Goal: Task Accomplishment & Management: Complete application form

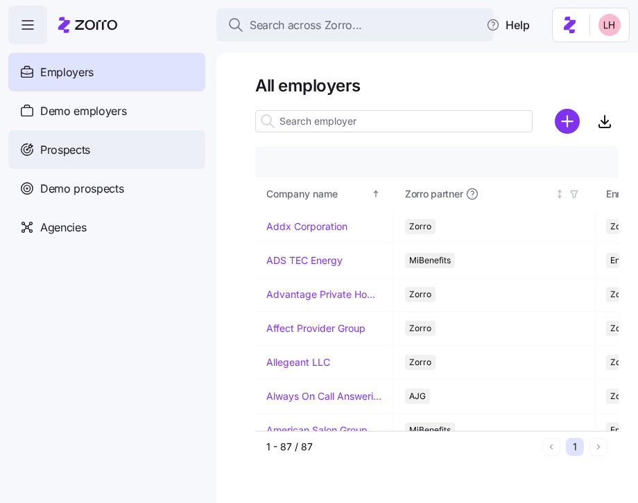
click at [82, 150] on span "Prospects" at bounding box center [65, 149] width 50 height 17
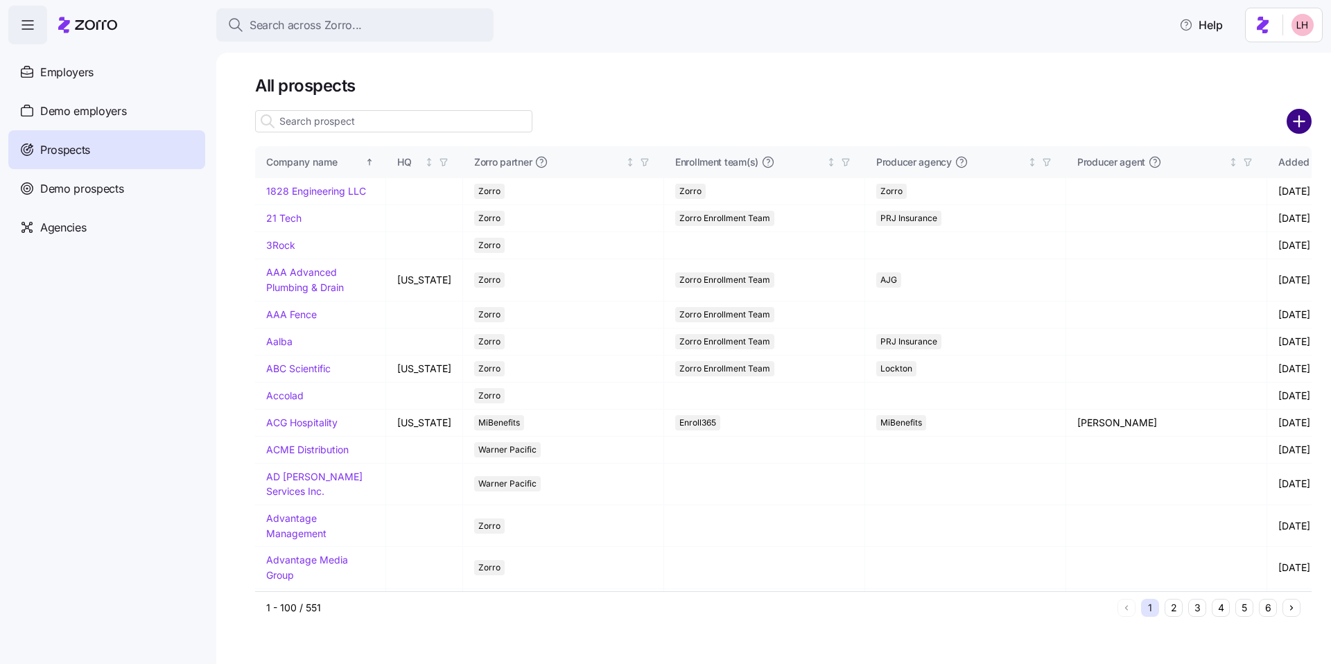
click at [637, 122] on circle "add icon" at bounding box center [1299, 121] width 23 height 23
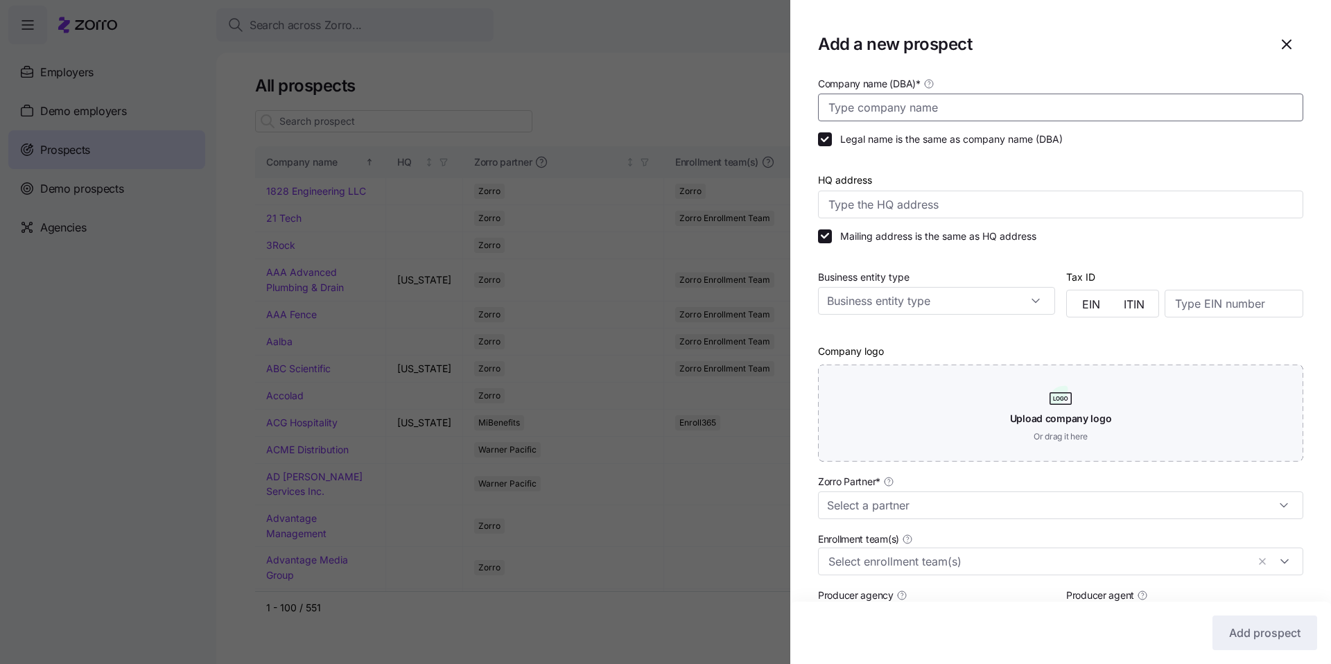
click at [637, 114] on input "Company name (DBA) *" at bounding box center [1060, 108] width 485 height 28
paste input "Southeastern Rheumatology Alliance"
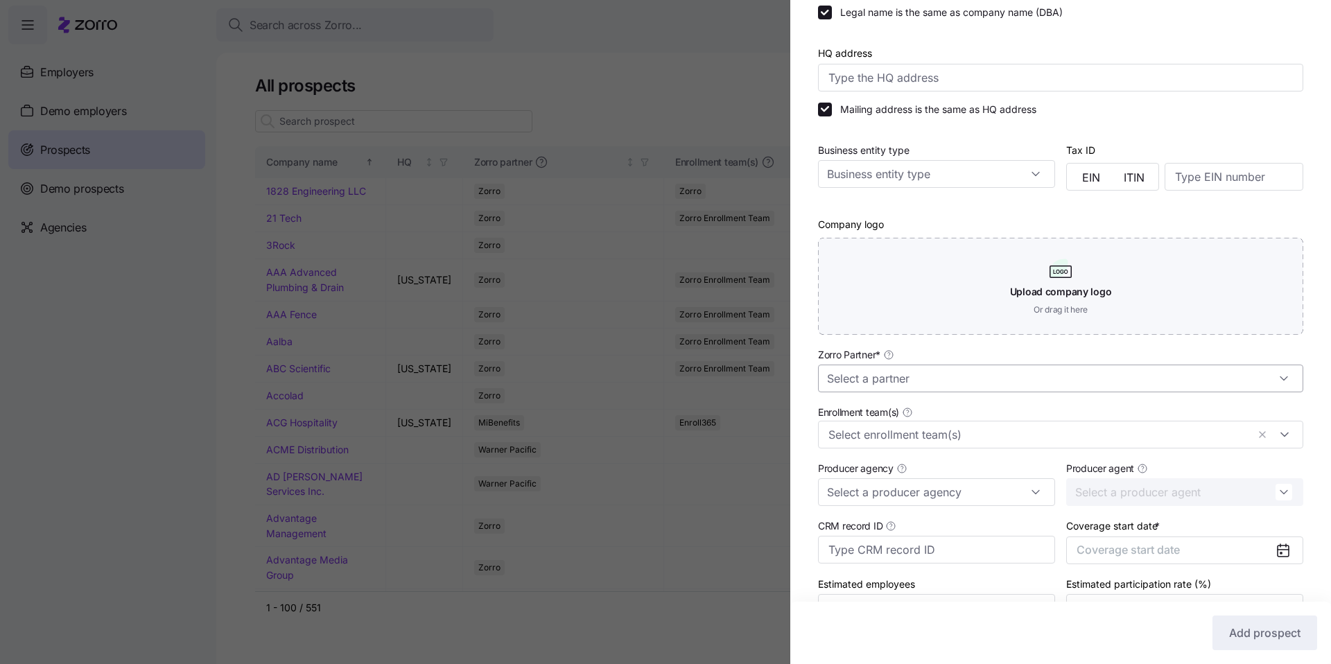
scroll to position [128, 0]
type input "Southeastern Rheumatology Alliance"
click at [637, 381] on input "Zorro Partner *" at bounding box center [1060, 378] width 485 height 28
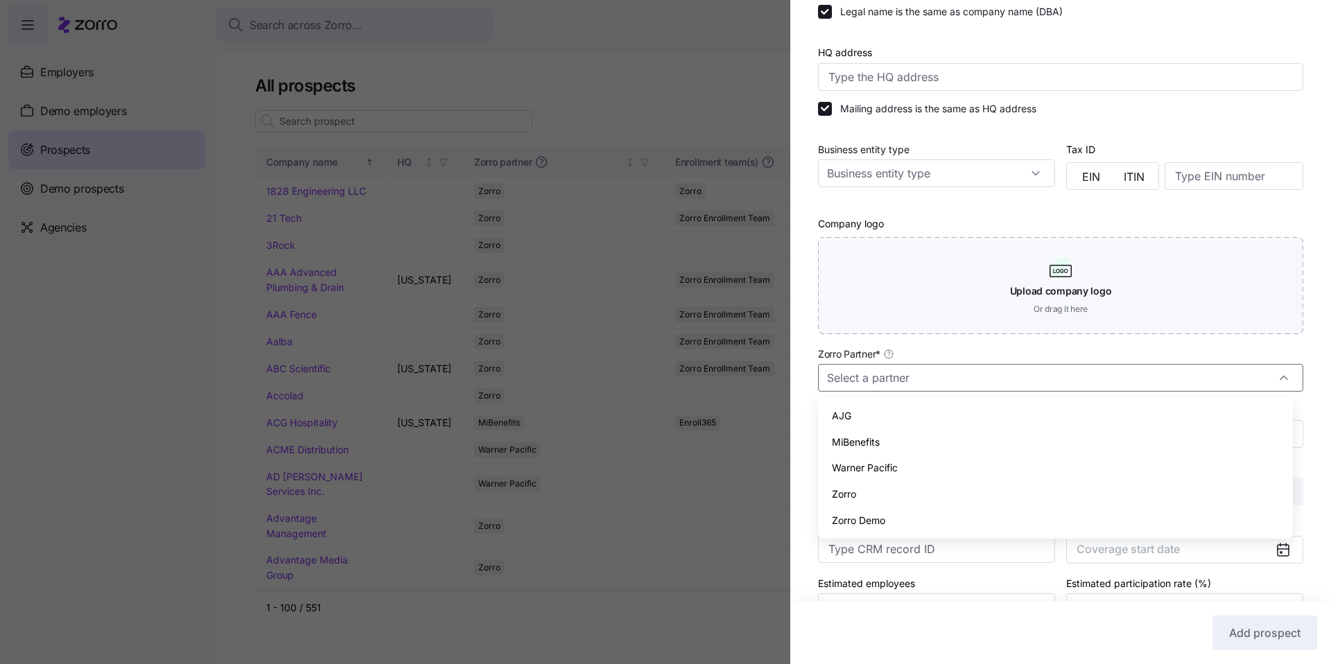
click at [637, 486] on div "Zorro" at bounding box center [1055, 494] width 464 height 26
type input "Zorro"
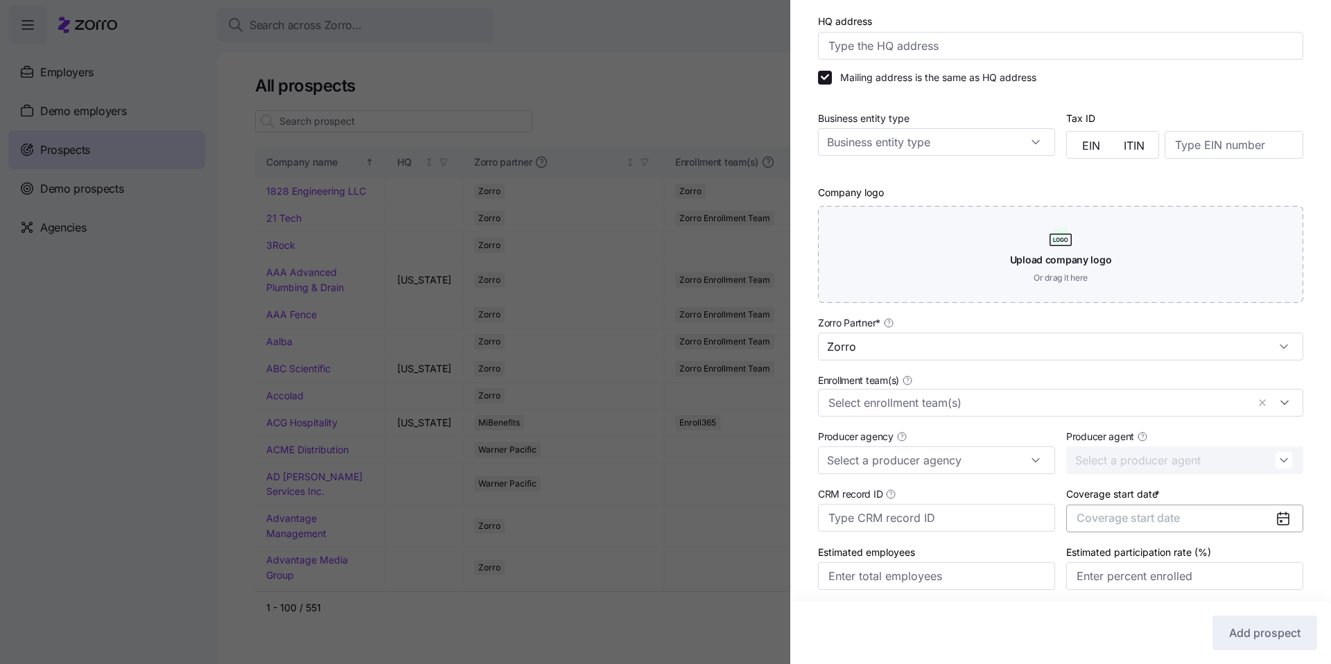
scroll to position [208, 0]
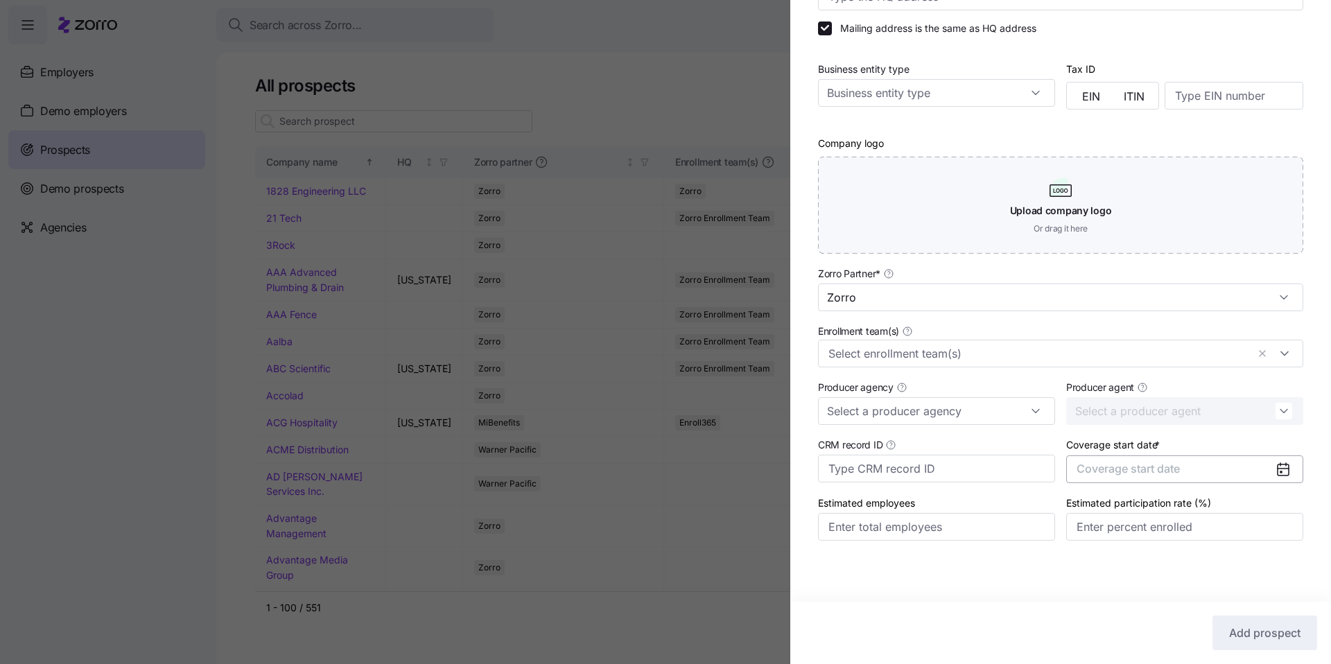
click at [637, 471] on span "Coverage start date" at bounding box center [1127, 469] width 103 height 14
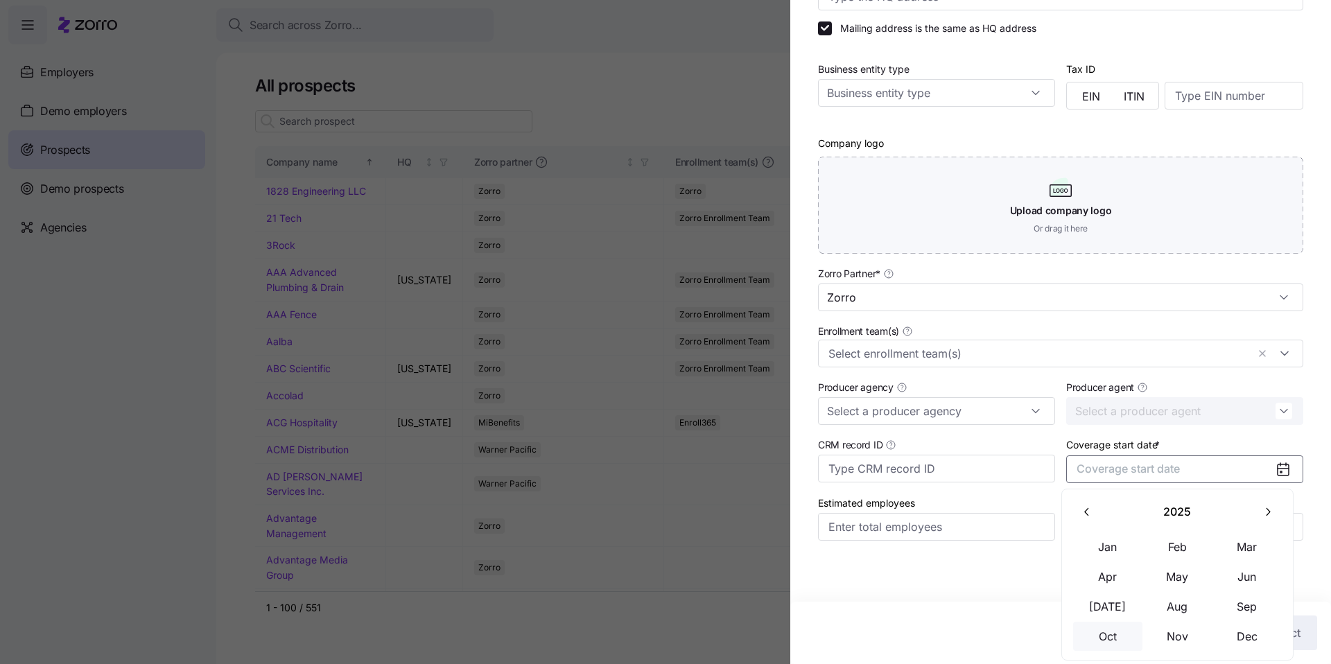
click at [637, 502] on button "Oct" at bounding box center [1107, 636] width 69 height 29
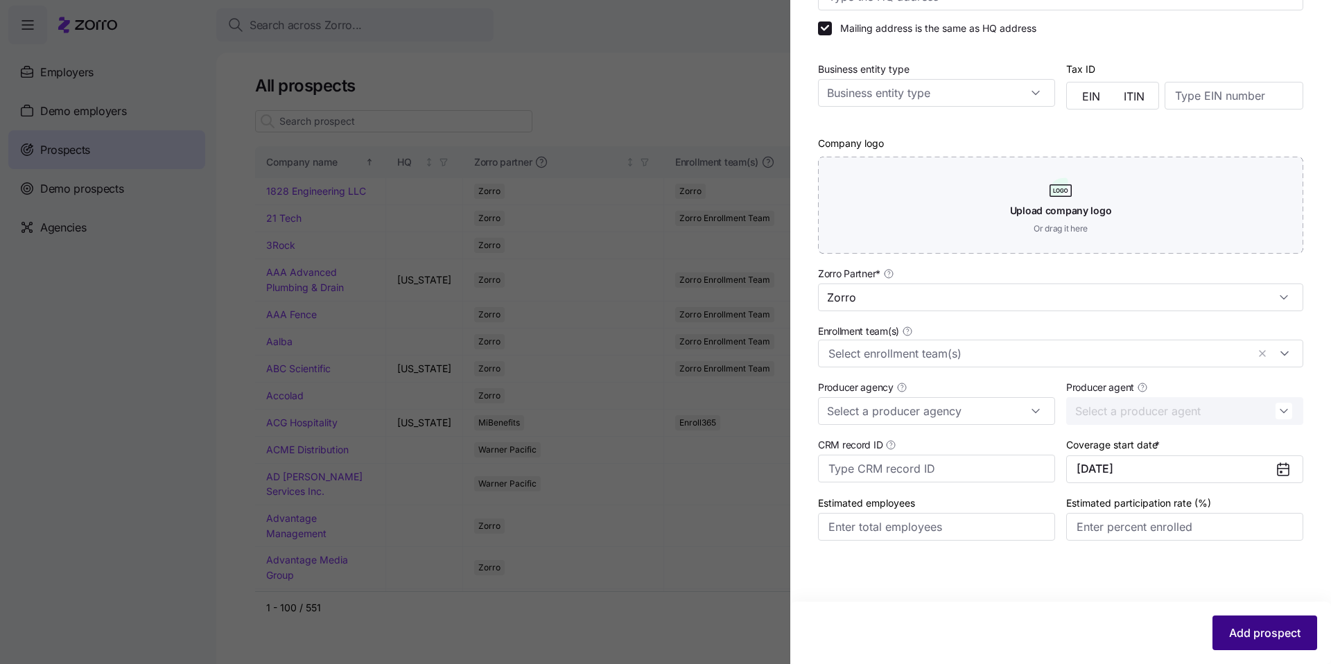
click at [637, 502] on button "Add prospect" at bounding box center [1264, 632] width 105 height 35
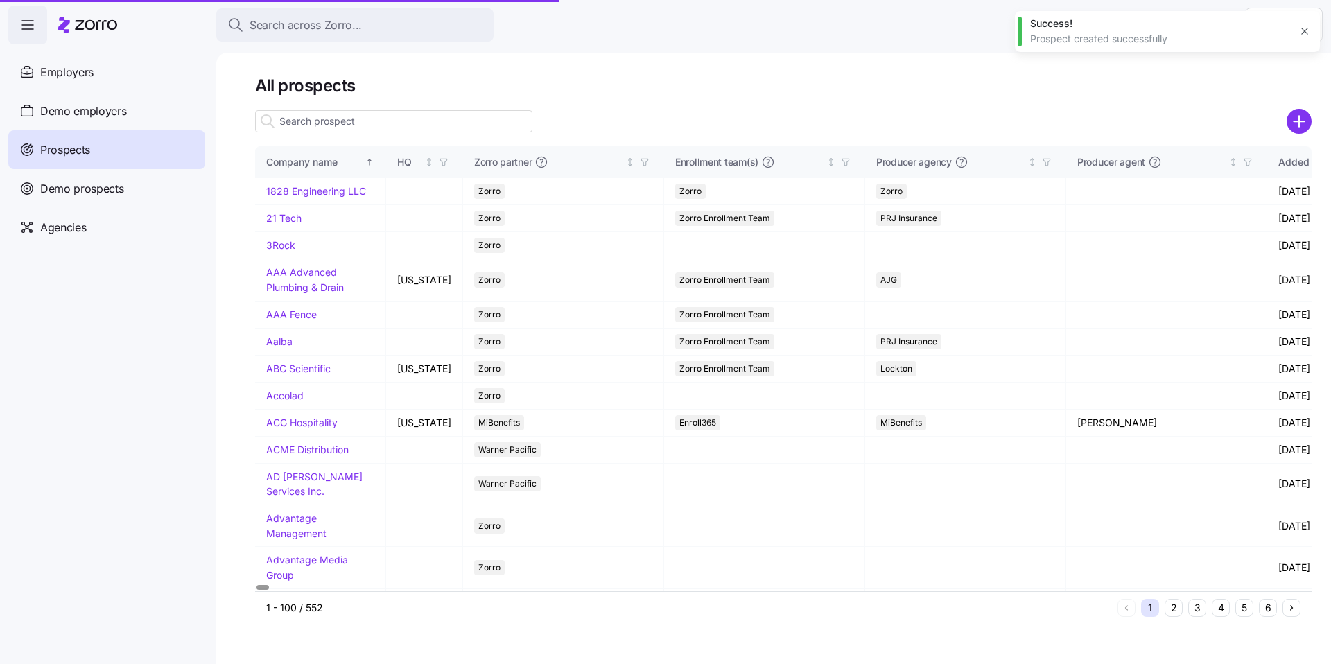
click at [410, 121] on input at bounding box center [393, 121] width 277 height 22
click at [432, 119] on input "south" at bounding box center [393, 121] width 277 height 22
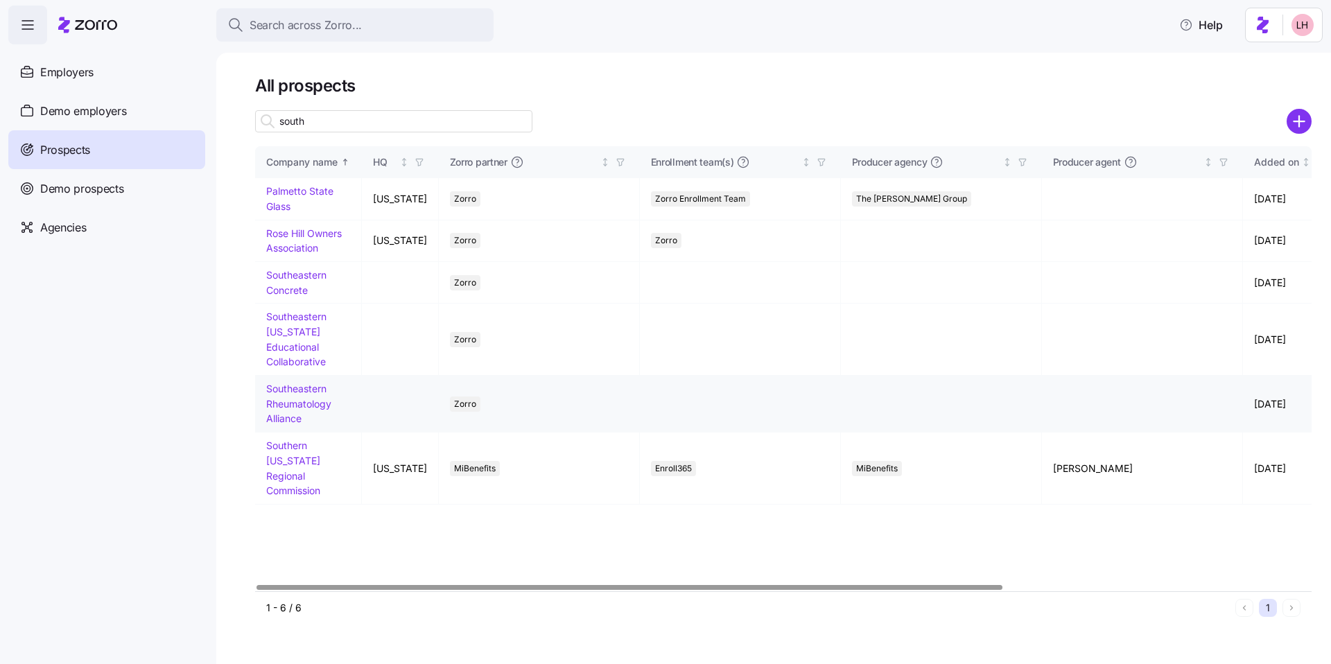
type input "south"
click at [295, 394] on link "Southeastern Rheumatology Alliance" at bounding box center [298, 404] width 65 height 42
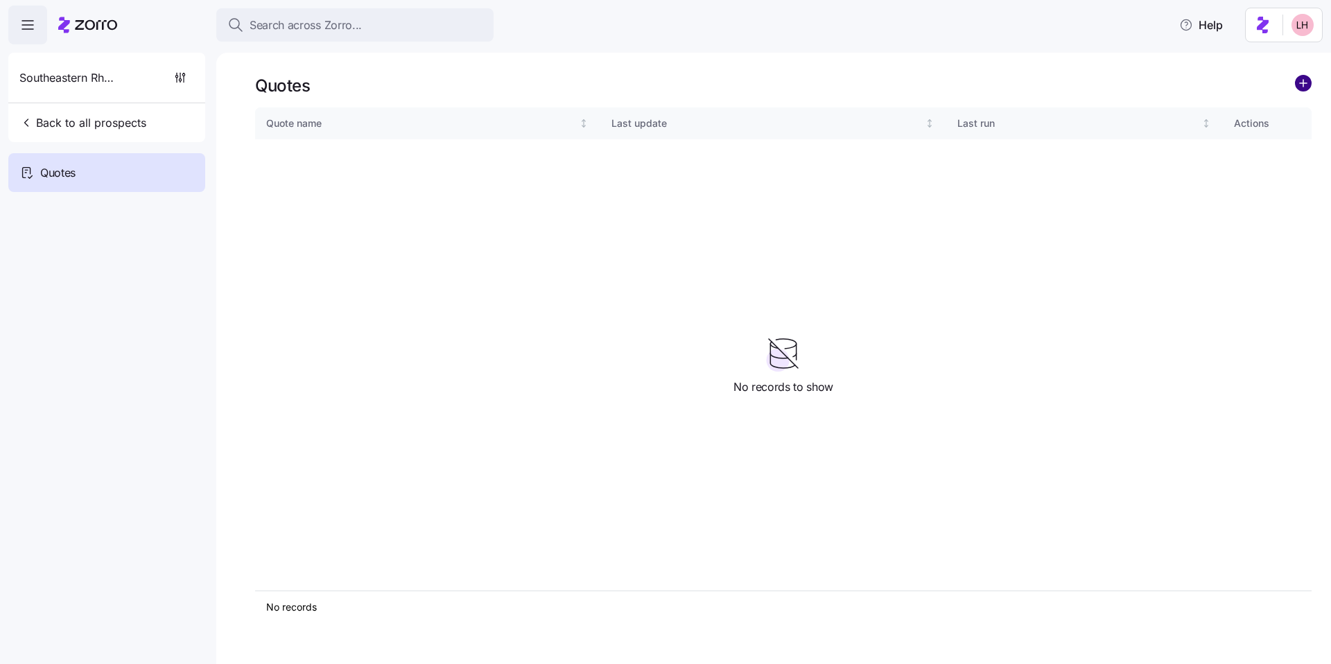
click at [637, 87] on circle "add icon" at bounding box center [1302, 83] width 15 height 15
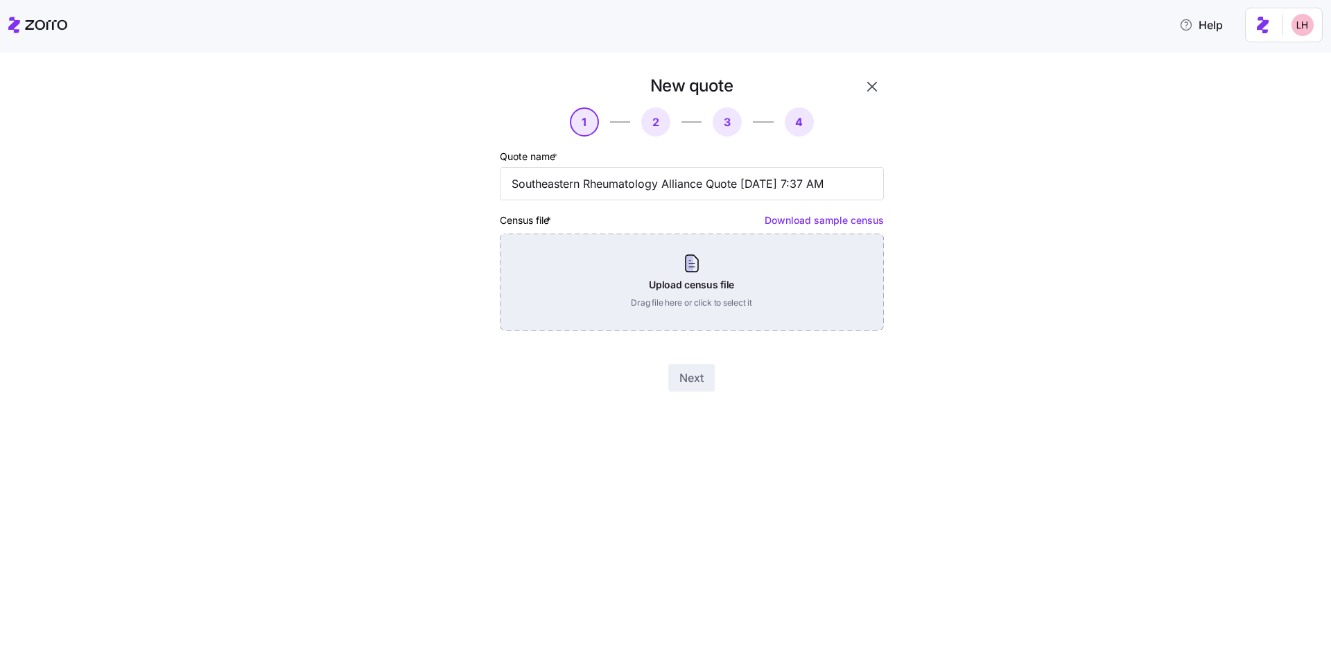
click at [637, 265] on div "Upload census file Drag file here or click to select it" at bounding box center [692, 282] width 384 height 97
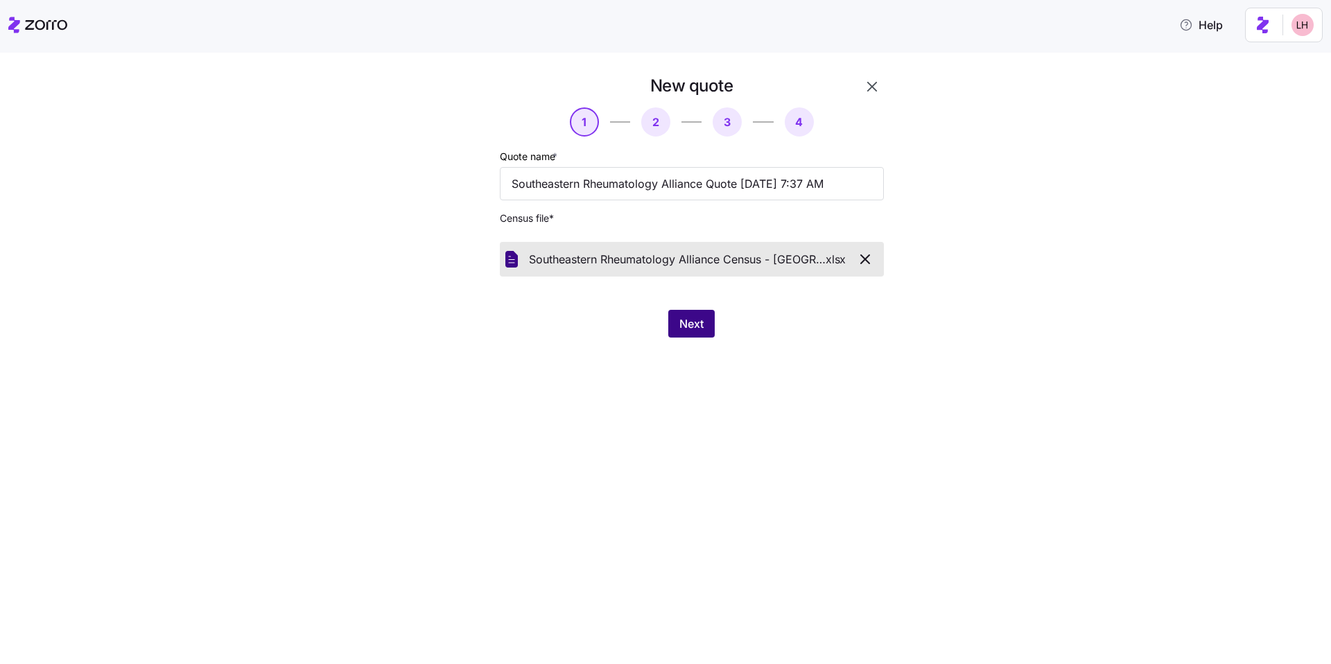
click at [637, 321] on span "Next" at bounding box center [691, 323] width 24 height 17
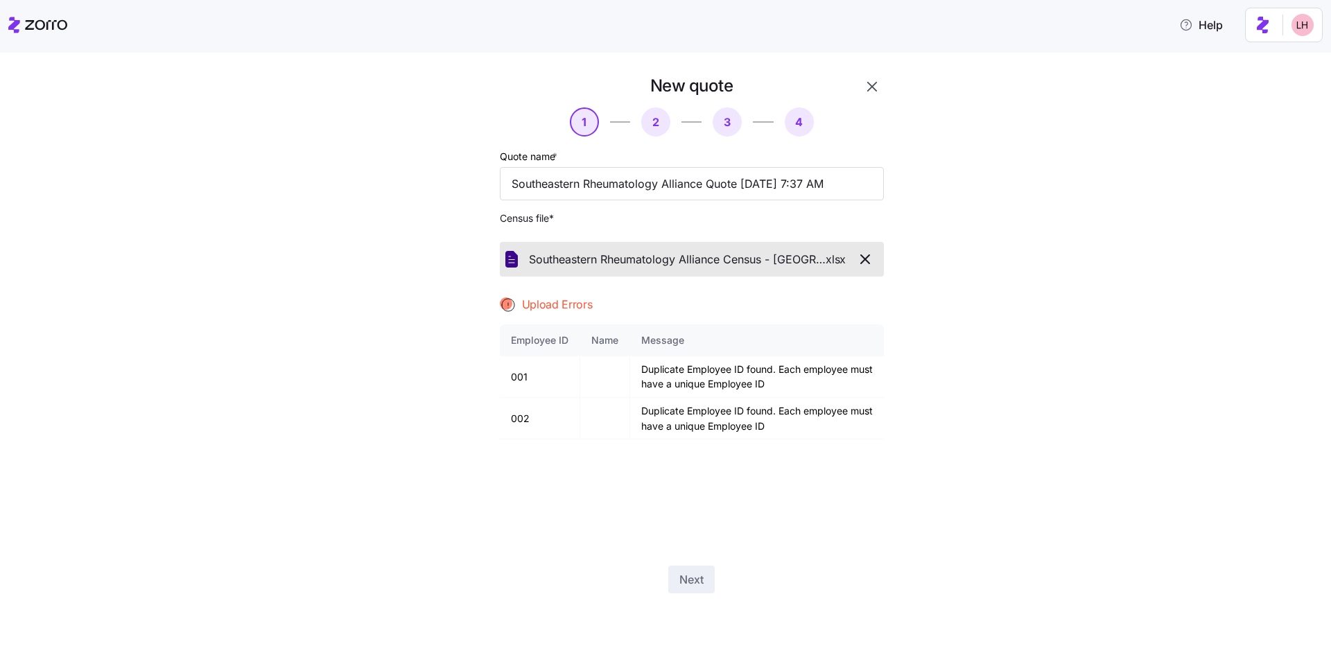
click at [637, 256] on icon "button" at bounding box center [865, 259] width 17 height 17
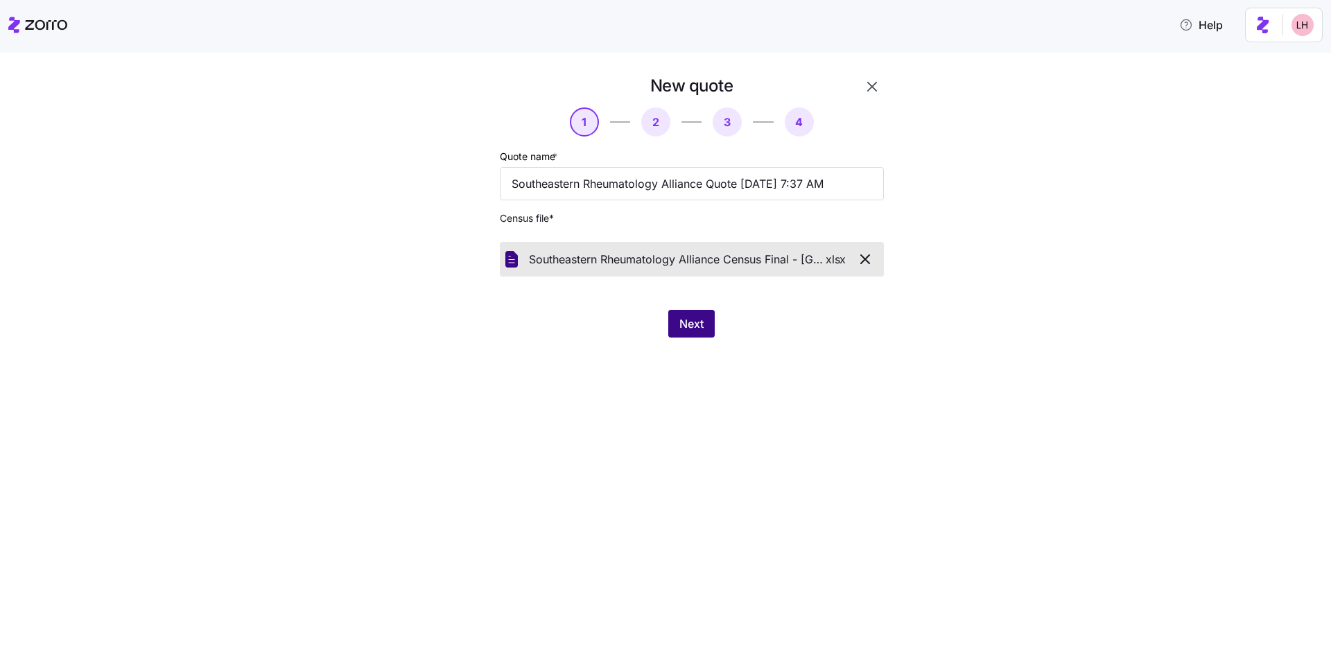
click at [637, 324] on span "Next" at bounding box center [691, 323] width 24 height 17
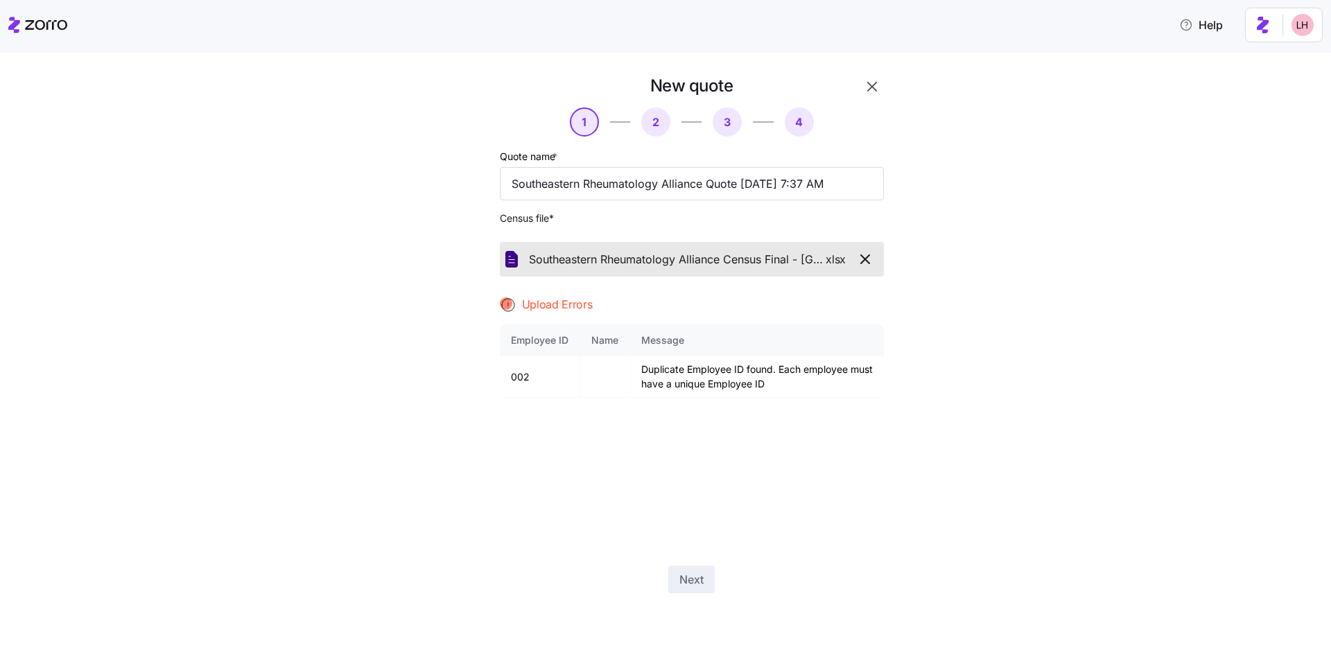
click at [637, 260] on icon "button" at bounding box center [865, 259] width 8 height 8
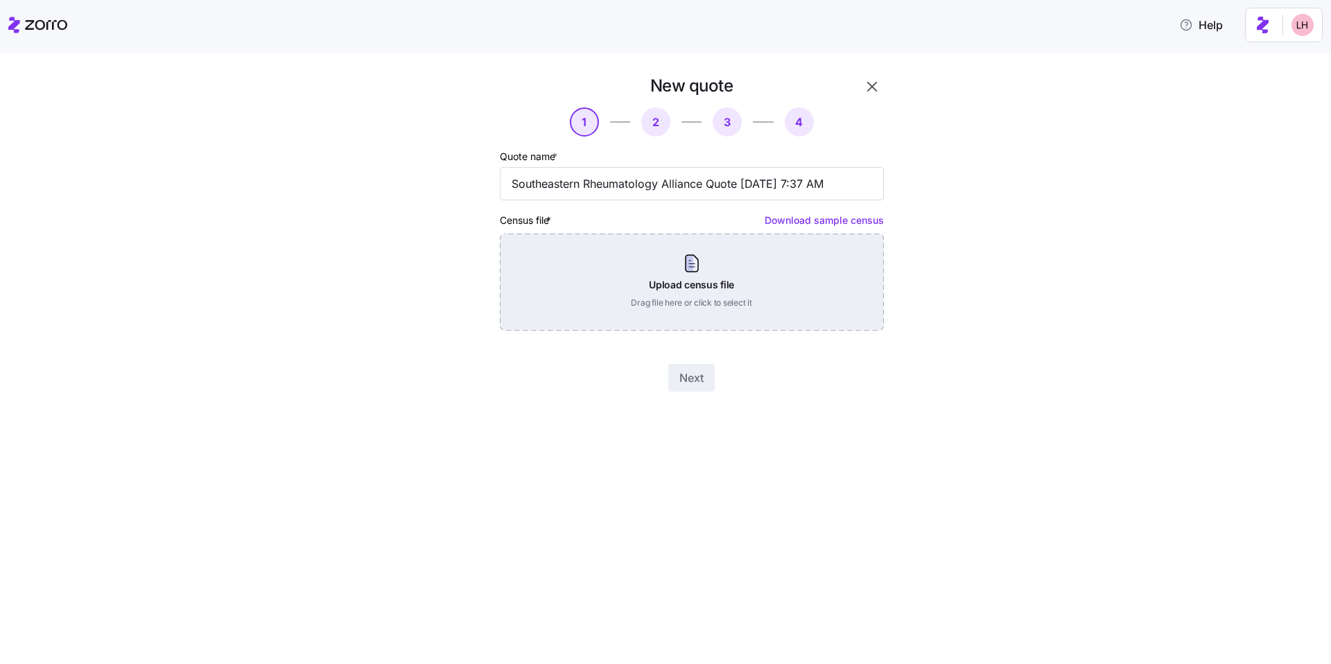
click at [637, 299] on div "Upload census file Drag file here or click to select it" at bounding box center [692, 282] width 384 height 97
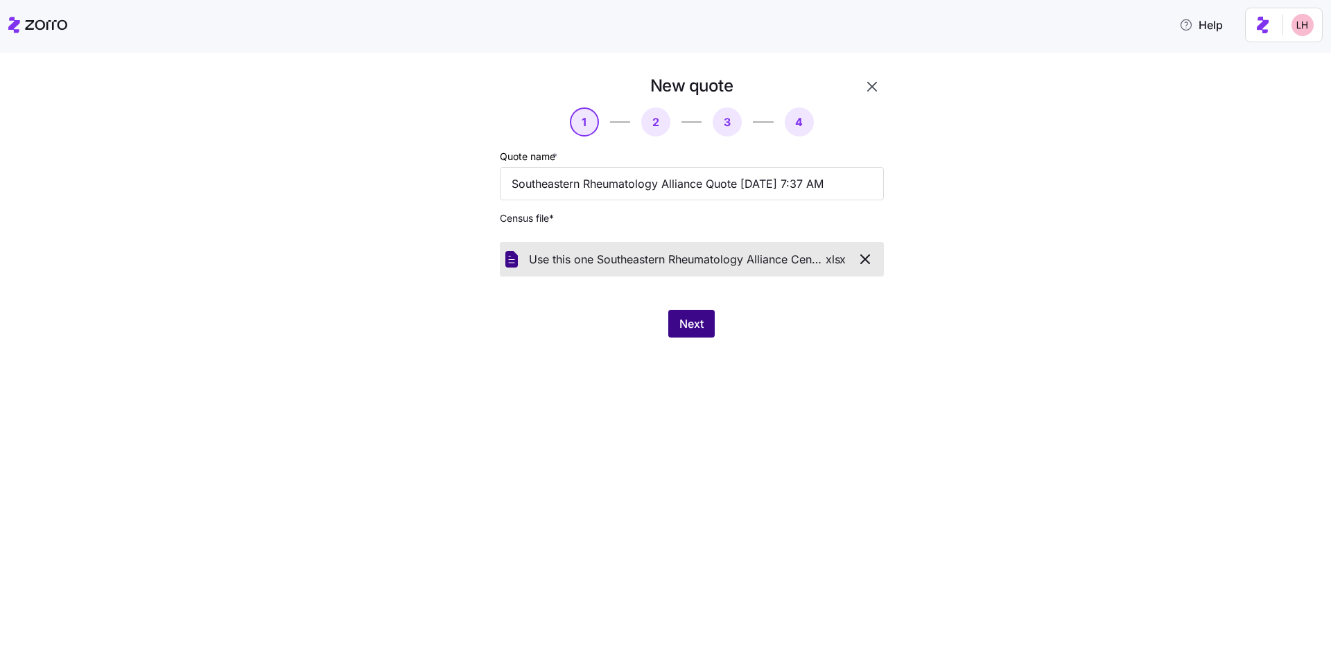
click at [637, 327] on span "Next" at bounding box center [691, 323] width 24 height 17
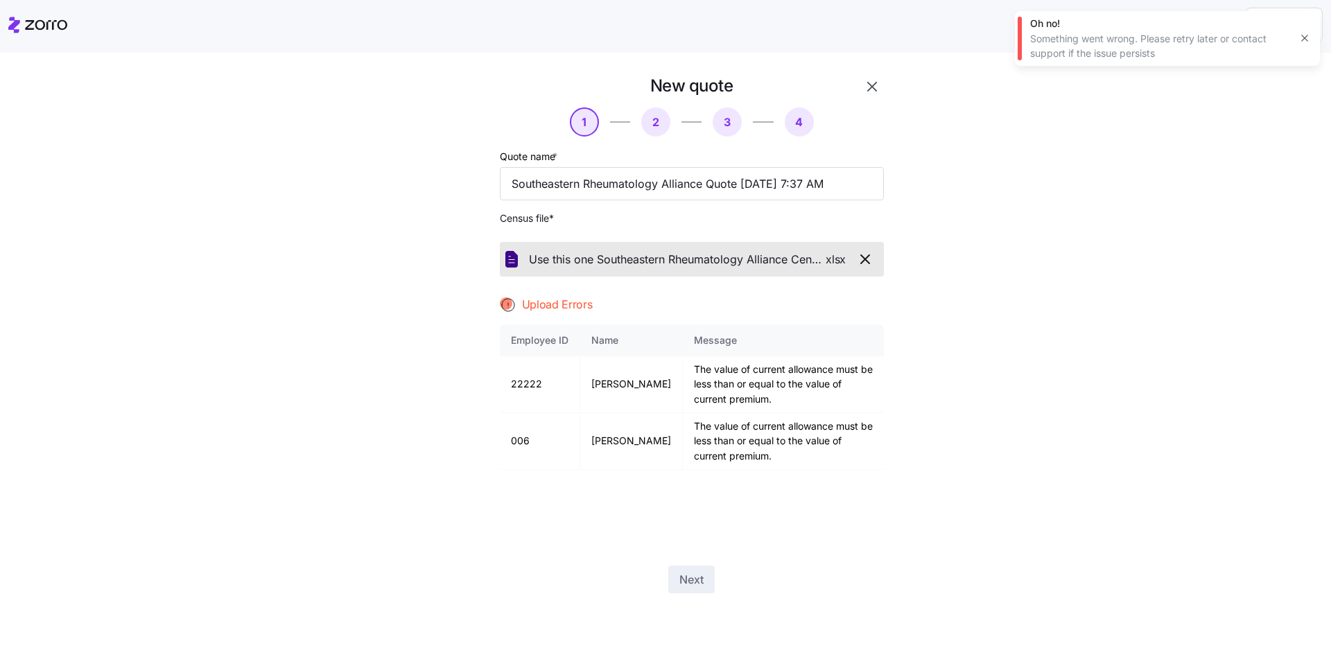
click at [637, 264] on icon "button" at bounding box center [865, 259] width 17 height 17
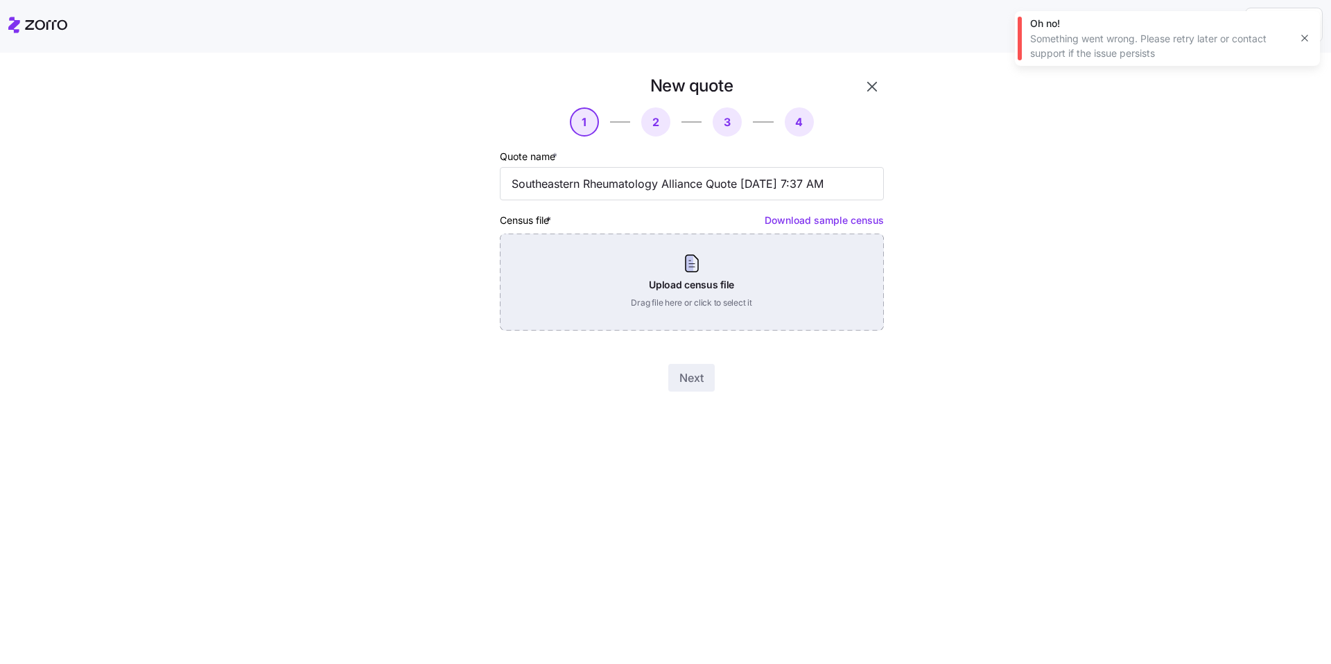
click at [637, 296] on div "Upload census file Drag file here or click to select it" at bounding box center [692, 282] width 384 height 97
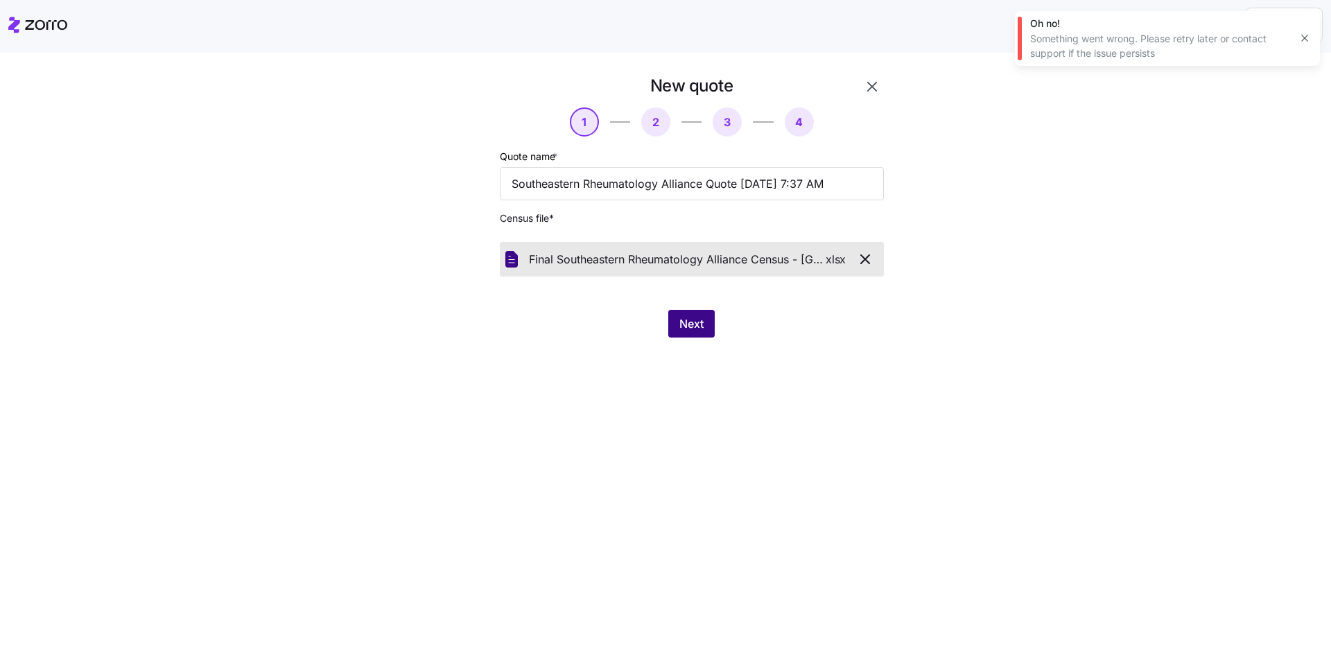
drag, startPoint x: 699, startPoint y: 322, endPoint x: 699, endPoint y: 330, distance: 7.6
click at [637, 332] on span "Next" at bounding box center [691, 323] width 24 height 17
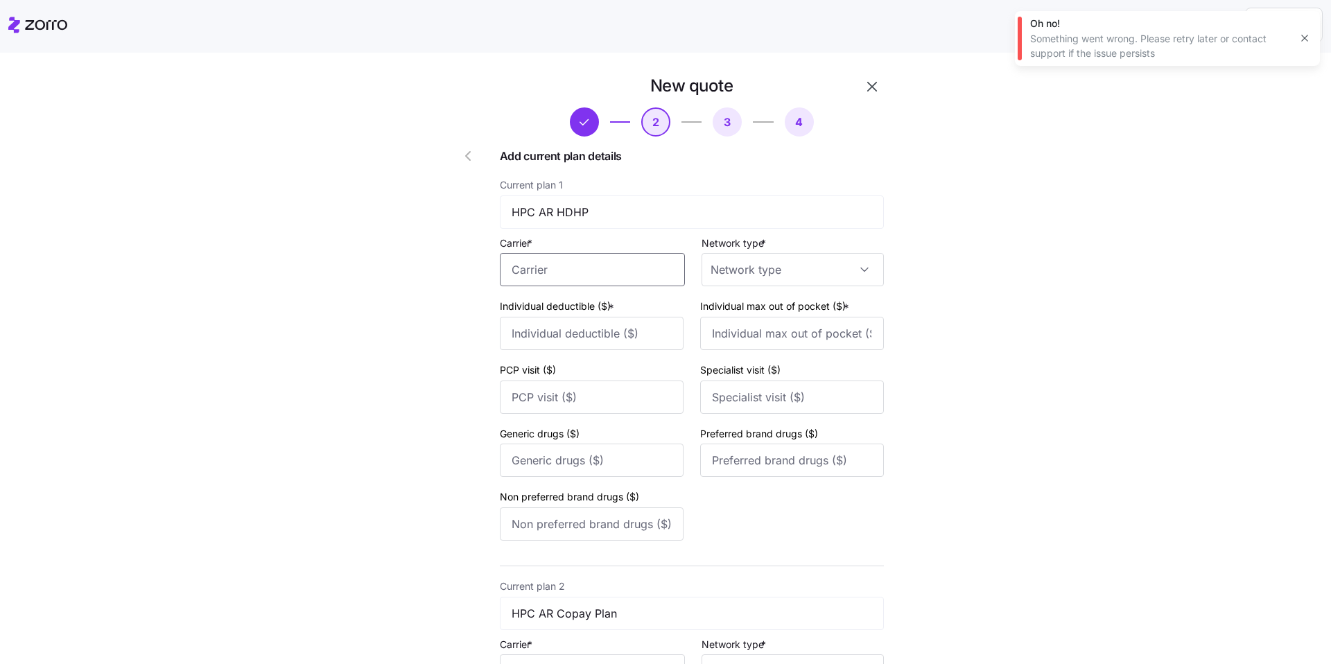
click at [555, 270] on input "Carrier *" at bounding box center [592, 269] width 185 height 33
type input "h"
click at [574, 303] on span "Harvard Pilgrim" at bounding box center [555, 310] width 82 height 17
type input "Harvard Pilgrim"
click at [637, 273] on input "Network type *" at bounding box center [792, 269] width 182 height 33
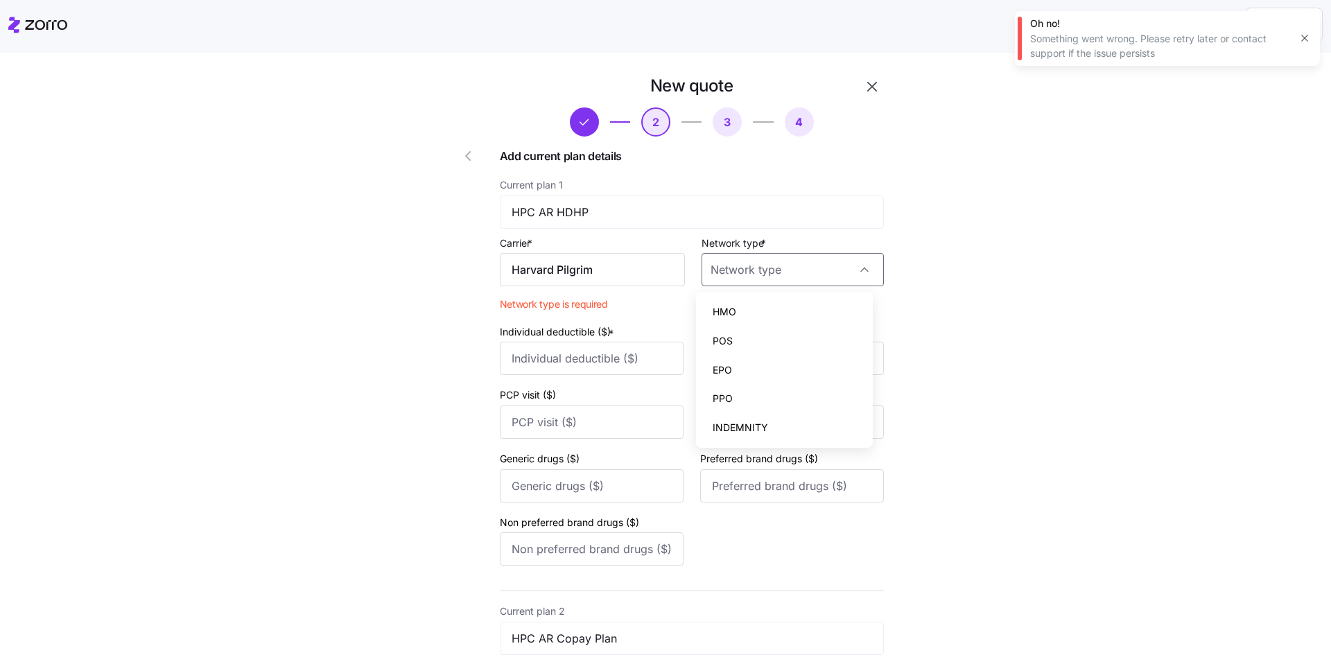
click at [637, 316] on div "HMO" at bounding box center [784, 311] width 166 height 29
type input "HMO"
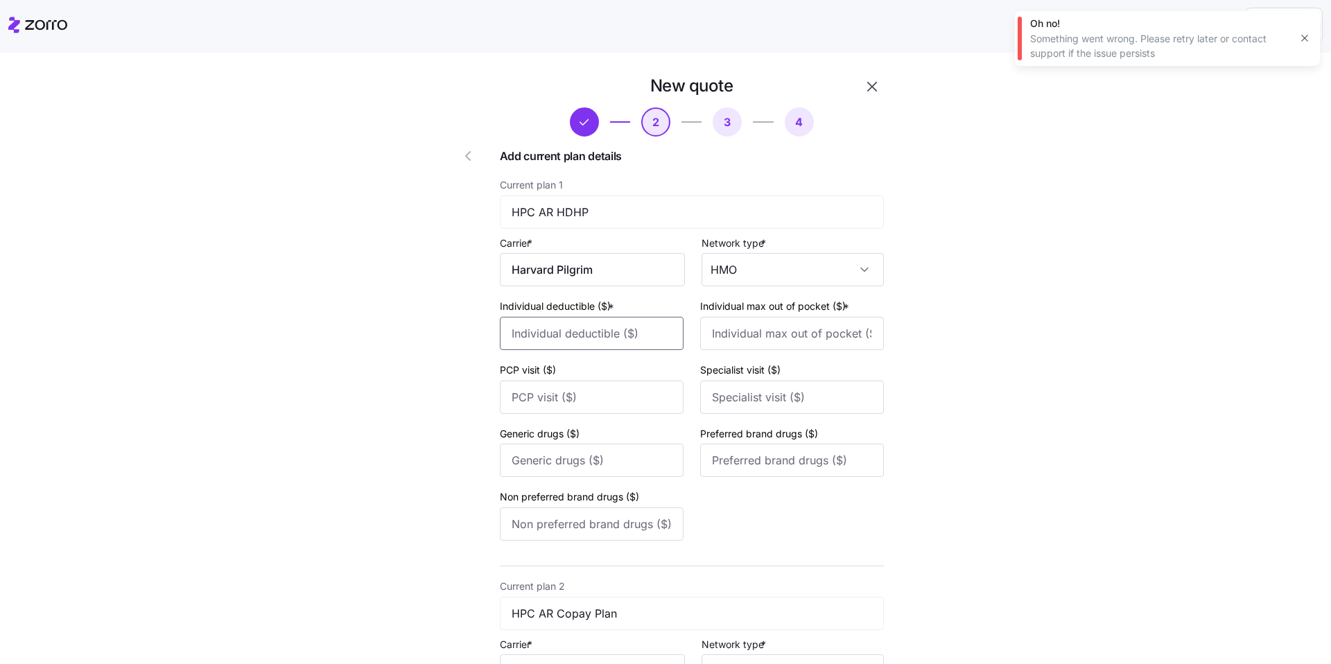
click at [581, 335] on input "Individual deductible ($) *" at bounding box center [592, 333] width 184 height 33
type input "5000"
click at [637, 331] on input "Individual max out of pocket ($) *" at bounding box center [792, 333] width 184 height 33
type input "8000"
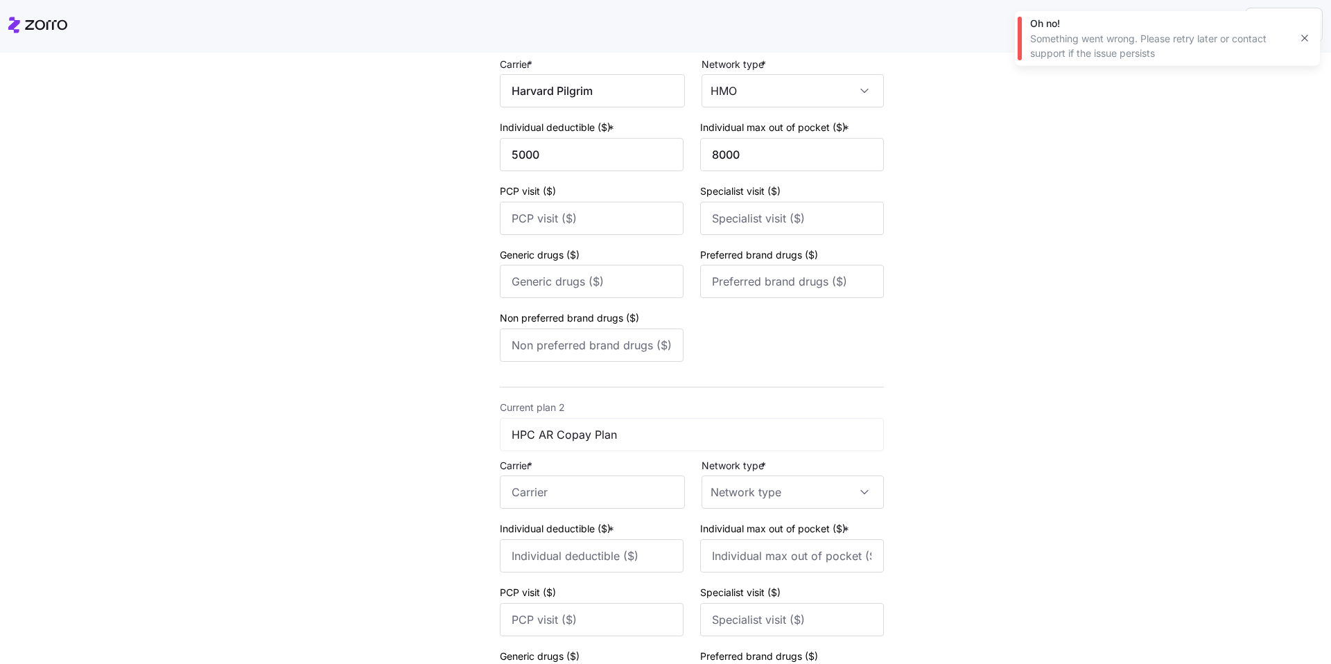
scroll to position [315, 0]
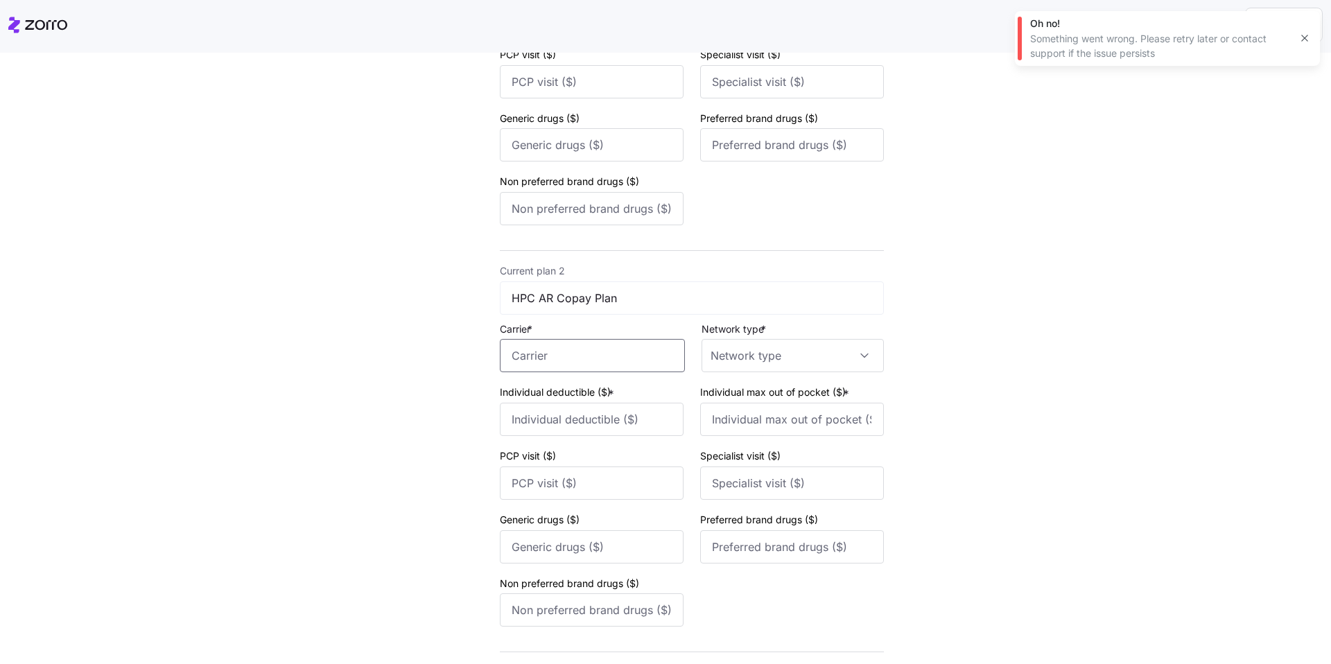
click at [632, 358] on input "Carrier *" at bounding box center [592, 355] width 185 height 33
type input "h"
type input "harv"
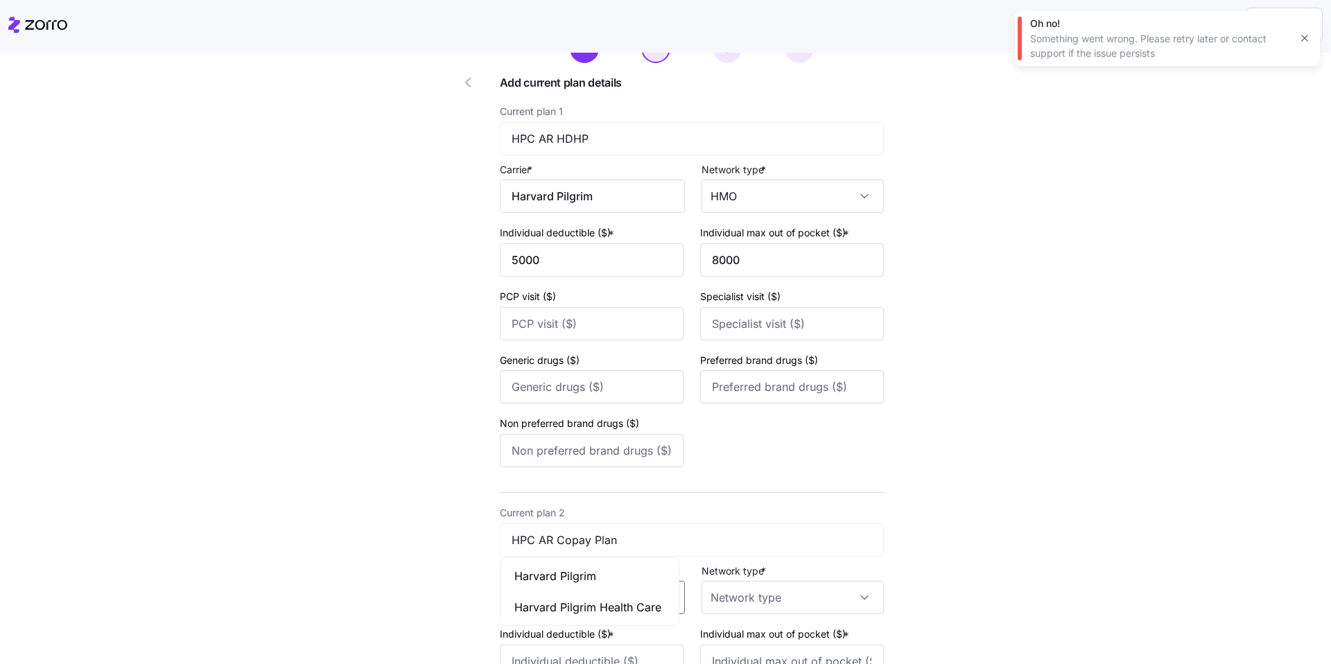
scroll to position [0, 0]
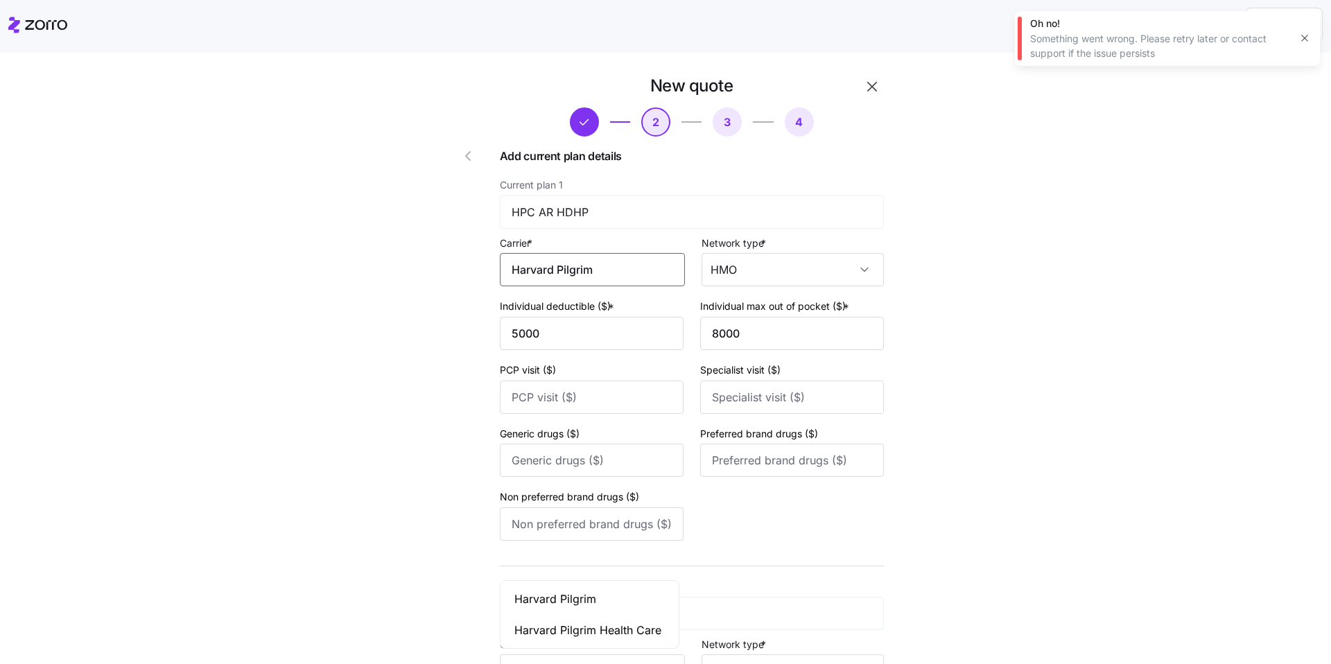
click at [573, 265] on input "Harvard Pilgrim" at bounding box center [592, 269] width 185 height 33
type input "HPC"
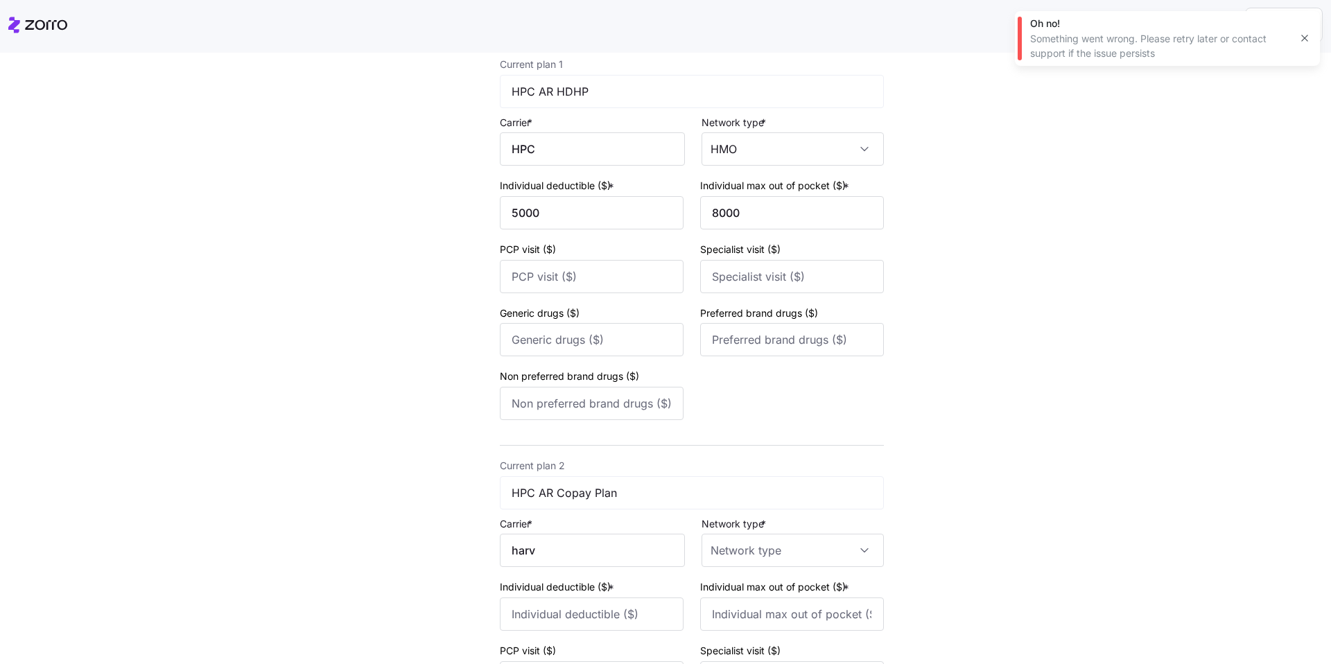
scroll to position [245, 0]
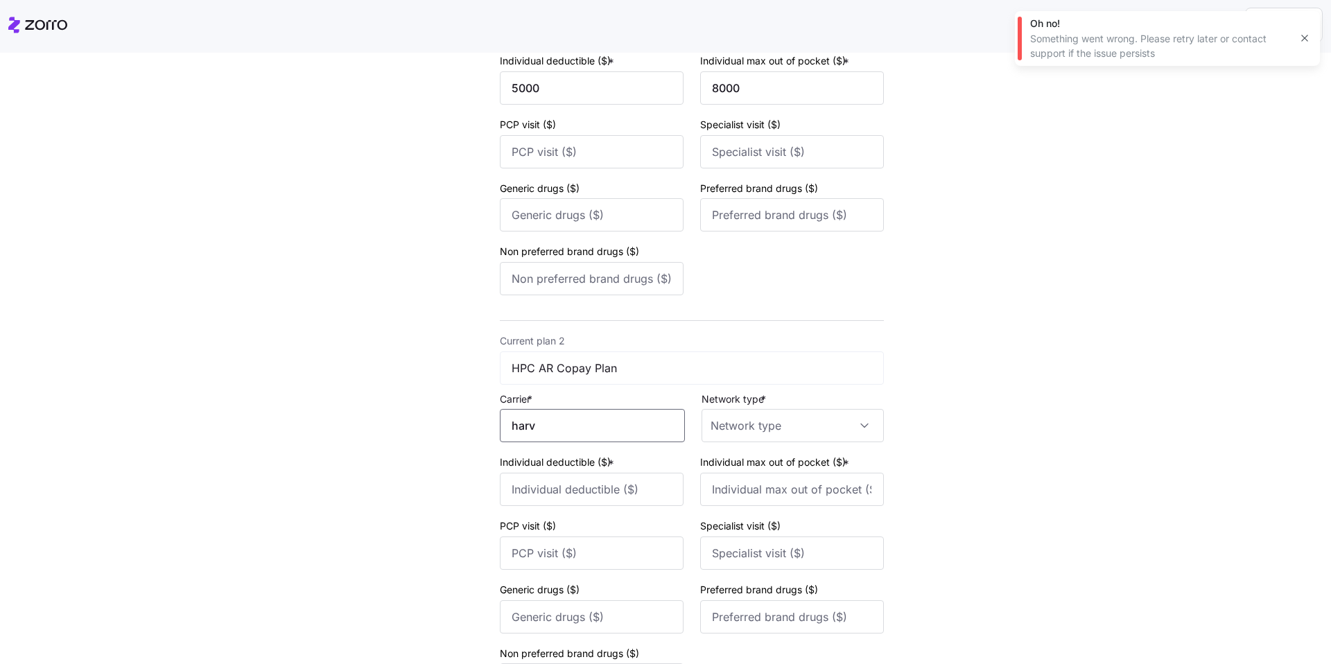
click at [549, 427] on input "harv" at bounding box center [592, 425] width 185 height 33
type input "HPC"
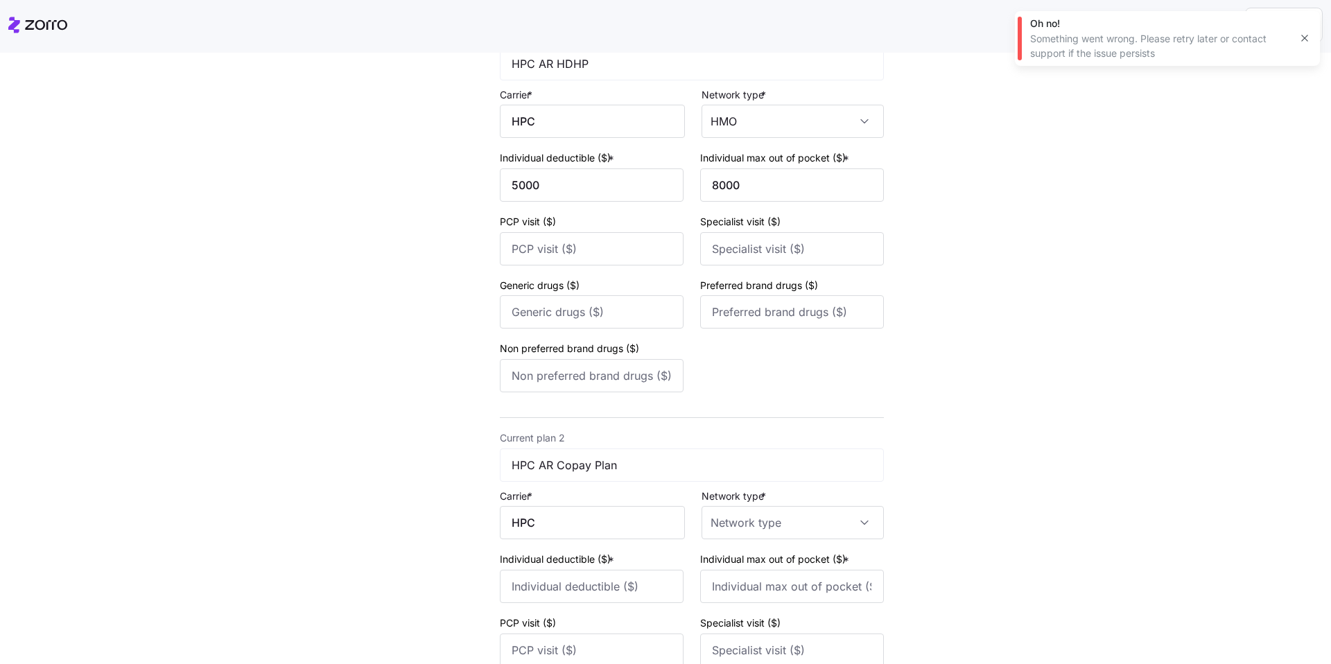
scroll to position [127, 0]
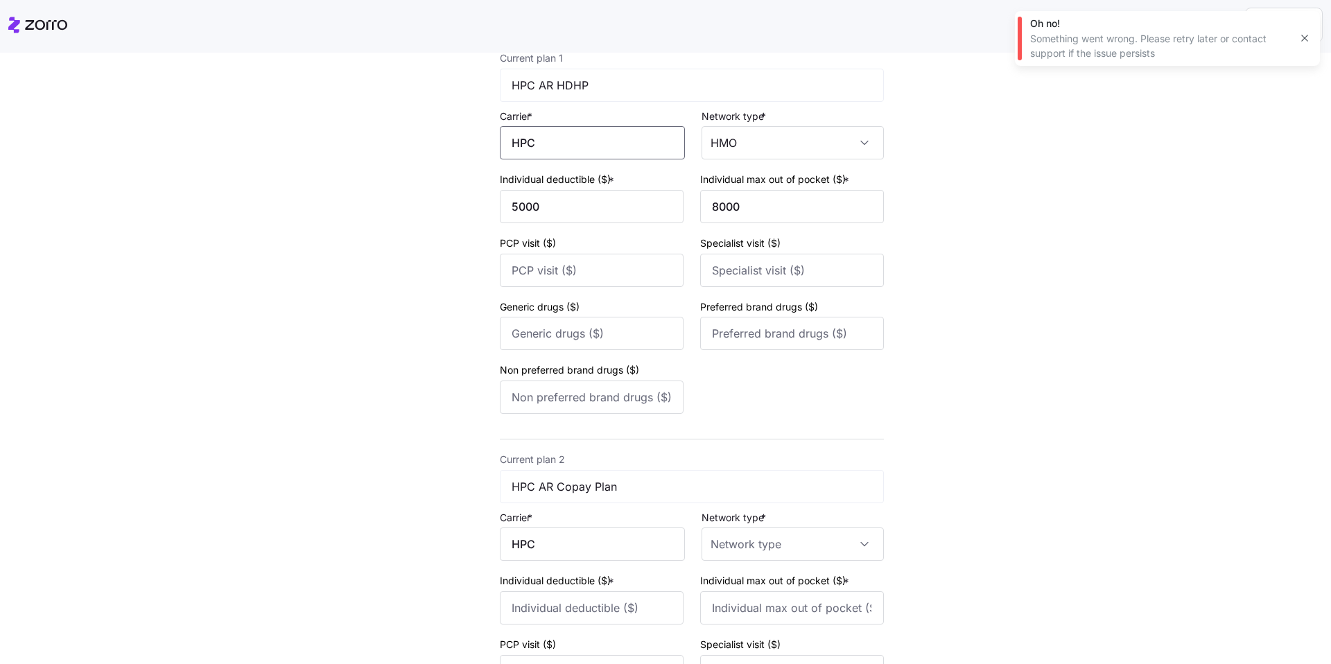
click at [537, 144] on input "HPC" at bounding box center [592, 142] width 185 height 33
click at [556, 175] on div "Aetna" at bounding box center [589, 183] width 173 height 31
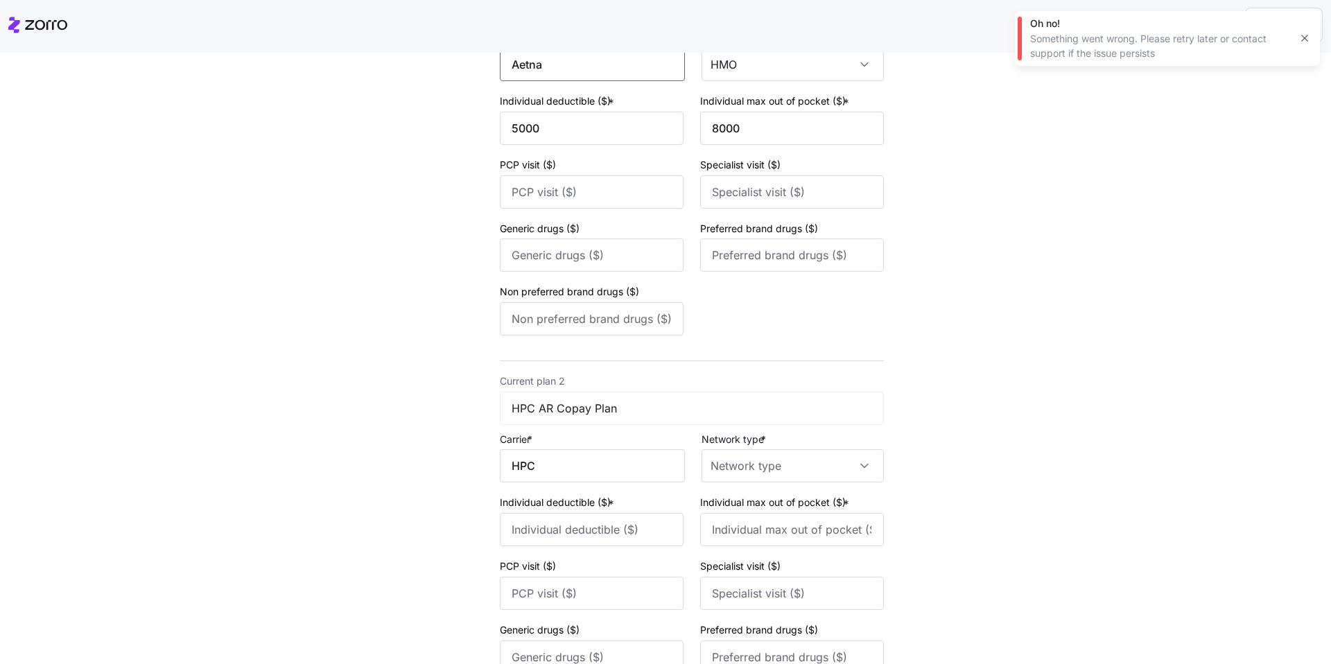
scroll to position [299, 0]
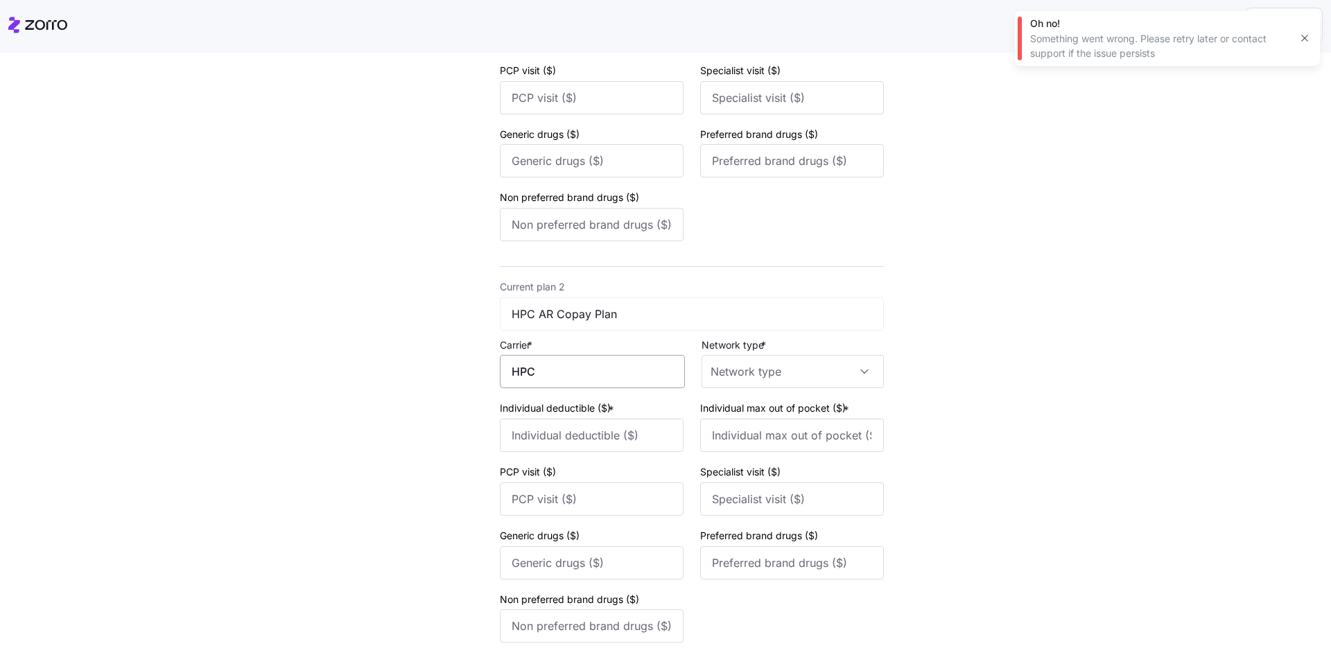
type input "Aetna"
drag, startPoint x: 549, startPoint y: 365, endPoint x: 450, endPoint y: 354, distance: 99.7
click at [528, 406] on span "Aetna" at bounding box center [529, 412] width 30 height 17
type input "Aetna"
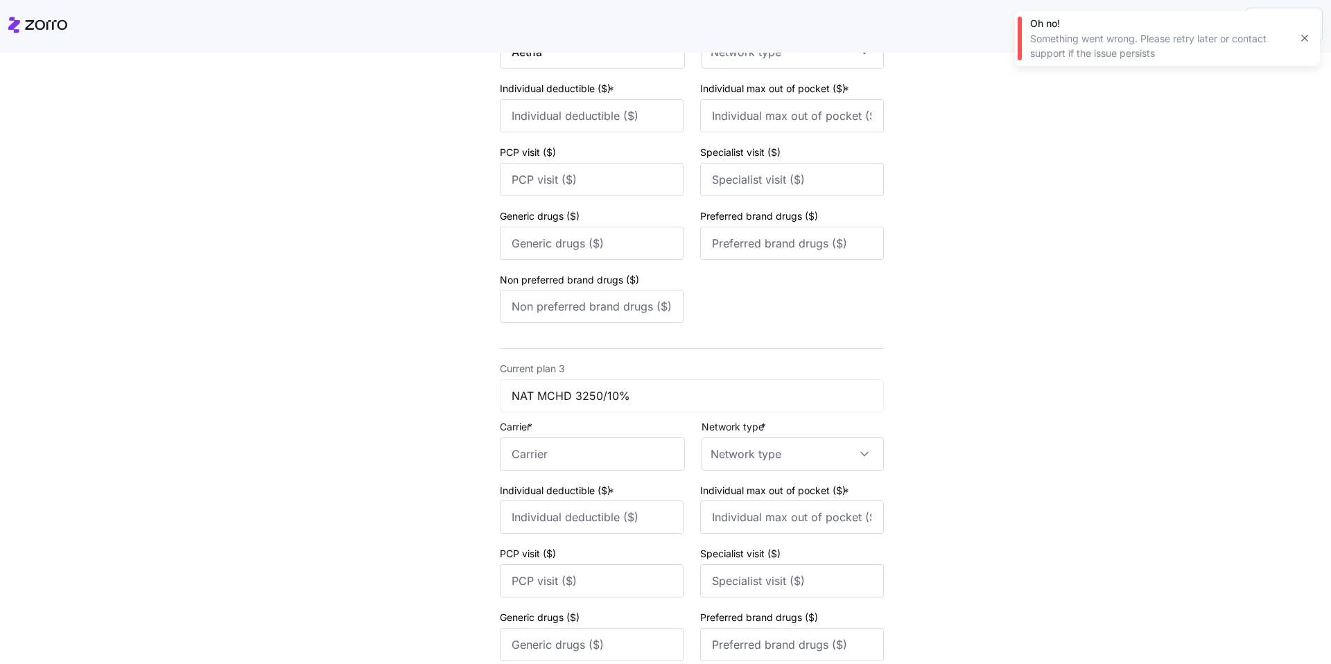
scroll to position [688, 0]
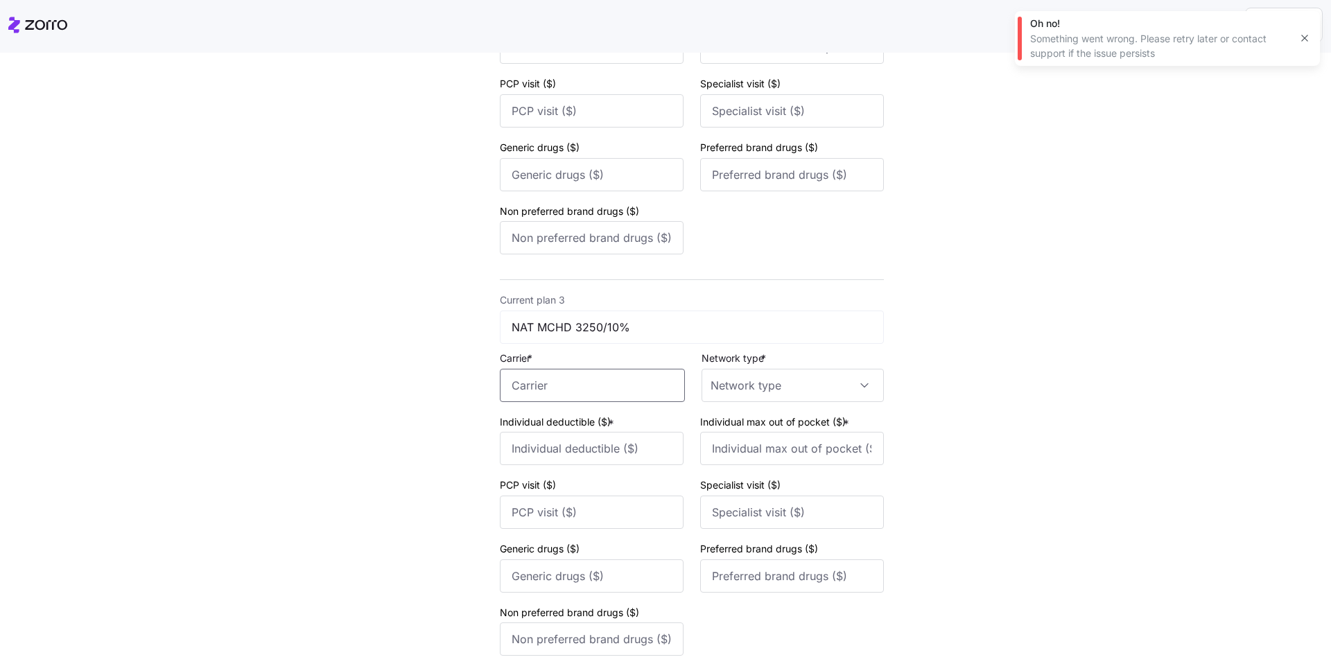
click at [575, 379] on input "Carrier *" at bounding box center [592, 385] width 185 height 33
click at [575, 429] on div "Aetna" at bounding box center [589, 426] width 173 height 31
type input "Aetna"
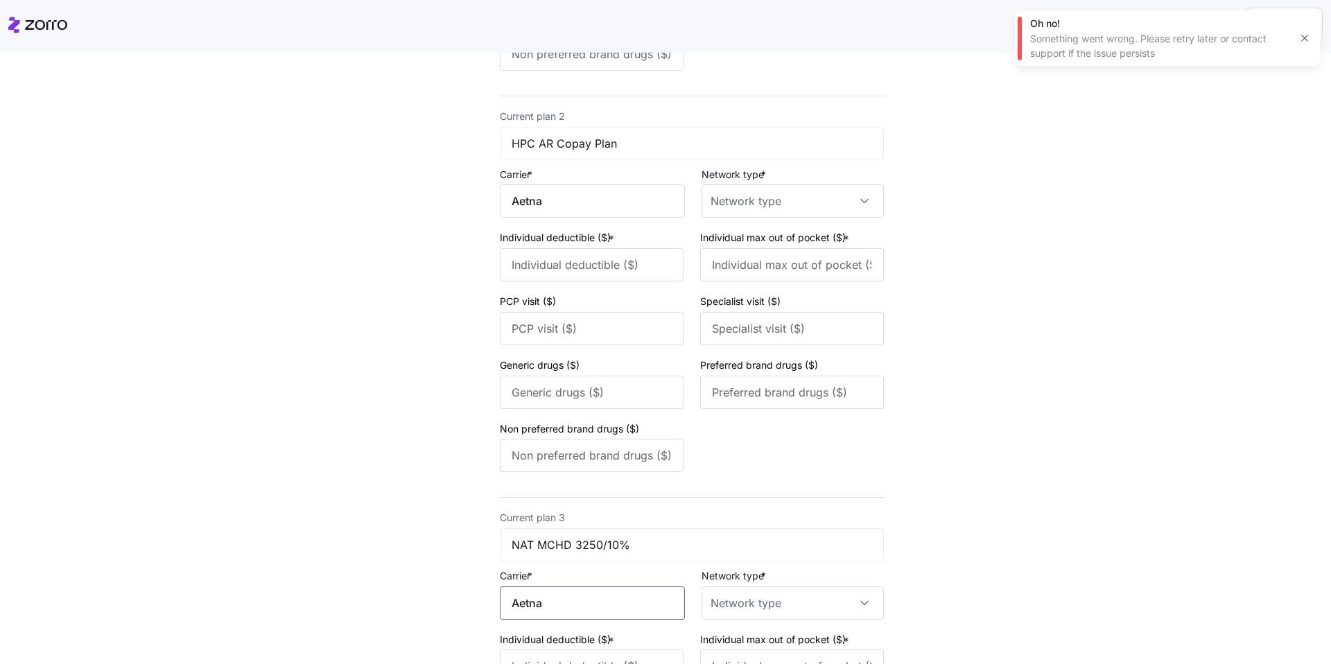
scroll to position [462, 0]
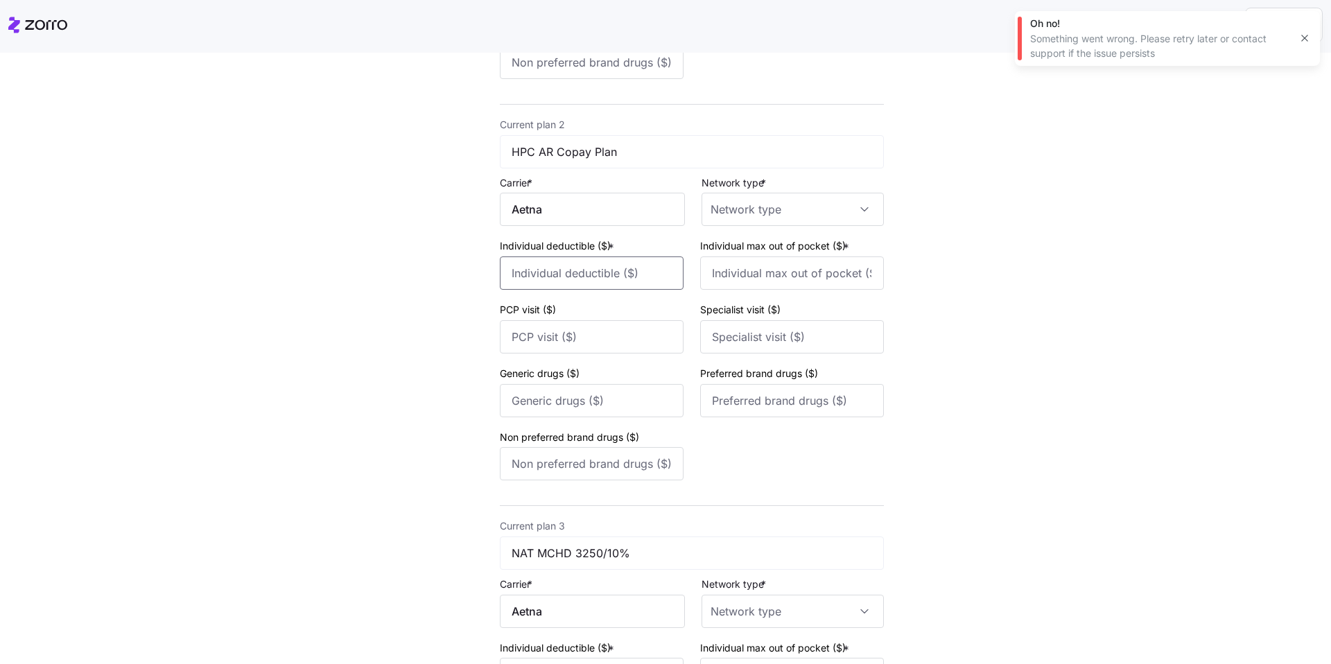
click at [597, 278] on input "Individual deductible ($) *" at bounding box center [592, 272] width 184 height 33
type input "3000"
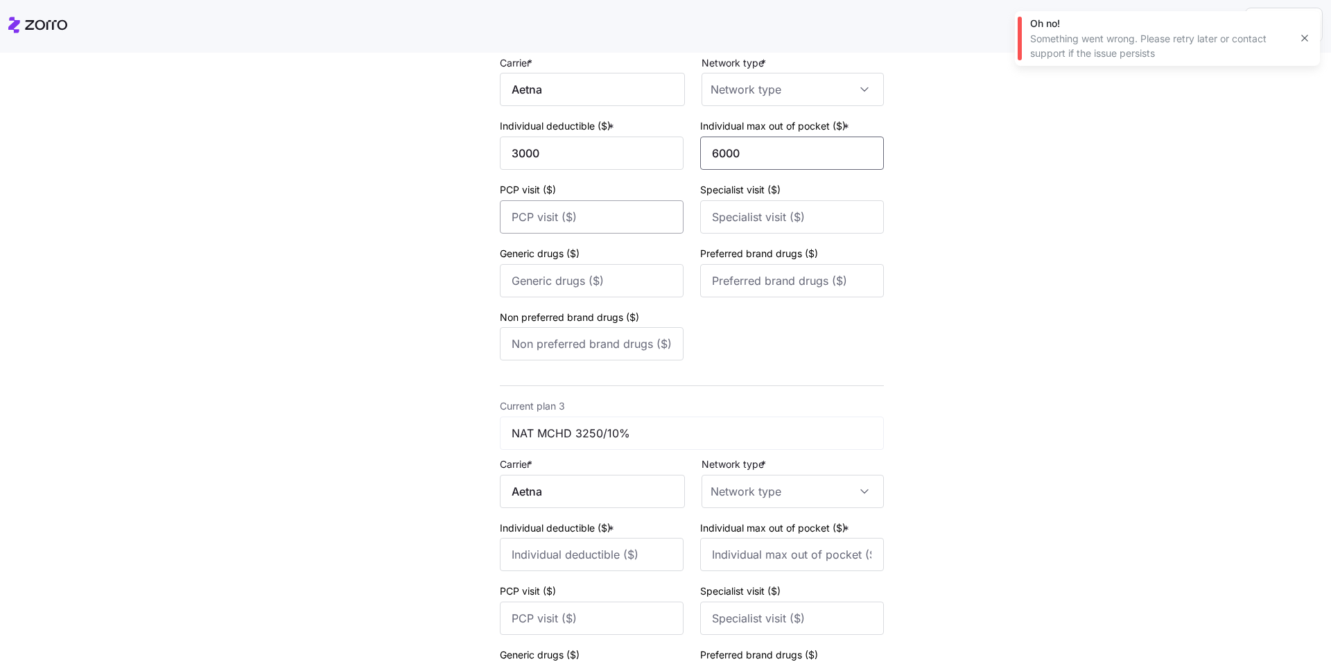
scroll to position [750, 0]
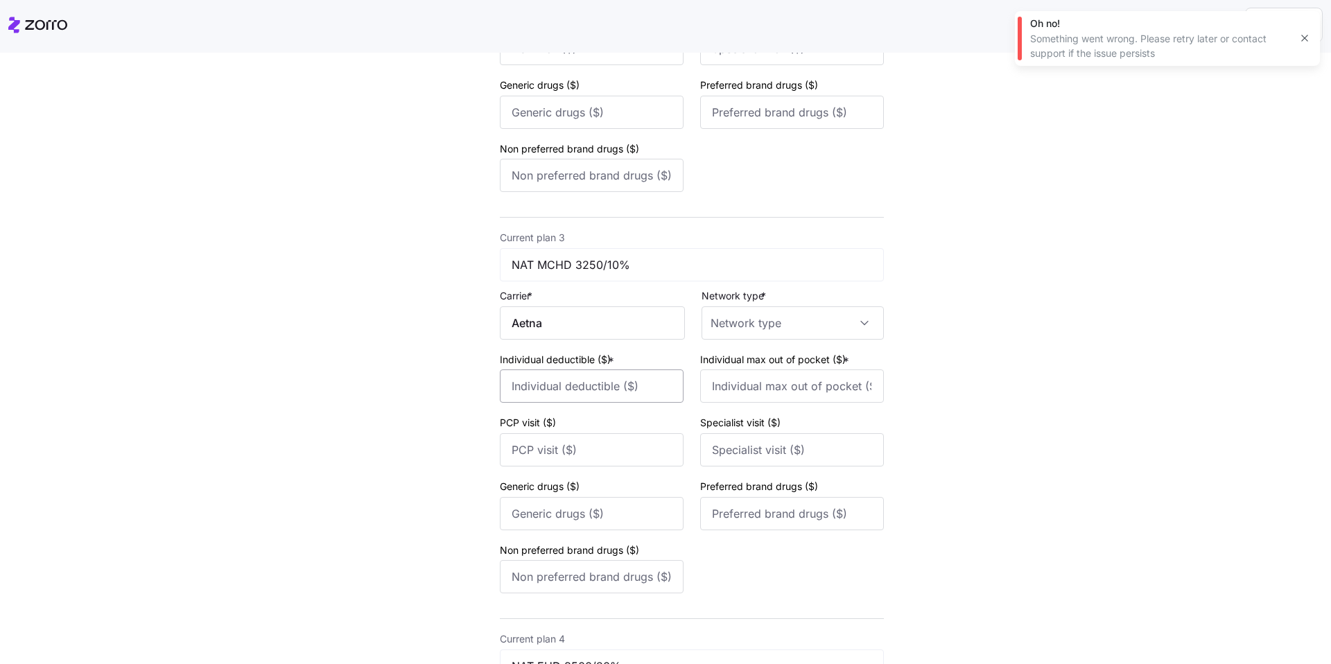
type input "6000"
click at [574, 383] on input "Individual deductible ($) *" at bounding box center [592, 385] width 184 height 33
type input "3250"
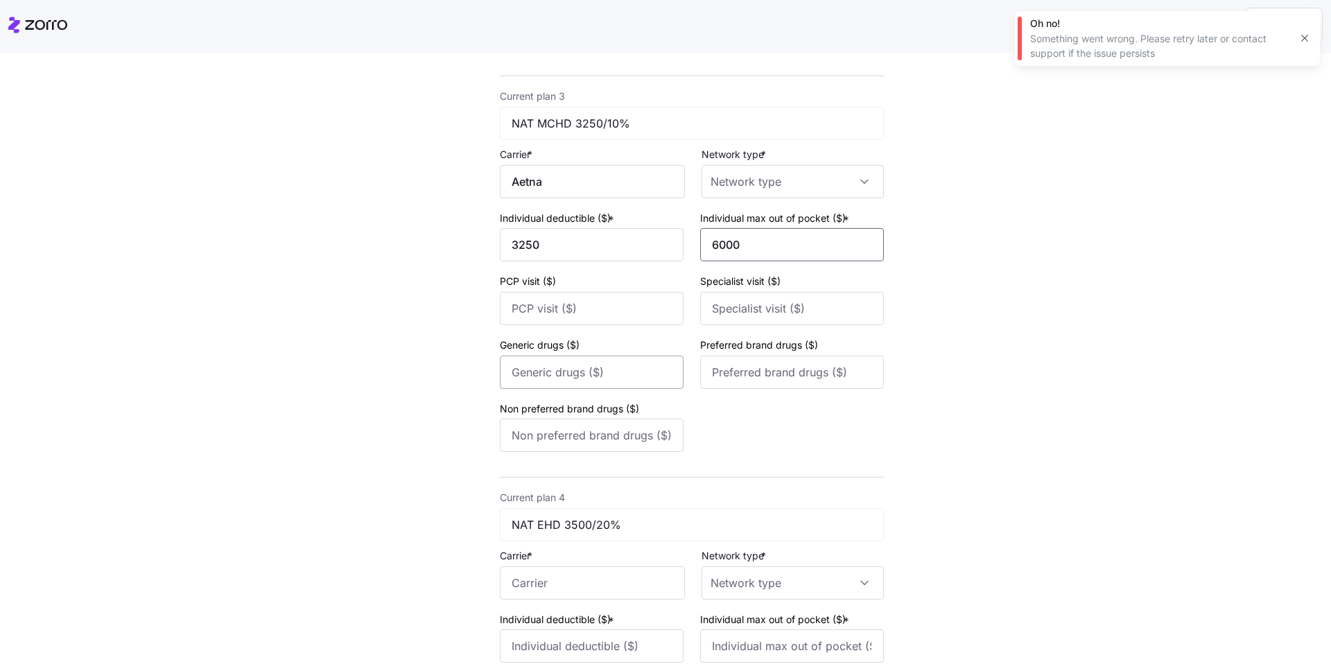
scroll to position [1028, 0]
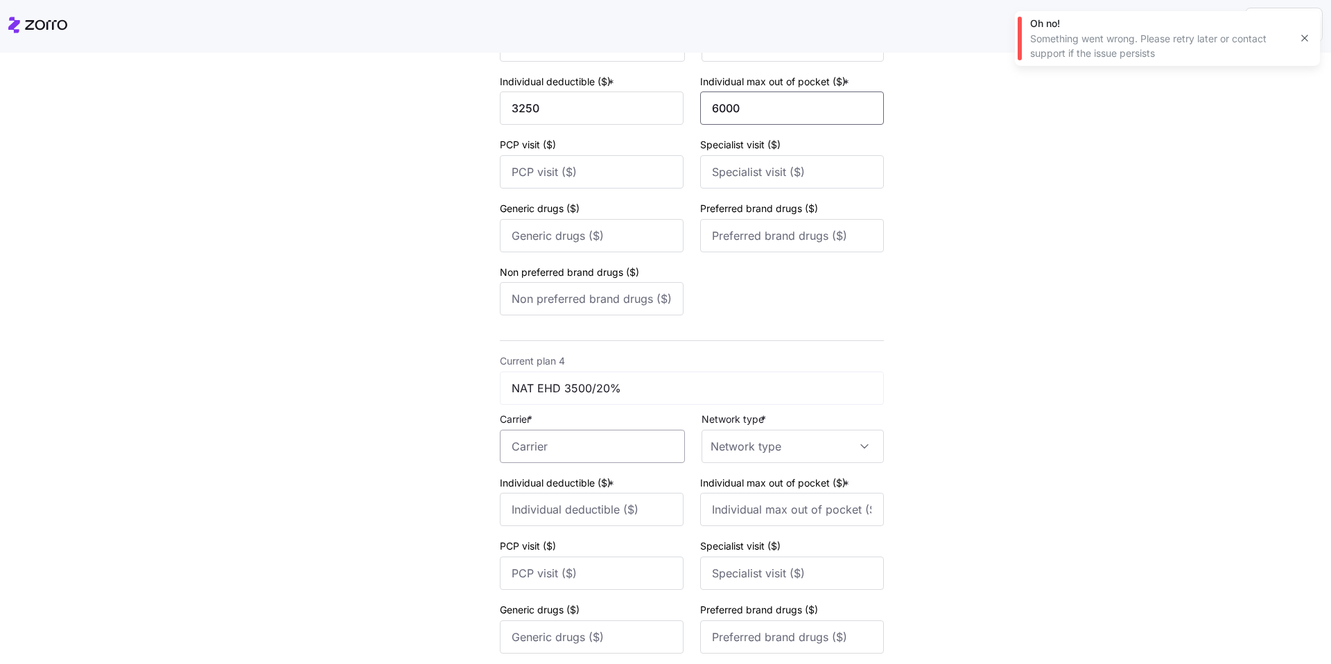
type input "6000"
click at [576, 448] on input "Carrier *" at bounding box center [592, 446] width 185 height 33
click at [574, 472] on div "Aetna" at bounding box center [589, 487] width 173 height 31
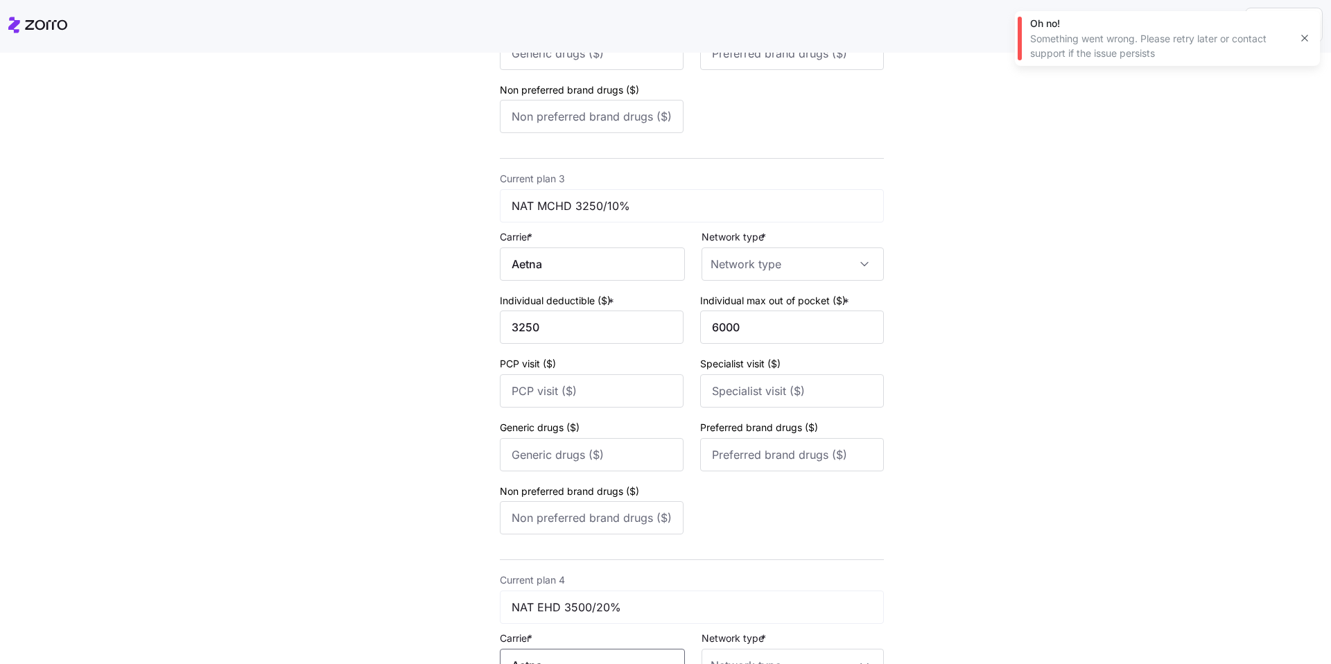
scroll to position [797, 0]
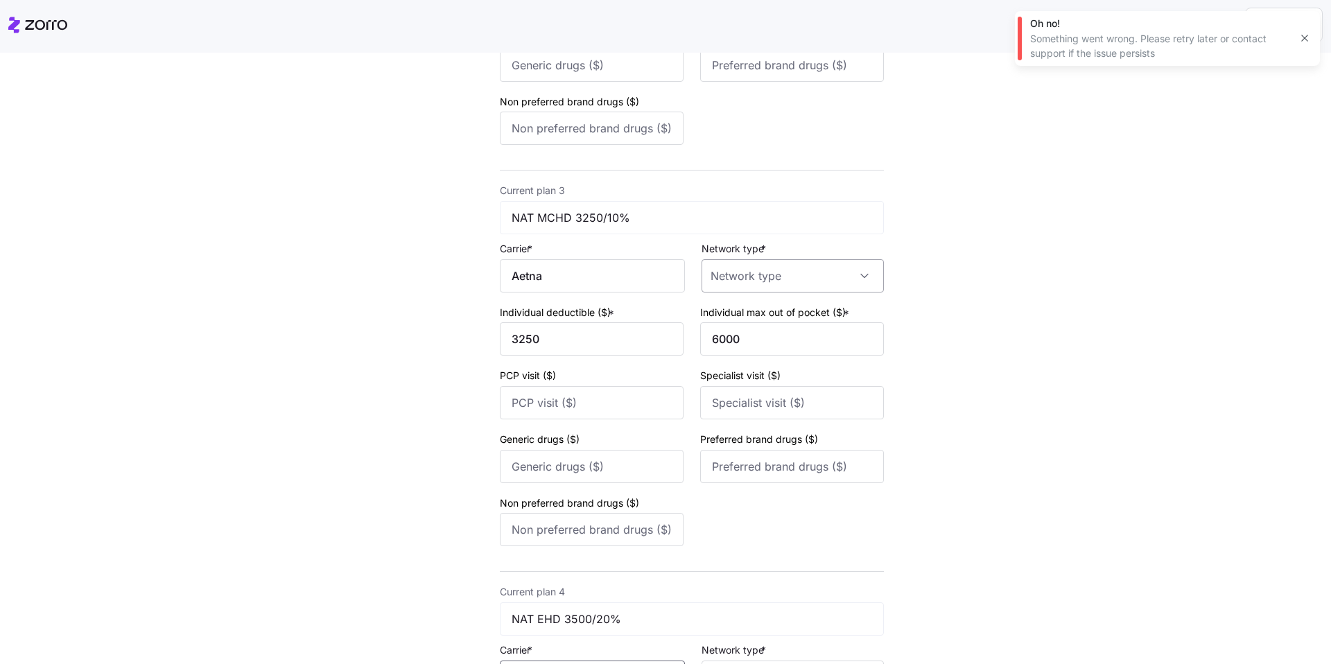
type input "Aetna"
click at [637, 277] on input "Network type *" at bounding box center [792, 275] width 182 height 33
click at [637, 328] on div "HMO" at bounding box center [784, 318] width 166 height 29
type input "HMO"
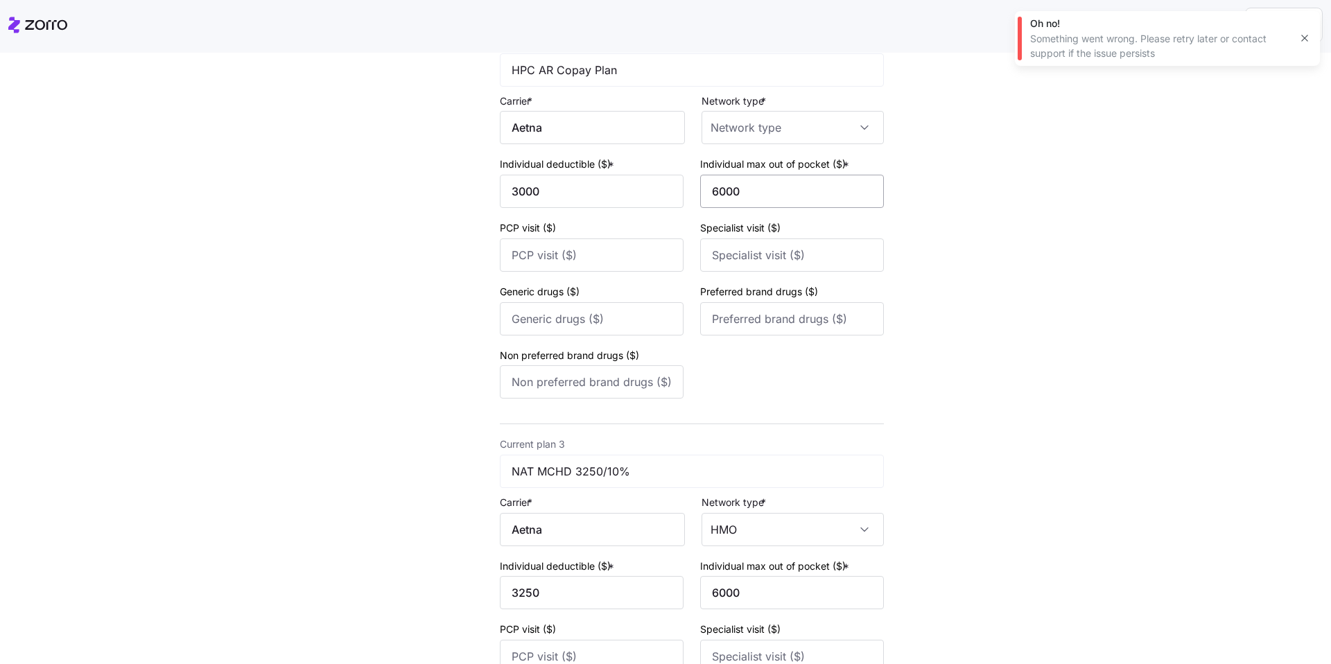
scroll to position [532, 0]
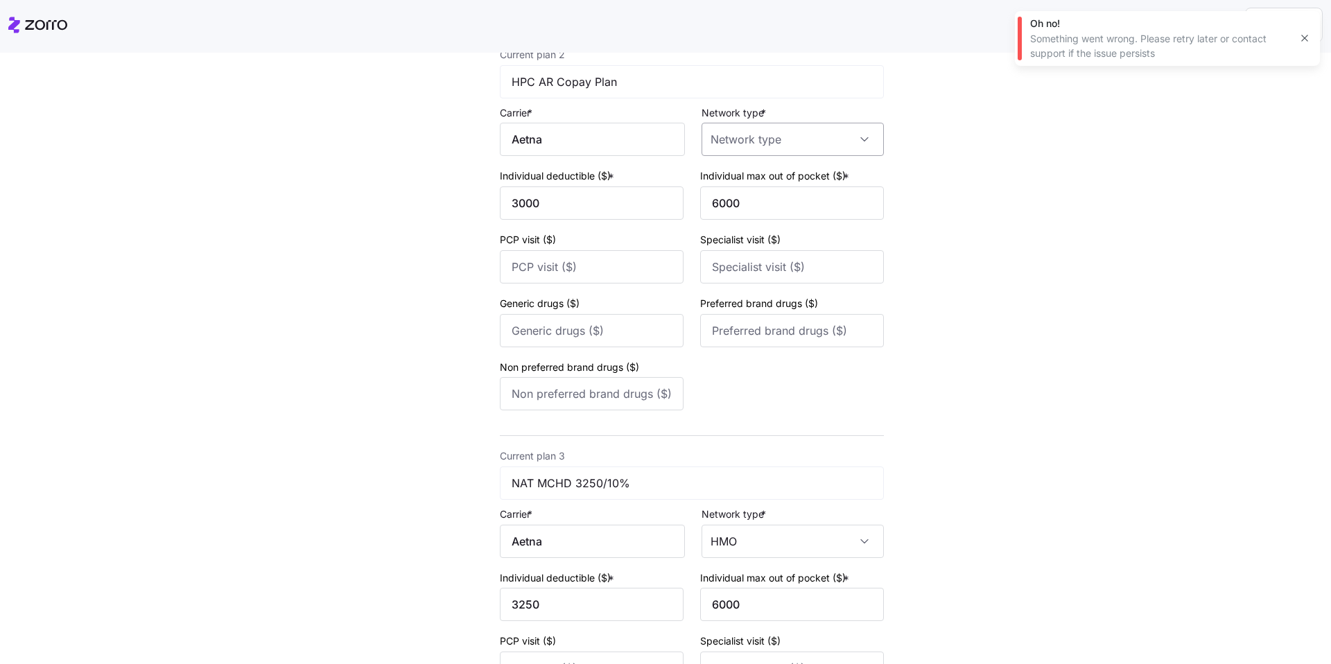
click at [637, 140] on input "Network type *" at bounding box center [792, 139] width 182 height 33
drag, startPoint x: 774, startPoint y: 186, endPoint x: 794, endPoint y: 209, distance: 29.5
click at [637, 187] on div "HMO" at bounding box center [784, 181] width 166 height 29
type input "HMO"
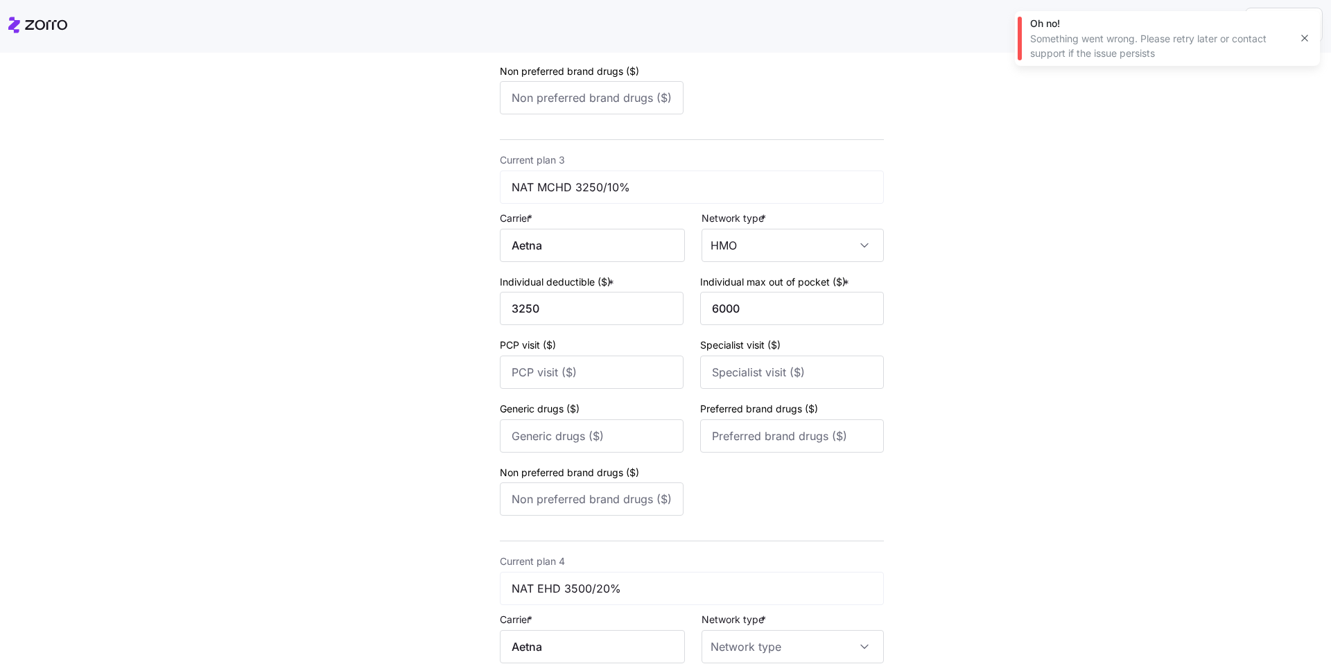
scroll to position [1093, 0]
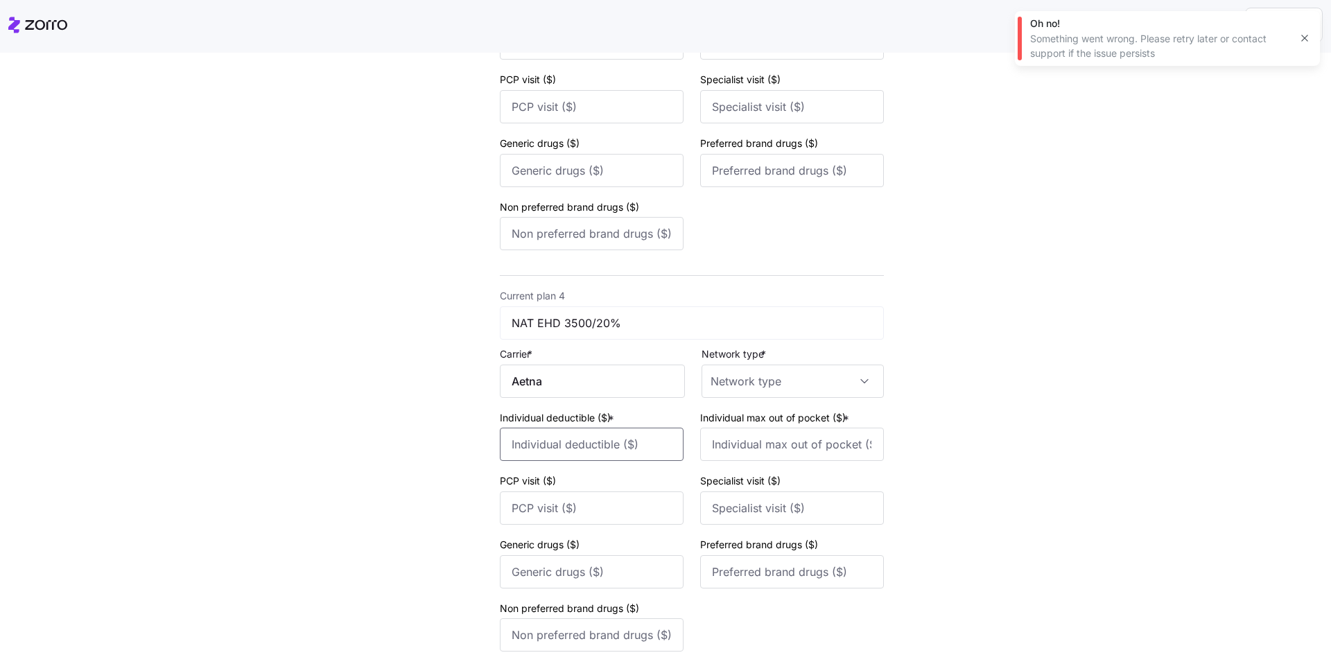
click at [585, 444] on input "Individual deductible ($) *" at bounding box center [592, 444] width 184 height 33
click at [637, 388] on input "Network type *" at bounding box center [792, 381] width 182 height 33
click at [637, 424] on div "HMO" at bounding box center [784, 423] width 166 height 29
type input "HMO"
click at [622, 451] on input "Individual deductible ($) *" at bounding box center [592, 444] width 184 height 33
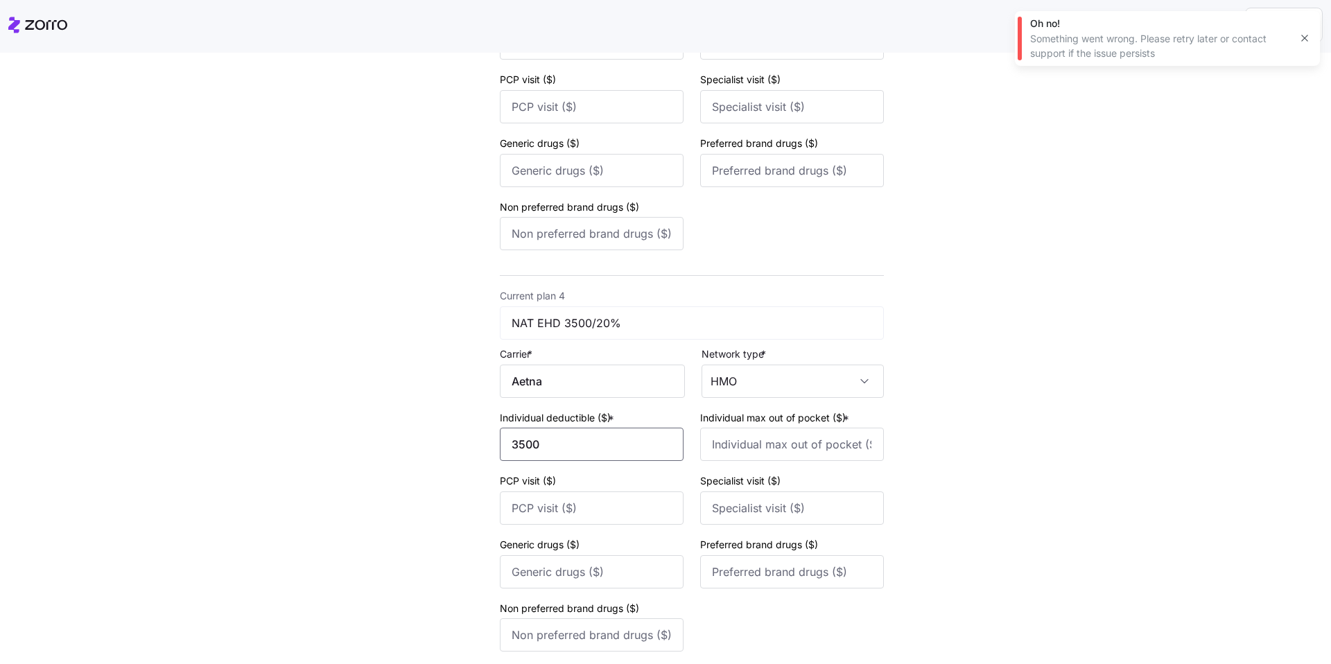
type input "3500"
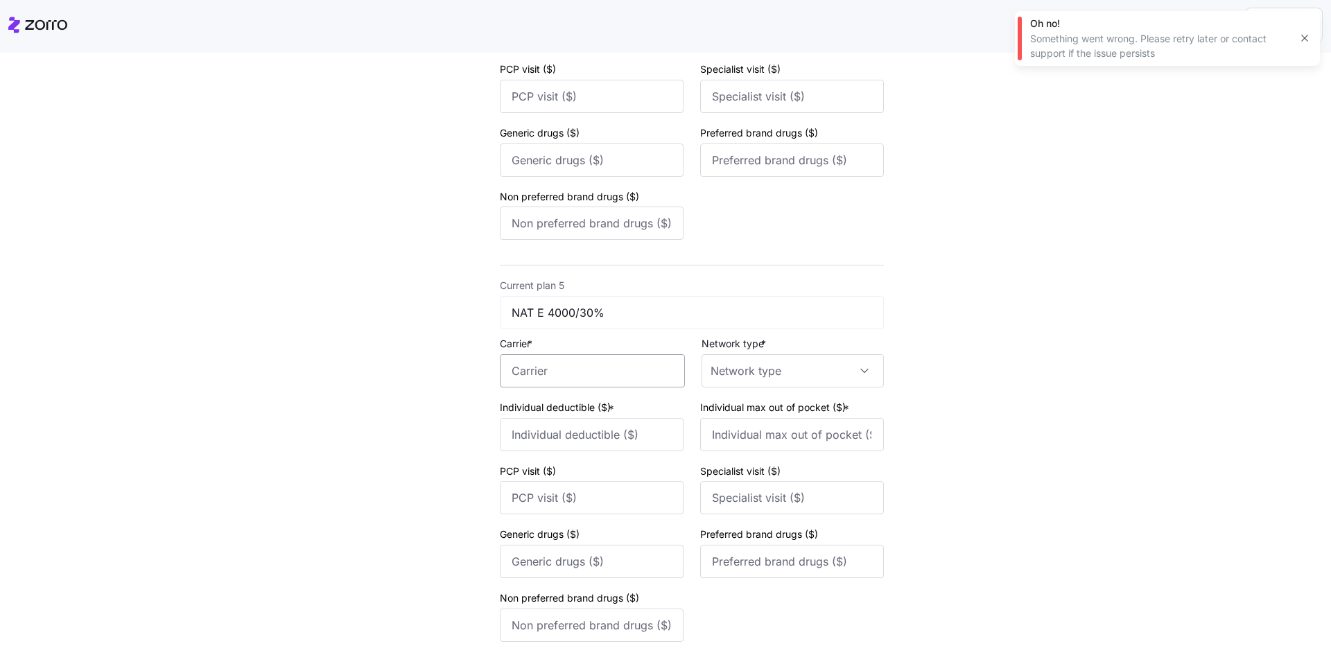
type input "7000"
click at [595, 381] on input "Carrier *" at bounding box center [592, 370] width 185 height 33
click at [573, 399] on div "Aetna" at bounding box center [589, 411] width 173 height 31
type input "Aetna"
click at [560, 423] on input "Individual deductible ($) *" at bounding box center [592, 434] width 184 height 33
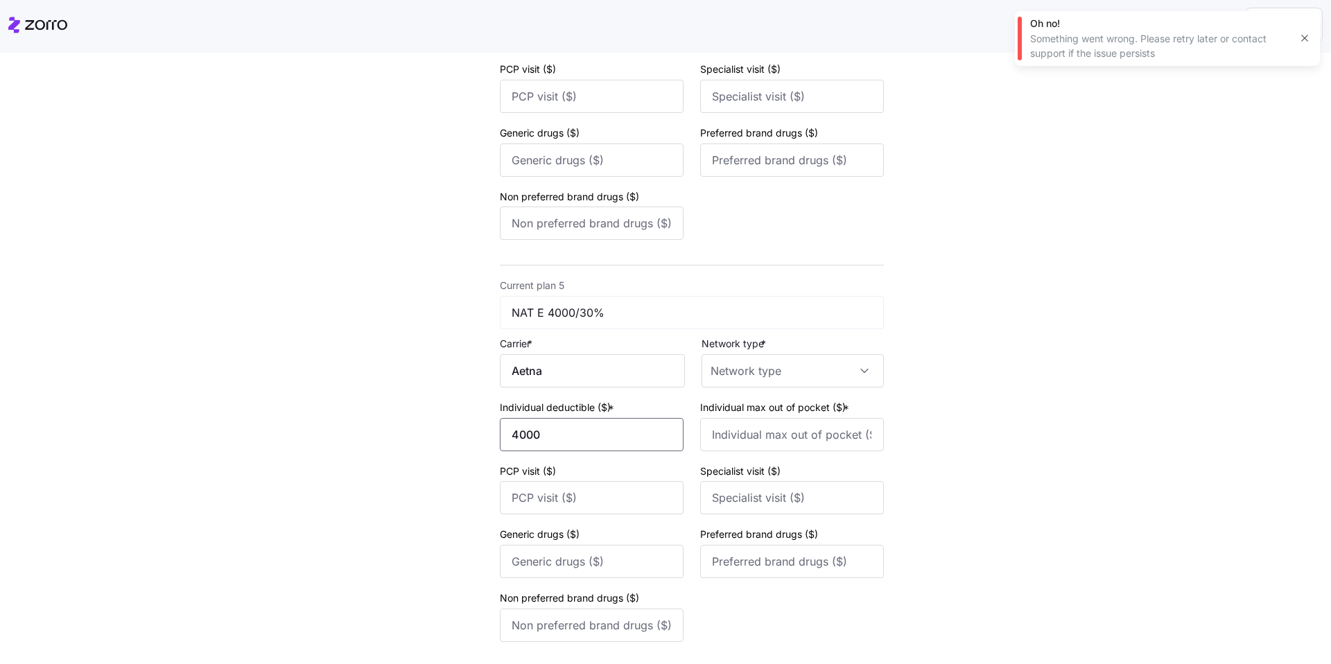
type input "4000"
click at [637, 382] on input "Network type *" at bounding box center [792, 370] width 182 height 33
click at [637, 419] on div "HMO" at bounding box center [784, 413] width 166 height 29
type input "HMO"
click at [637, 432] on input "Individual max out of pocket ($) *" at bounding box center [792, 434] width 184 height 33
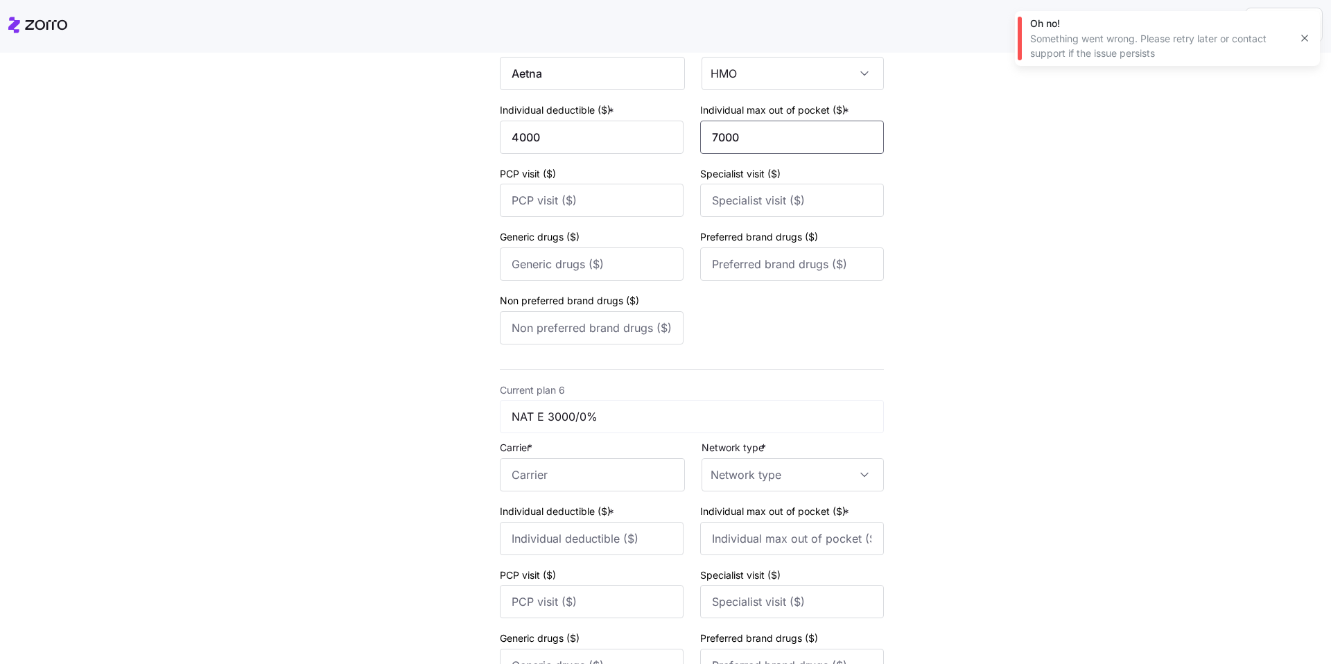
scroll to position [1810, 0]
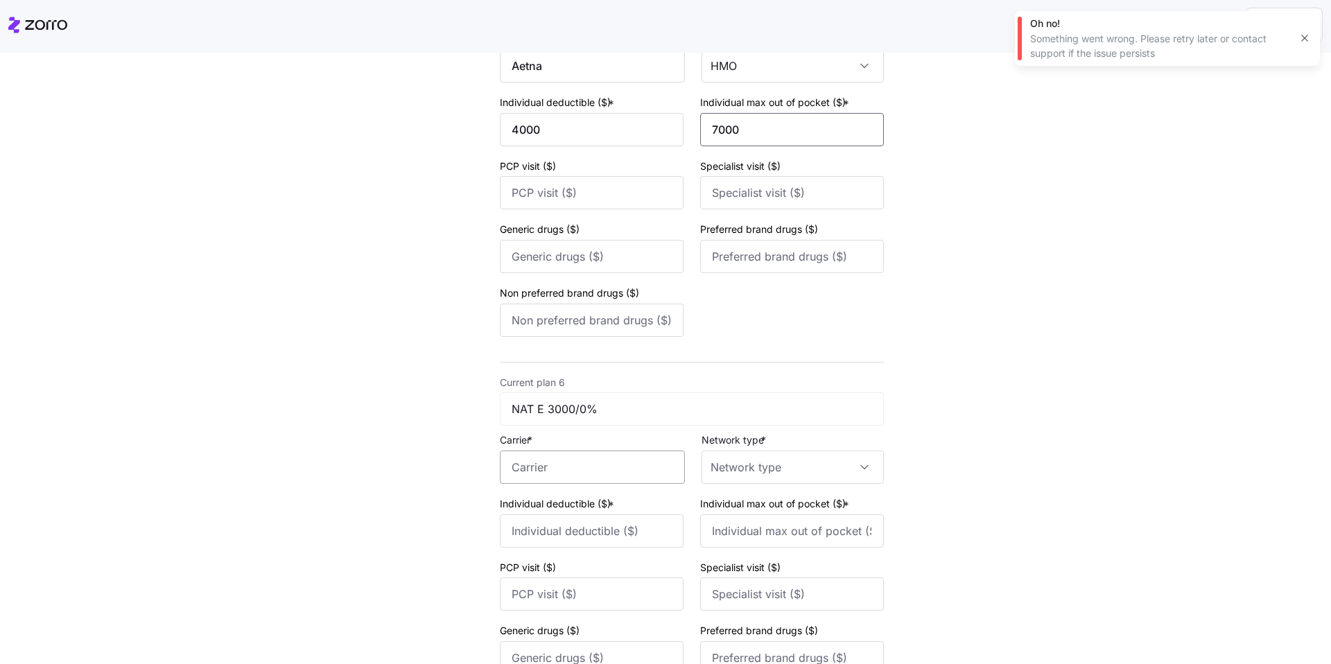
type input "7000"
click at [608, 465] on input "Carrier *" at bounding box center [592, 467] width 185 height 33
click at [552, 502] on div "Aetna Banner Health and Aetna Health Insurance Company Aetna CVS Health" at bounding box center [589, 548] width 173 height 110
click at [554, 502] on div "Aetna" at bounding box center [589, 508] width 173 height 31
type input "Aetna"
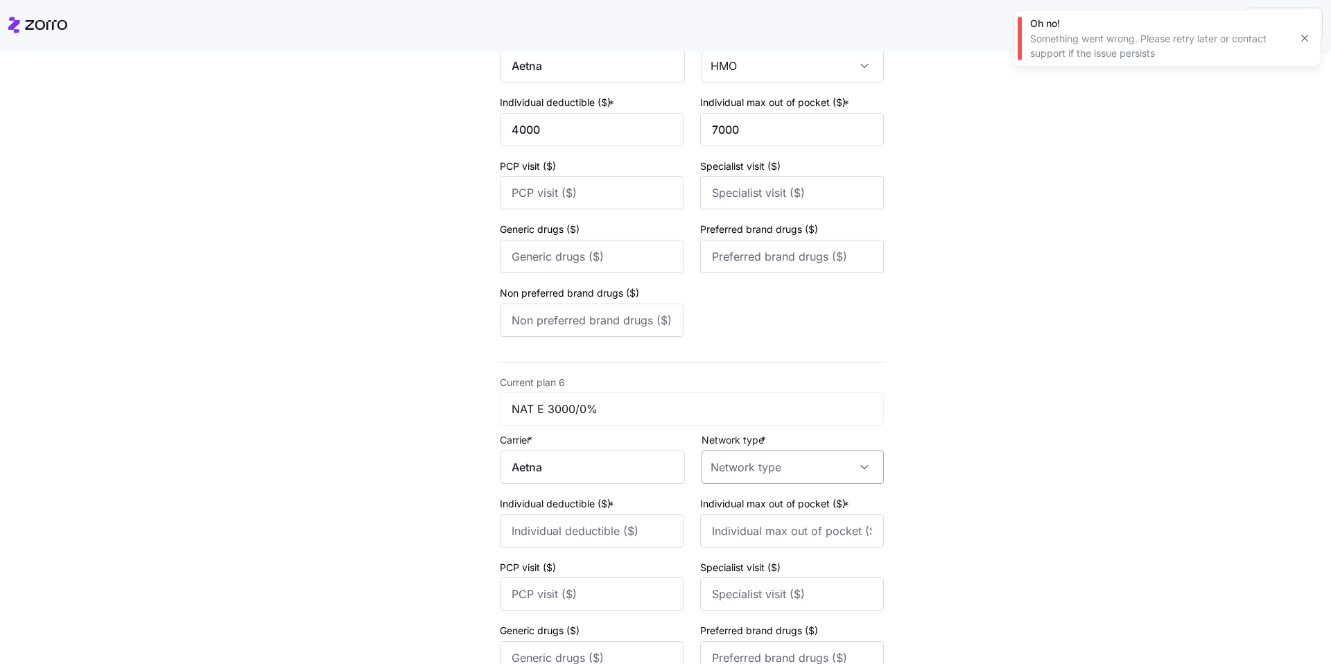
click at [637, 469] on input "Network type *" at bounding box center [792, 467] width 182 height 33
drag, startPoint x: 742, startPoint y: 507, endPoint x: 711, endPoint y: 506, distance: 31.2
click at [637, 502] on div "HMO" at bounding box center [784, 509] width 166 height 29
type input "HMO"
click at [618, 502] on input "Individual deductible ($) *" at bounding box center [592, 530] width 184 height 33
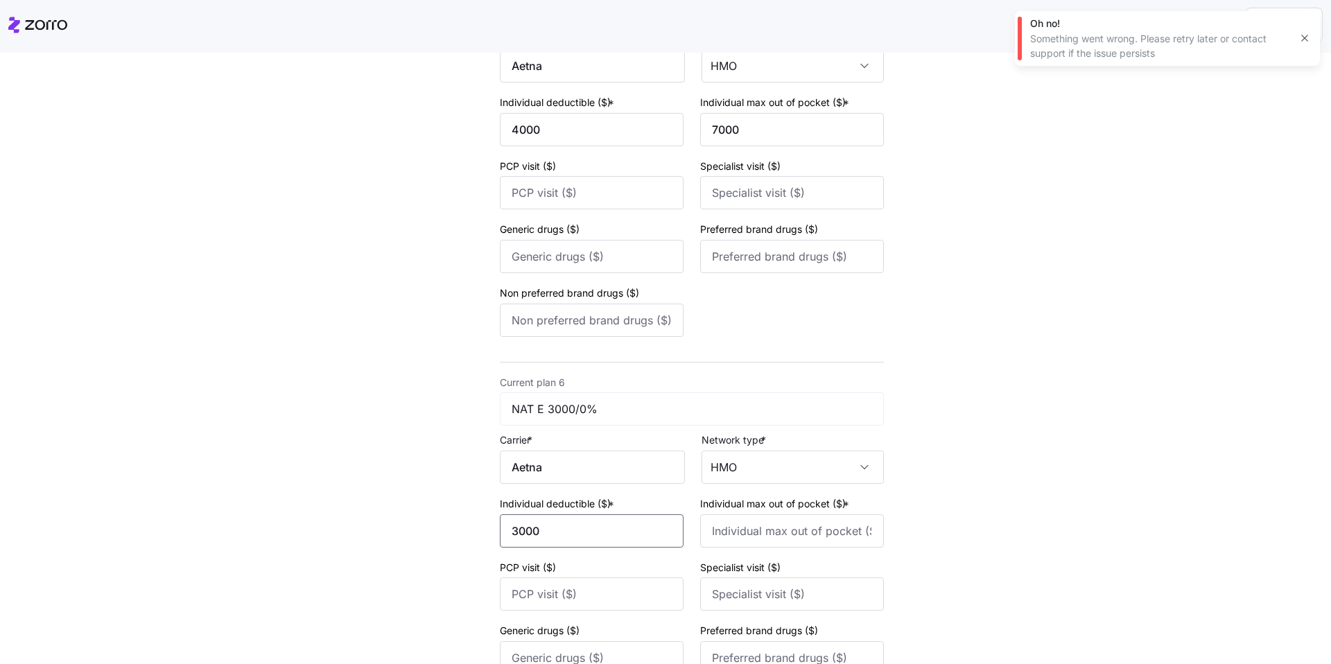
type input "3000"
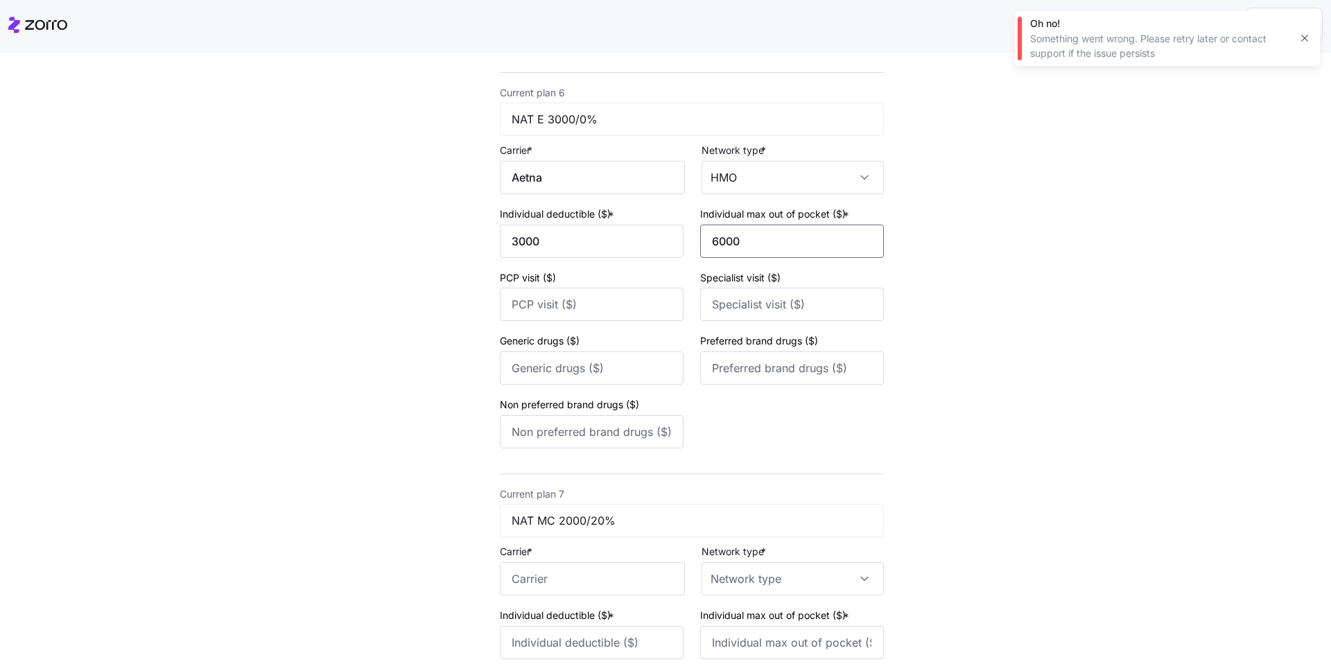
scroll to position [2388, 0]
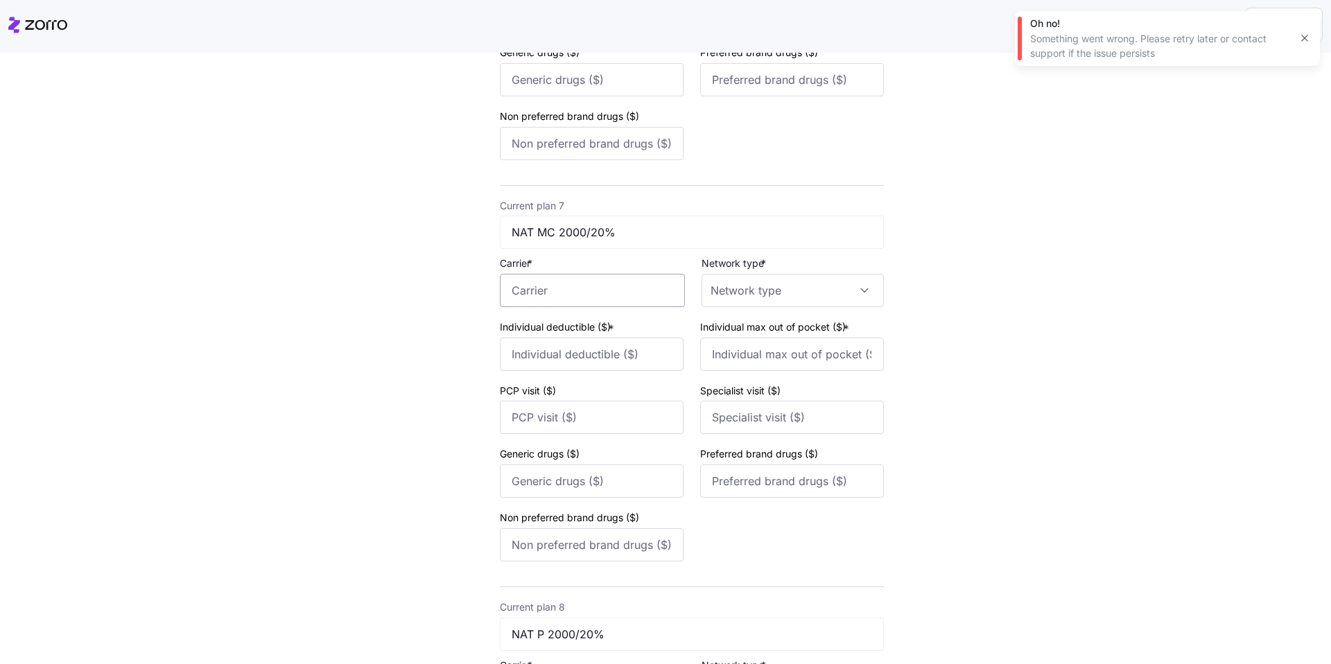
type input "6000"
click at [570, 297] on input "Carrier *" at bounding box center [592, 290] width 185 height 33
type input "e"
click at [581, 327] on div "Aetna" at bounding box center [589, 331] width 173 height 31
type input "Aetna"
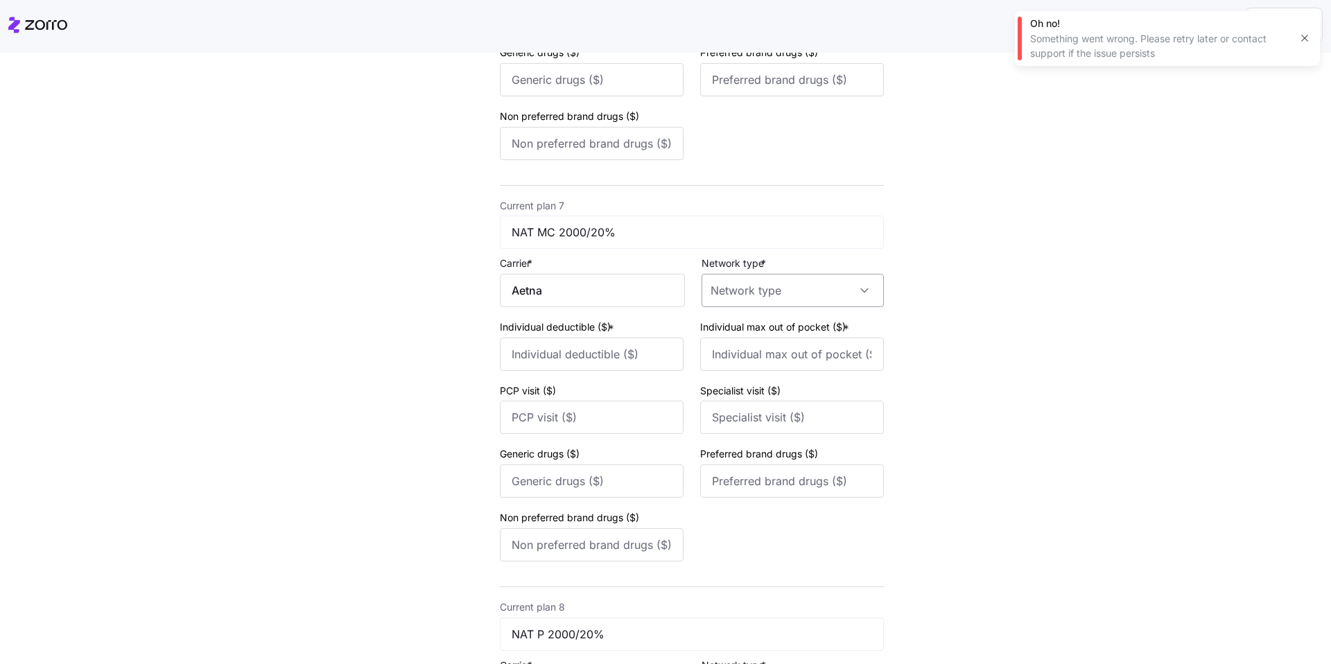
click at [637, 283] on input "Network type *" at bounding box center [792, 290] width 182 height 33
click at [637, 333] on div "HMO" at bounding box center [784, 332] width 166 height 29
type input "HMO"
click at [588, 354] on input "Individual deductible ($) *" at bounding box center [592, 354] width 184 height 33
type input "2000"
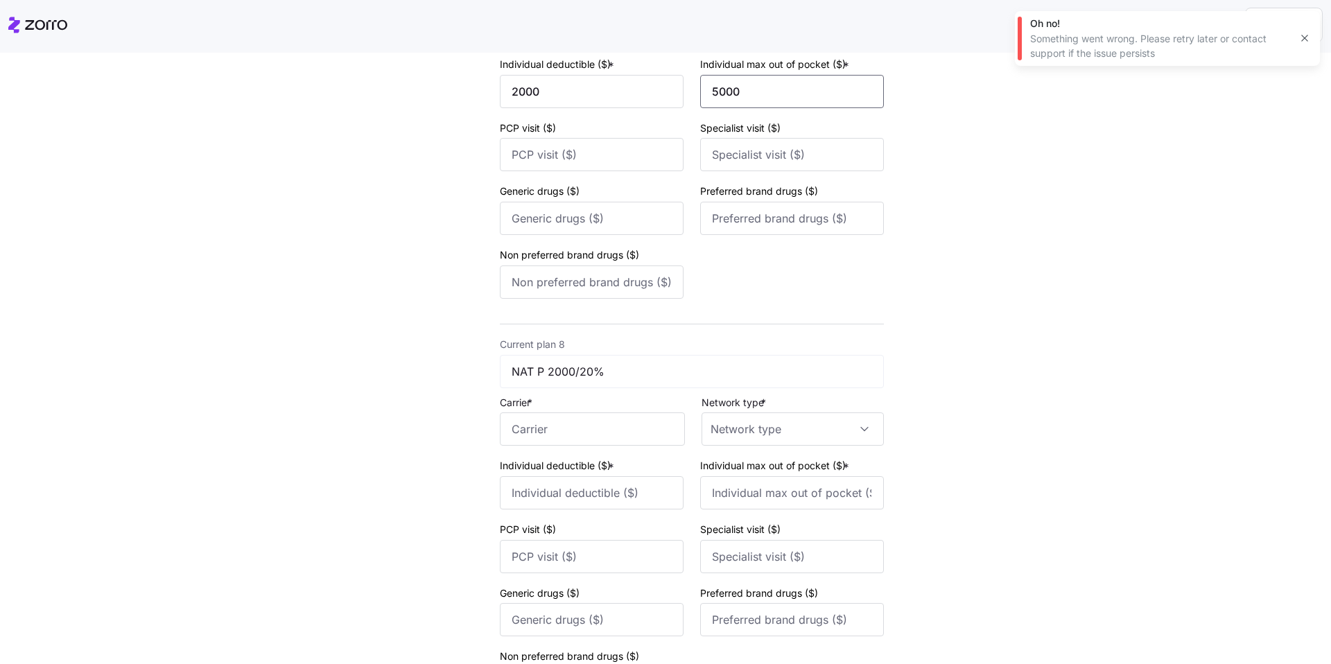
scroll to position [2759, 0]
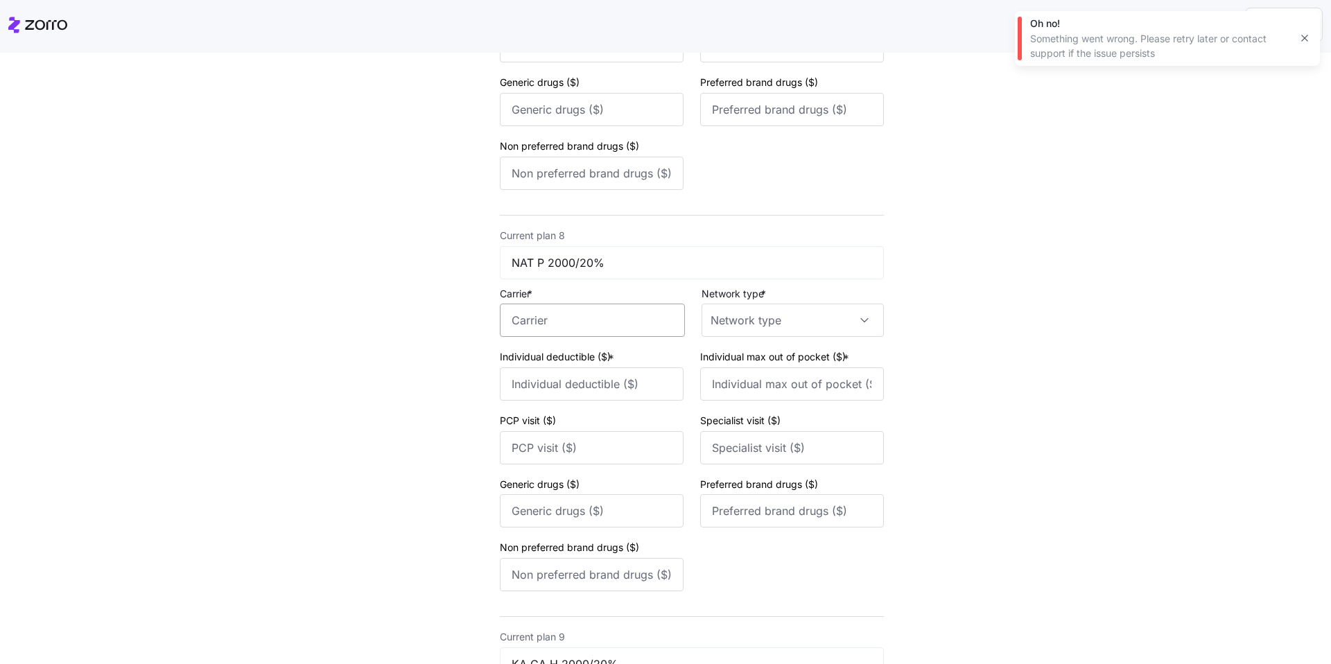
type input "5000"
click at [573, 328] on input "Carrier *" at bounding box center [592, 320] width 185 height 33
click at [577, 354] on div "Aetna" at bounding box center [589, 361] width 173 height 31
type input "Aetna"
click at [559, 376] on input "Individual deductible ($) *" at bounding box center [592, 383] width 184 height 33
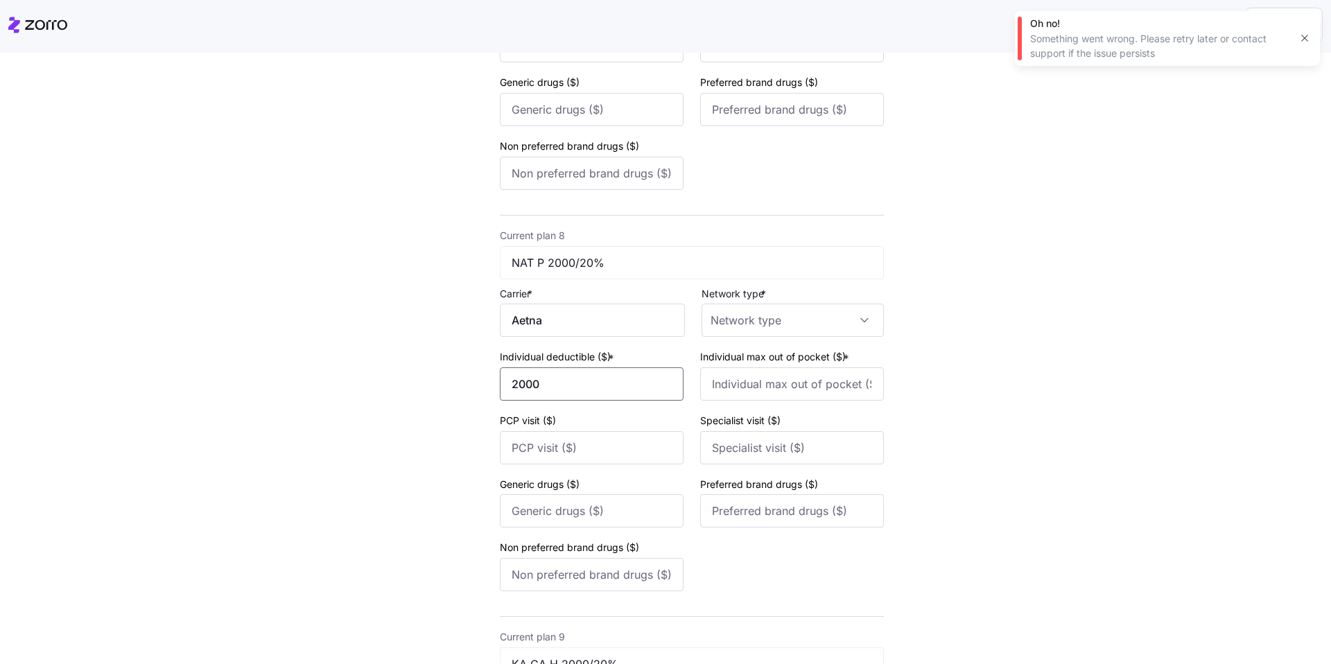
type input "2000"
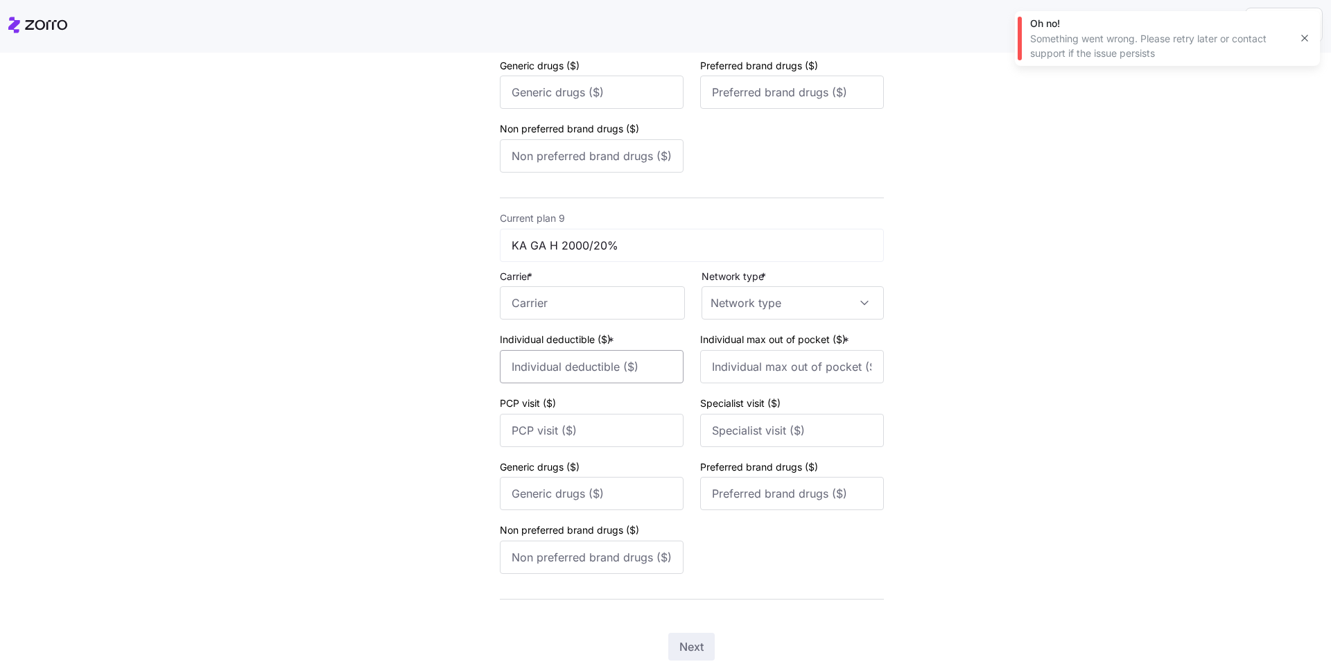
scroll to position [3179, 0]
type input "5000"
click at [564, 311] on input "Carrier *" at bounding box center [592, 301] width 185 height 33
click at [576, 332] on div "Kaiser Permanente" at bounding box center [589, 351] width 173 height 49
type input "Kaiser Permanente"
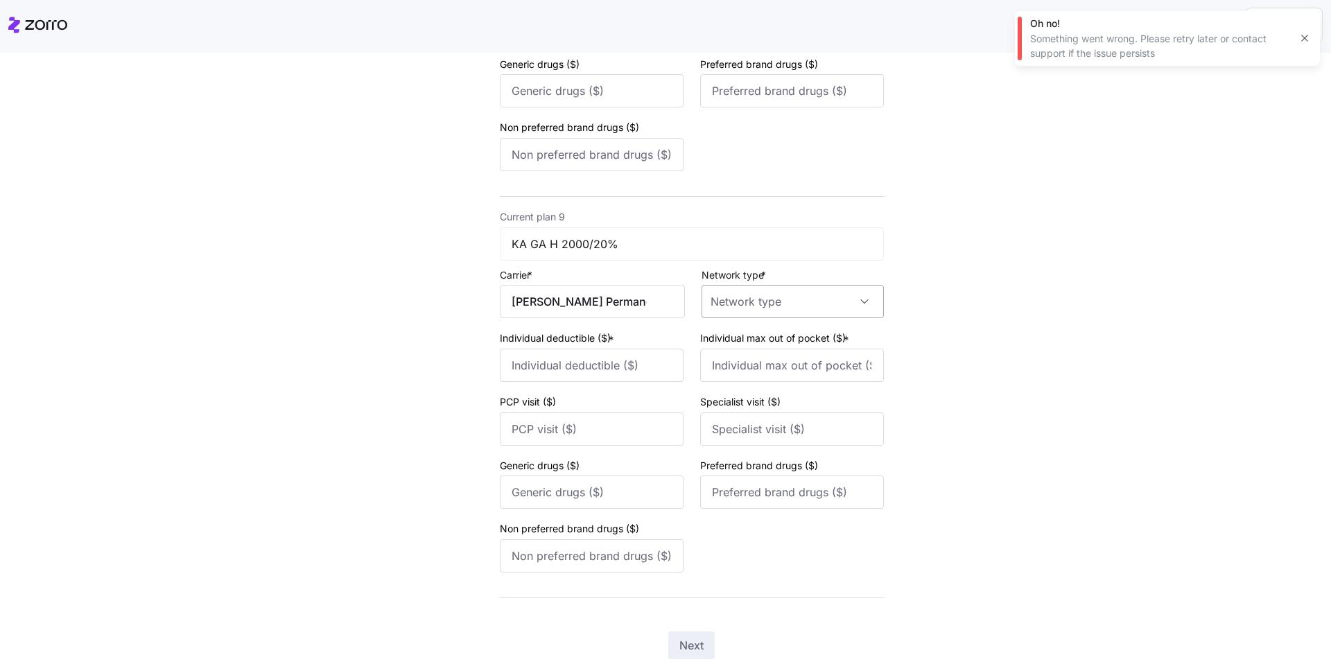
click at [637, 300] on input "Network type *" at bounding box center [792, 301] width 182 height 33
click at [637, 341] on div "HMO" at bounding box center [784, 343] width 166 height 29
type input "HMO"
click at [553, 360] on input "Individual deductible ($) *" at bounding box center [592, 365] width 184 height 33
type input "2000"
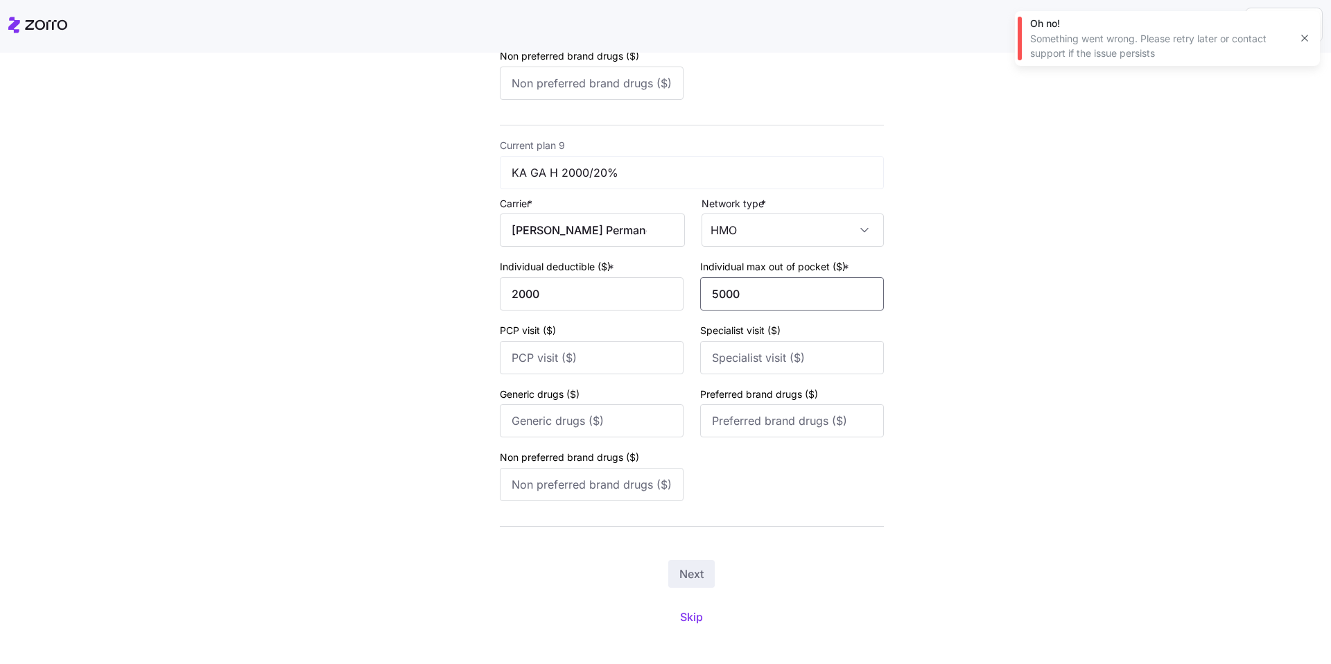
scroll to position [3243, 0]
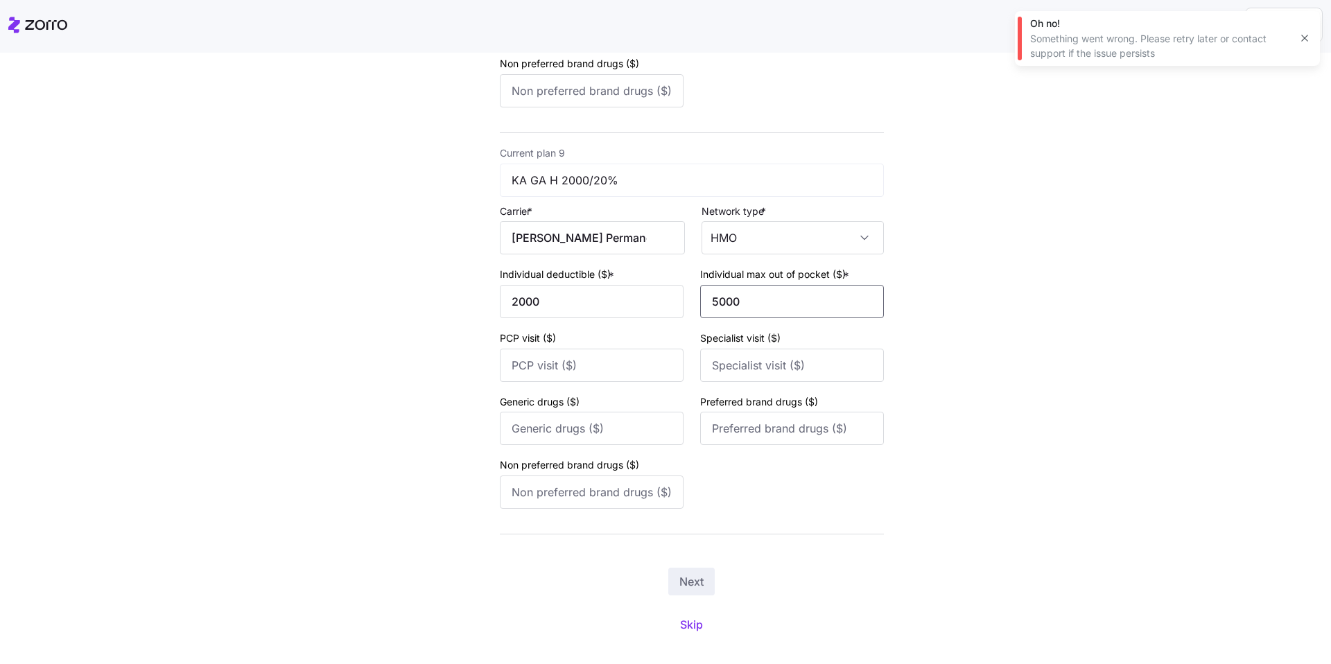
type input "5000"
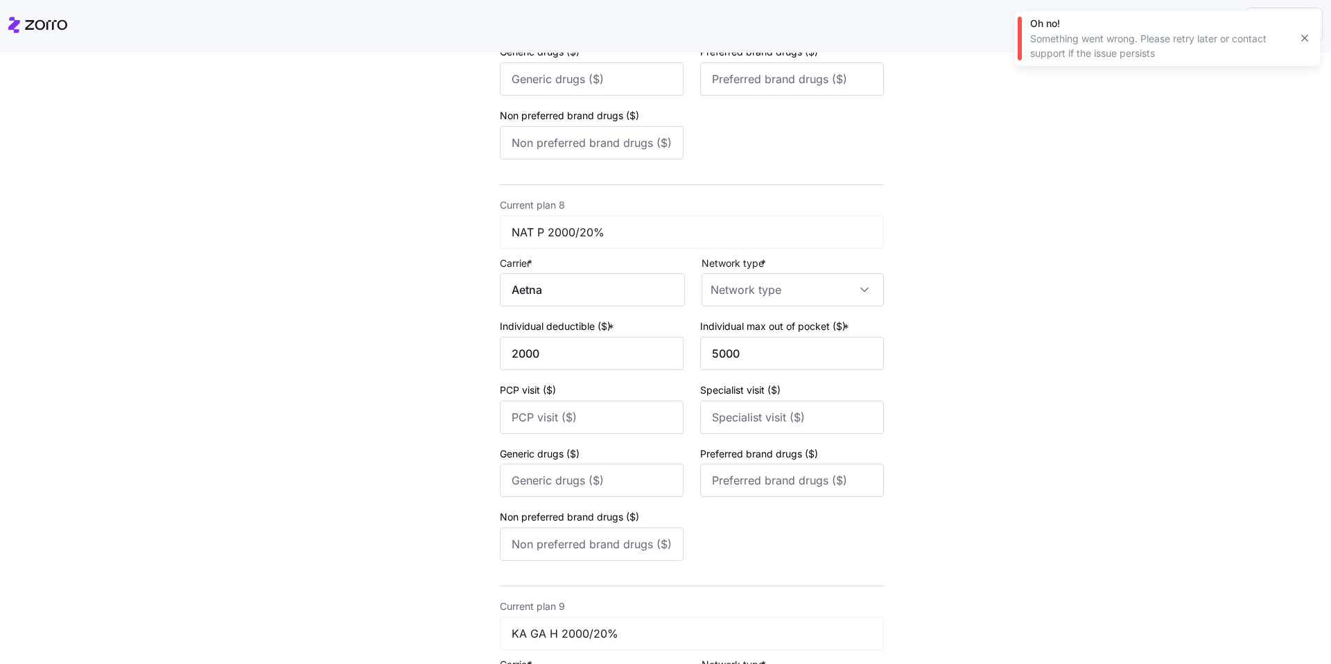
scroll to position [2783, 0]
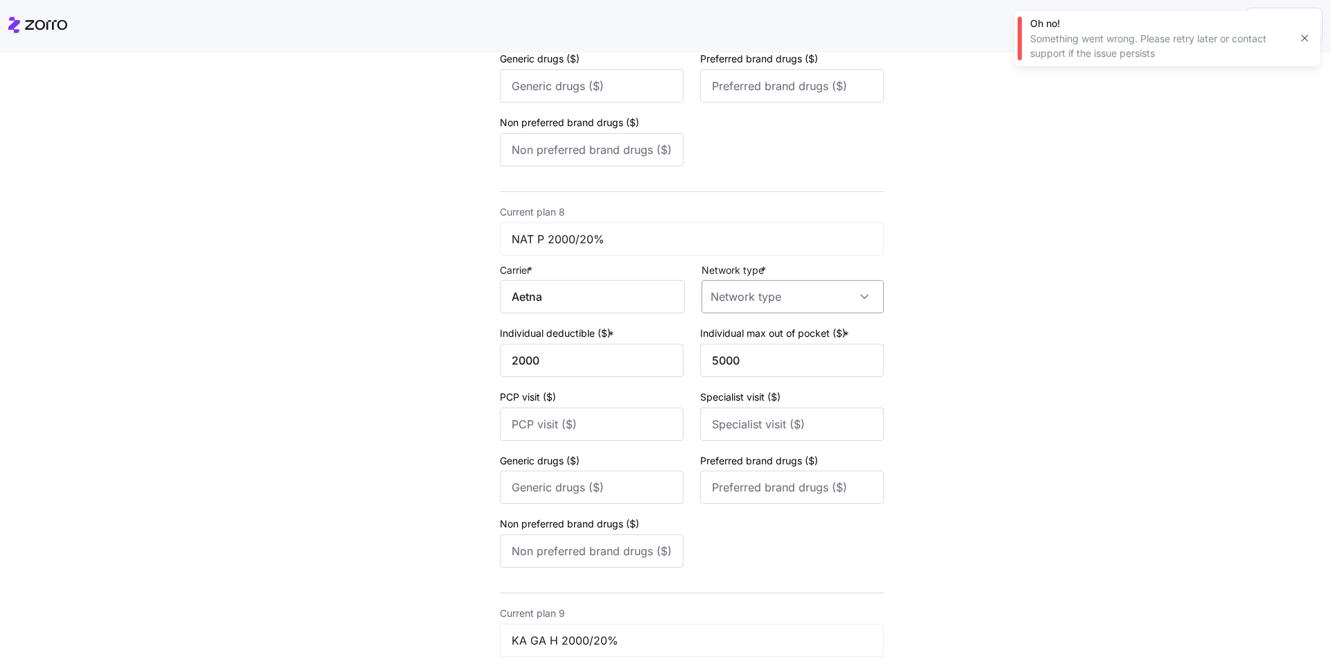
click at [637, 302] on input "Network type *" at bounding box center [792, 296] width 182 height 33
click at [637, 343] on div "HMO" at bounding box center [784, 338] width 166 height 29
type input "HMO"
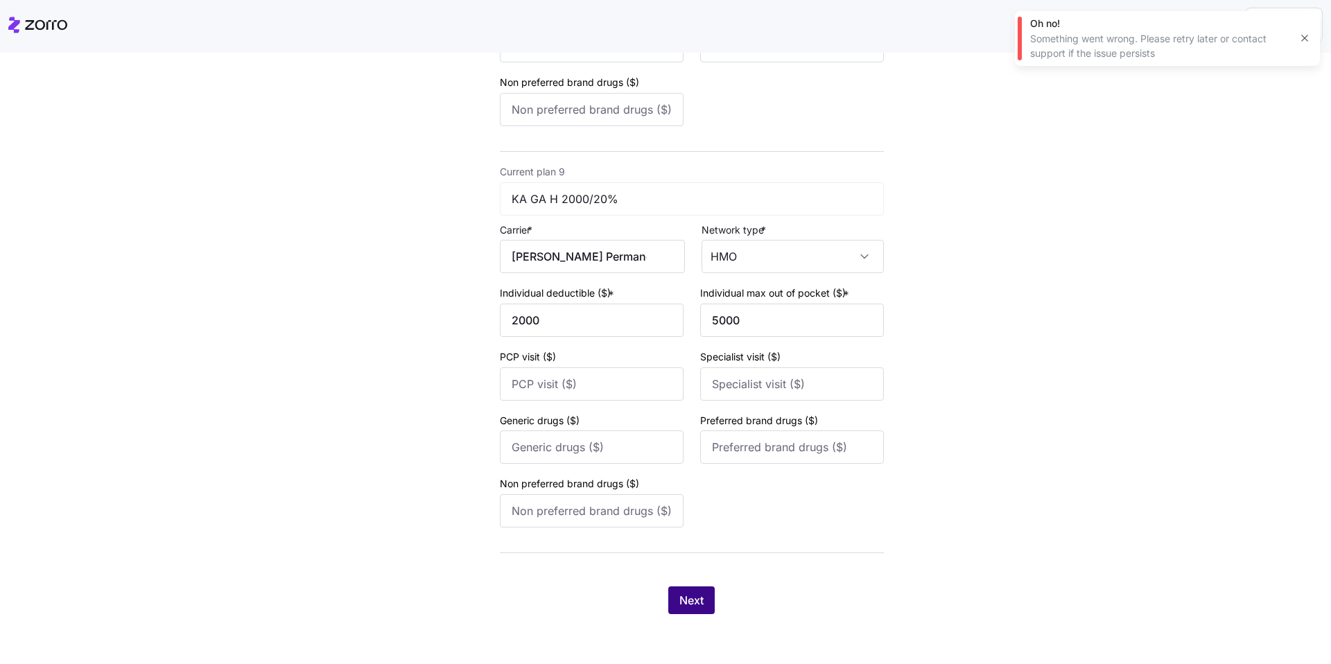
click at [637, 502] on button "Next" at bounding box center [691, 600] width 46 height 28
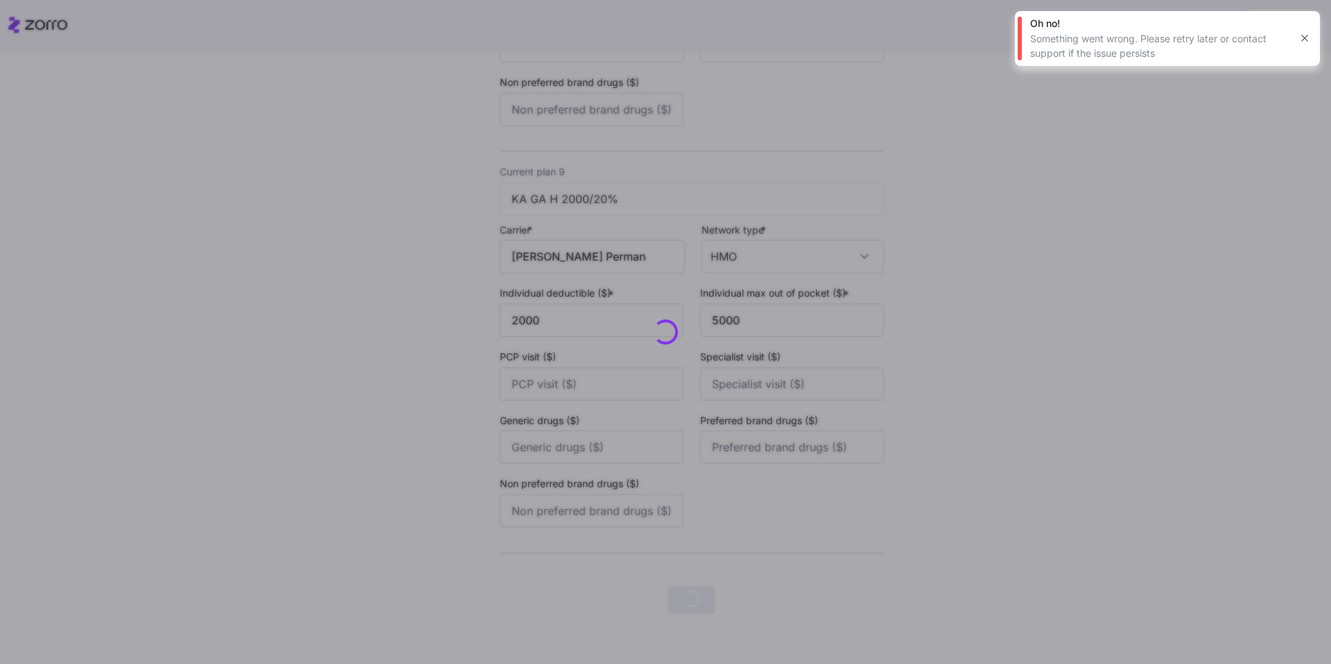
scroll to position [0, 0]
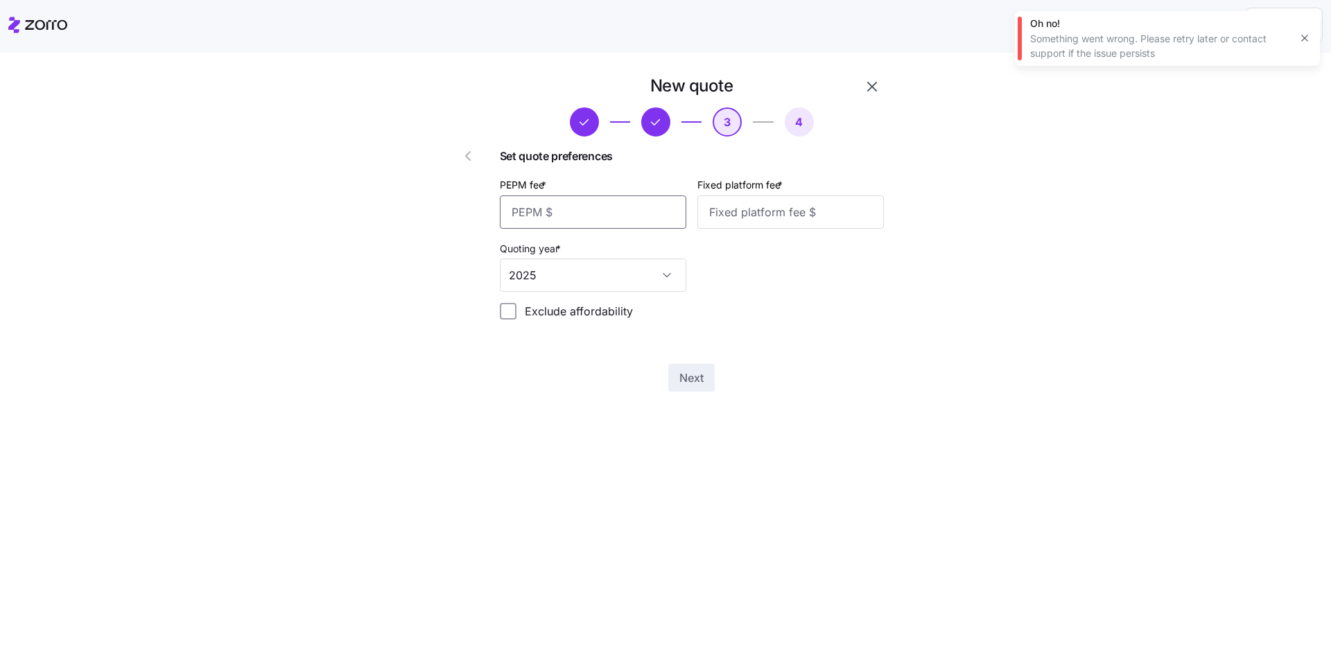
click at [619, 218] on input "PEPM fee *" at bounding box center [593, 211] width 186 height 33
type input "30"
type input "75"
click at [469, 210] on div "New quote 3 4 Set quote preferences PEPM fee * 30 Fixed platform fee * 75 Quoti…" at bounding box center [652, 233] width 474 height 328
type input "50"
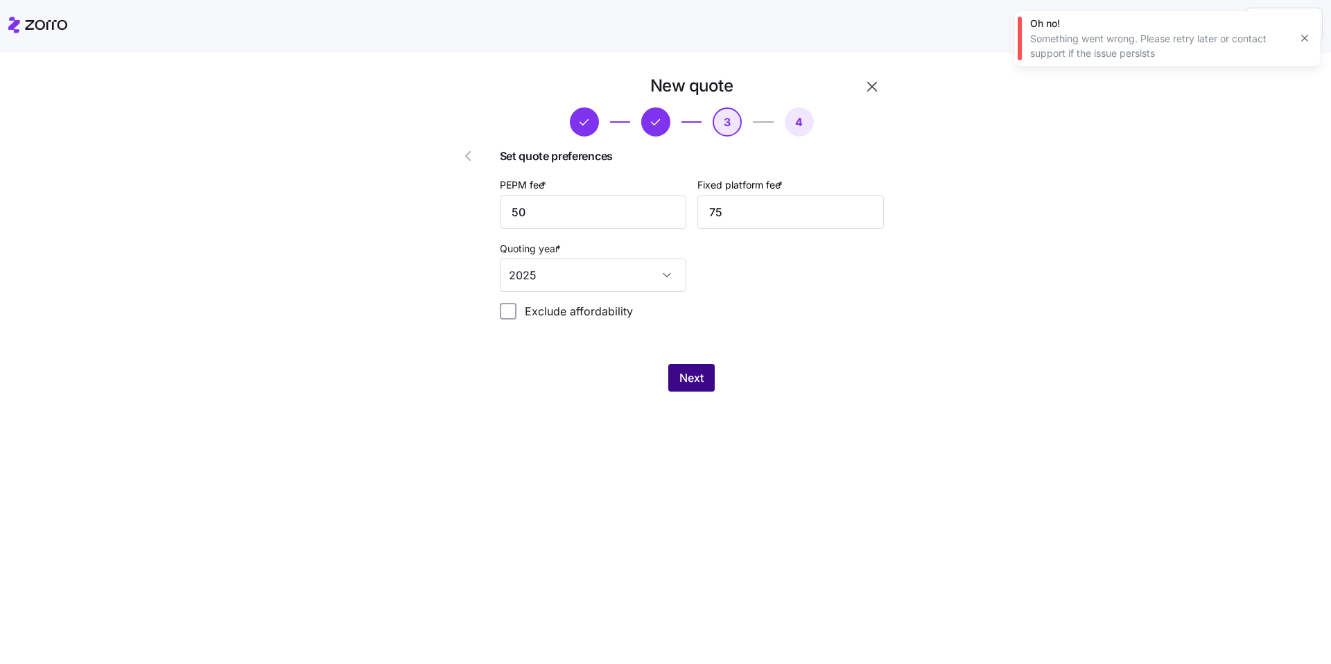
click at [637, 376] on span "Next" at bounding box center [691, 377] width 24 height 17
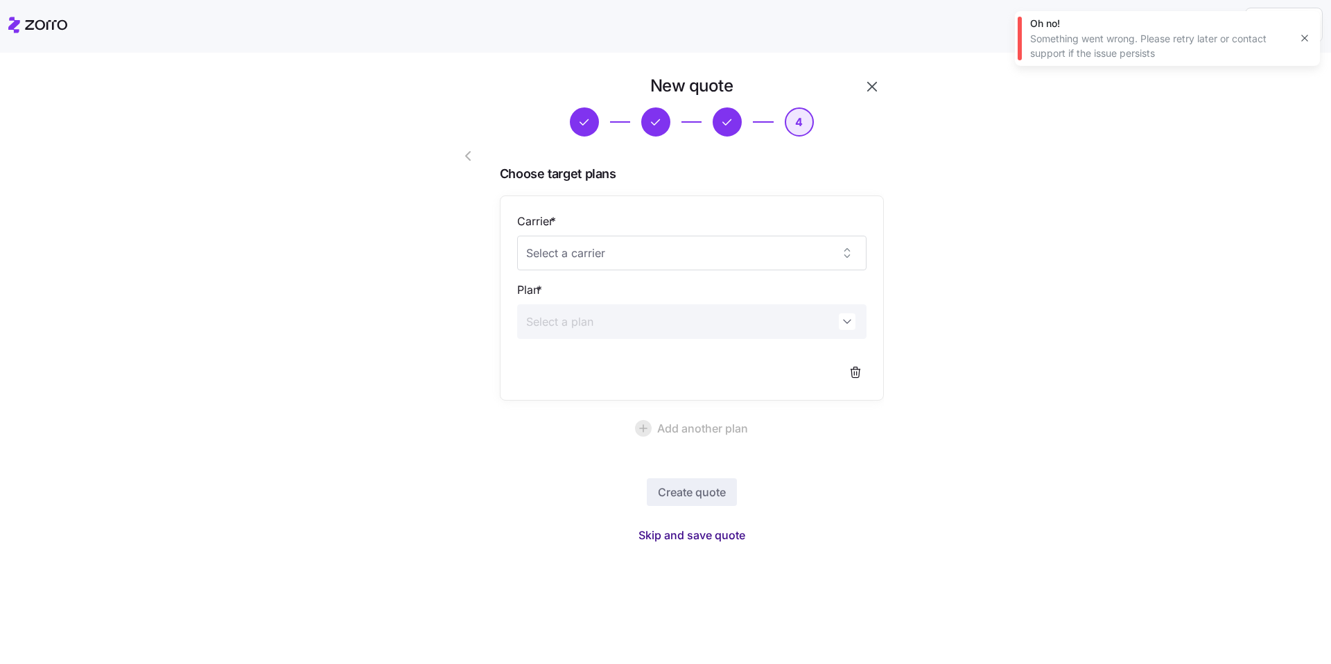
click at [637, 502] on span "Skip and save quote" at bounding box center [691, 535] width 107 height 17
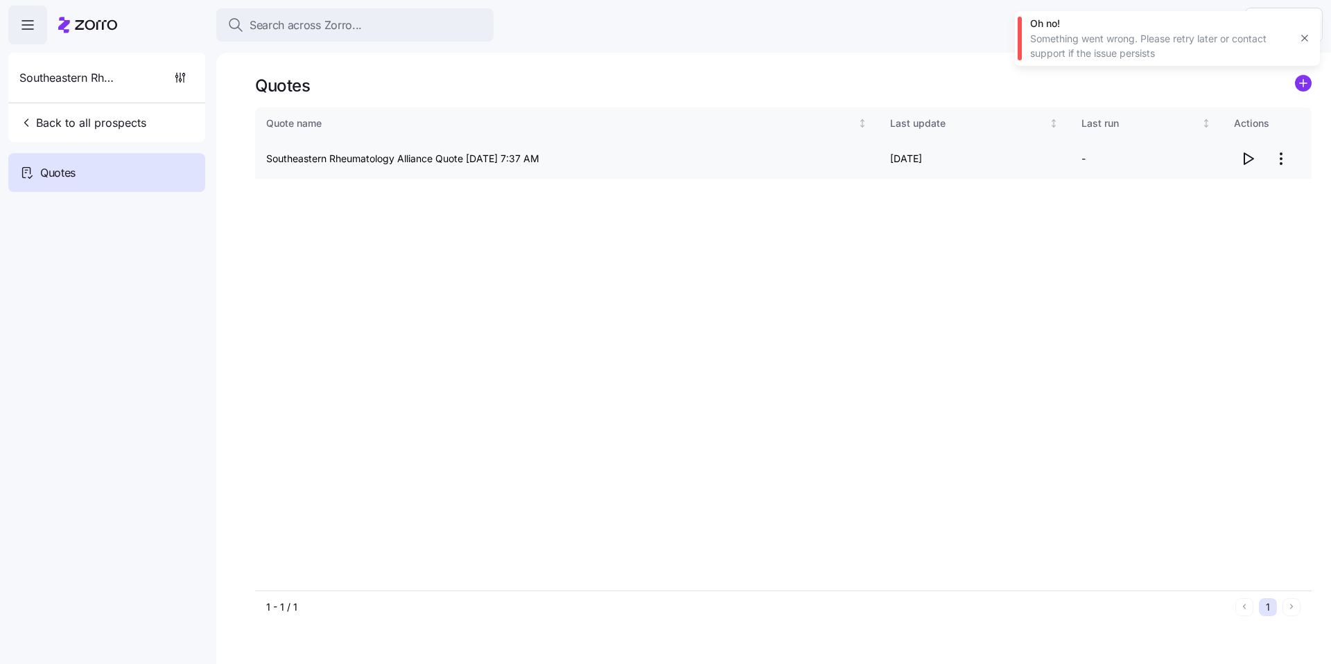
click at [637, 156] on icon "button" at bounding box center [1247, 158] width 17 height 17
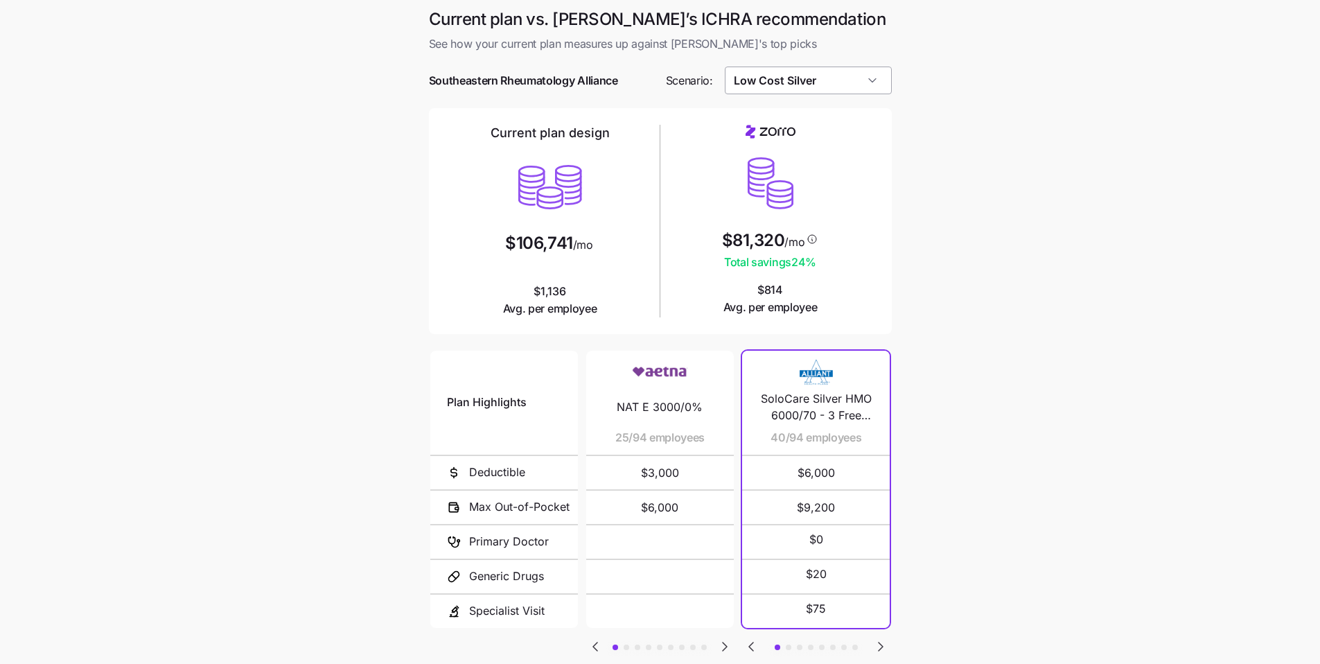
click at [830, 86] on input "Low Cost Silver" at bounding box center [808, 81] width 167 height 28
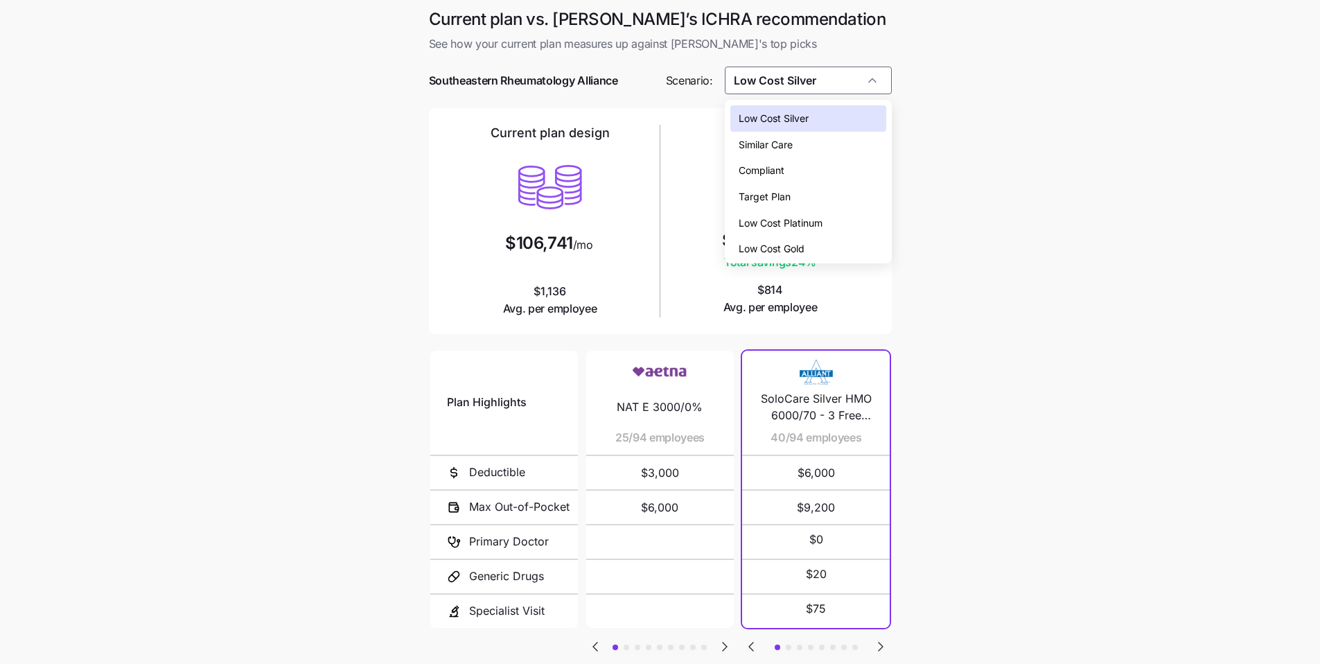
click at [800, 243] on span "Low Cost Gold" at bounding box center [772, 248] width 66 height 15
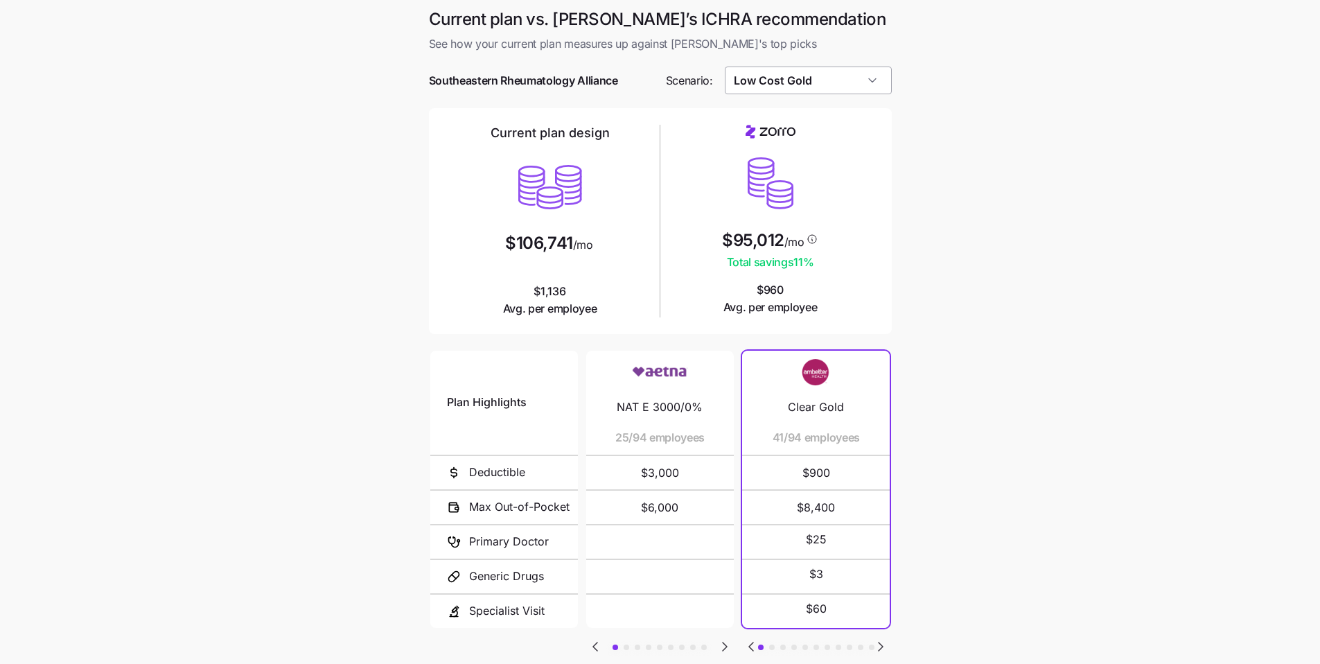
click at [853, 86] on input "Low Cost Gold" at bounding box center [808, 81] width 167 height 28
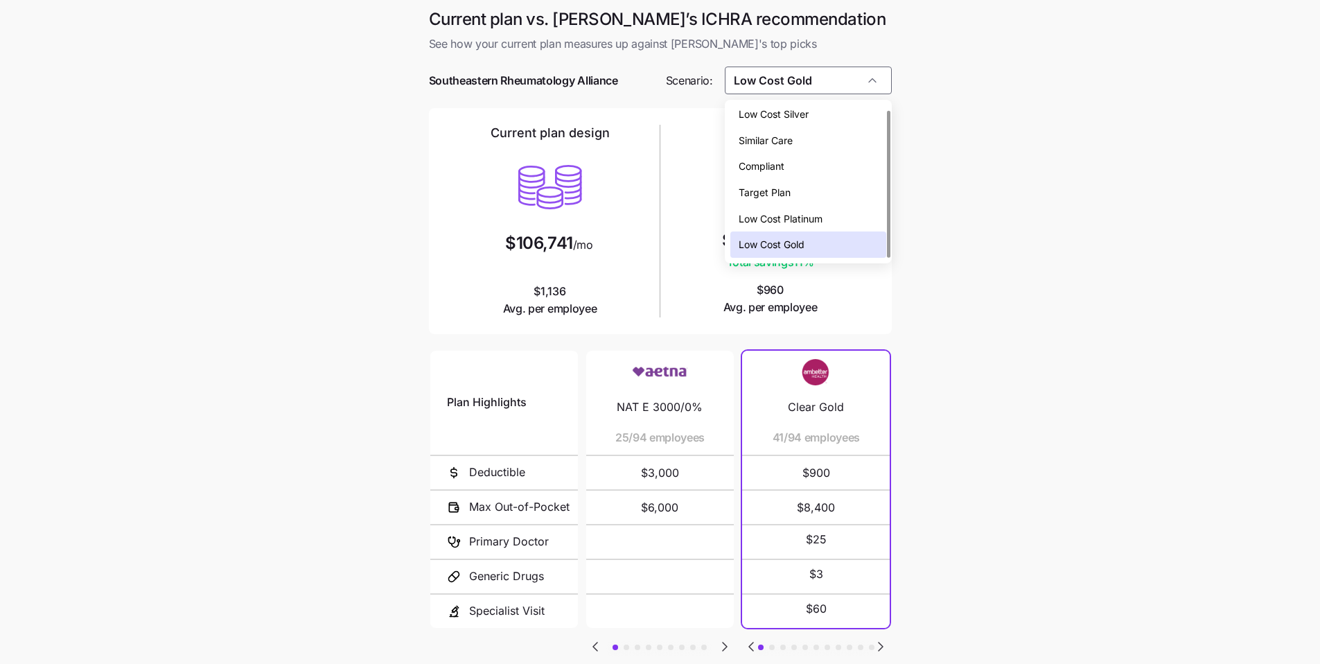
click at [834, 110] on div "Low Cost Silver" at bounding box center [809, 114] width 156 height 26
type input "Low Cost Silver"
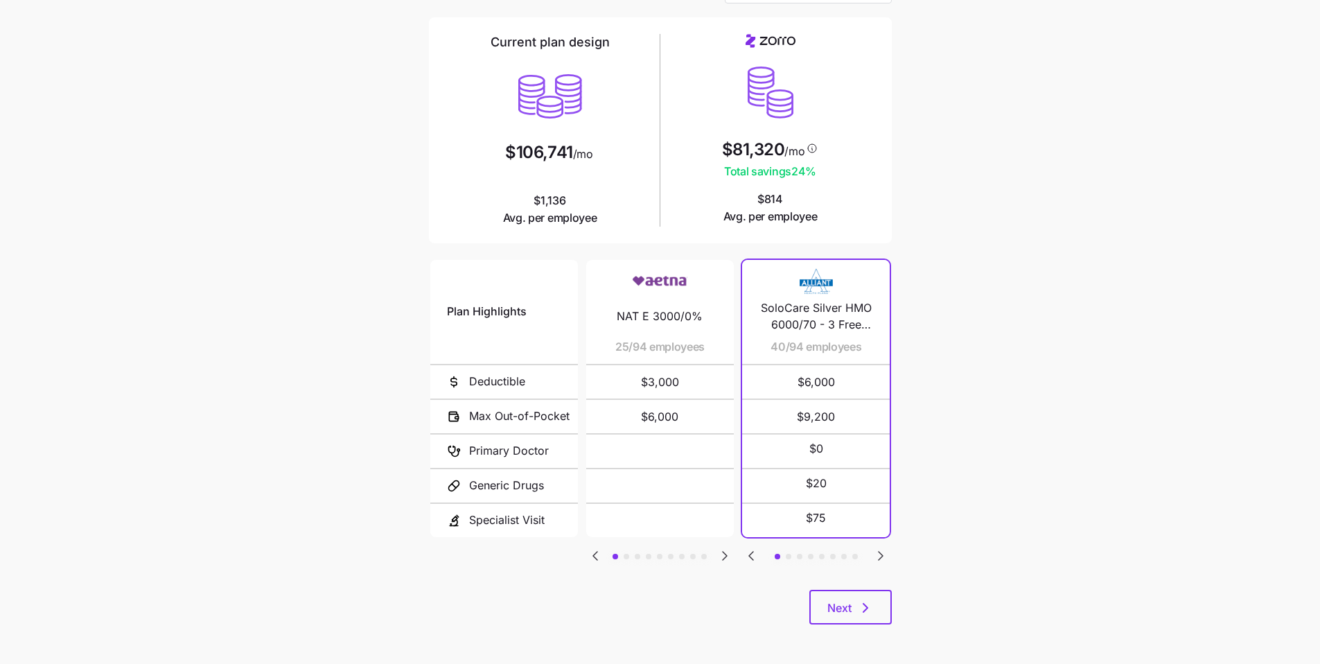
scroll to position [93, 0]
click at [884, 605] on button "Next" at bounding box center [851, 605] width 82 height 35
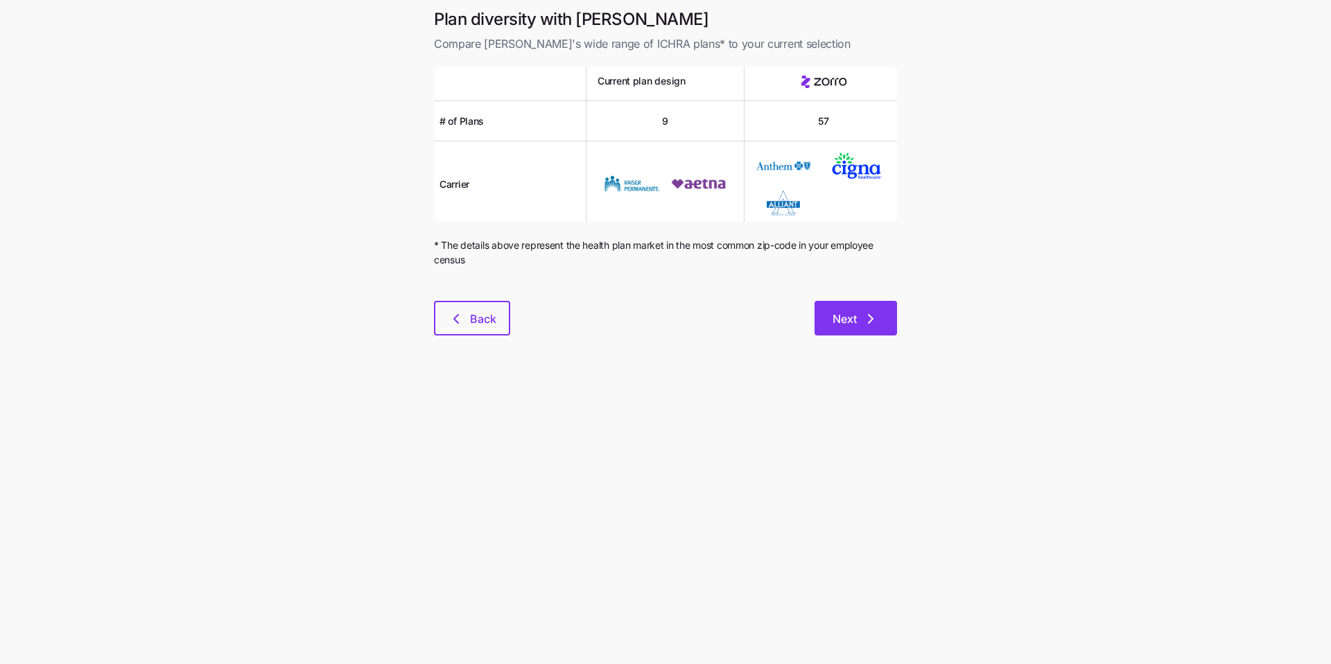
click at [864, 324] on icon "button" at bounding box center [870, 319] width 17 height 17
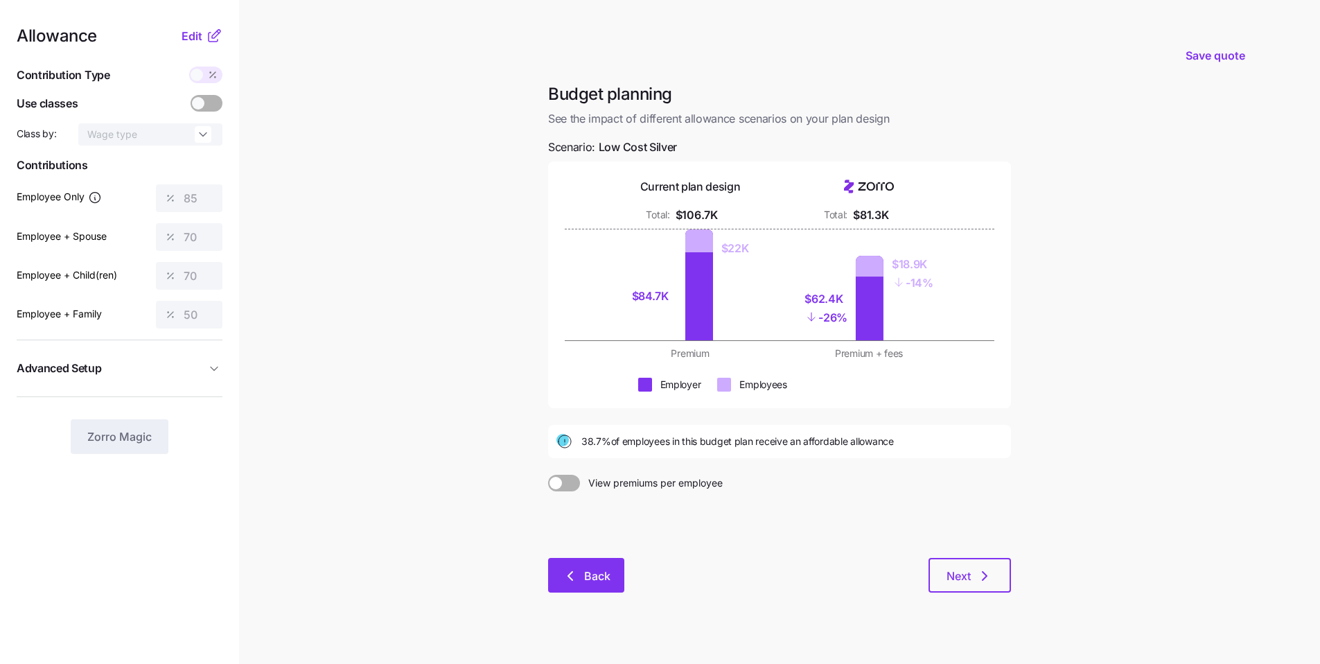
click at [618, 572] on button "Back" at bounding box center [586, 575] width 76 height 35
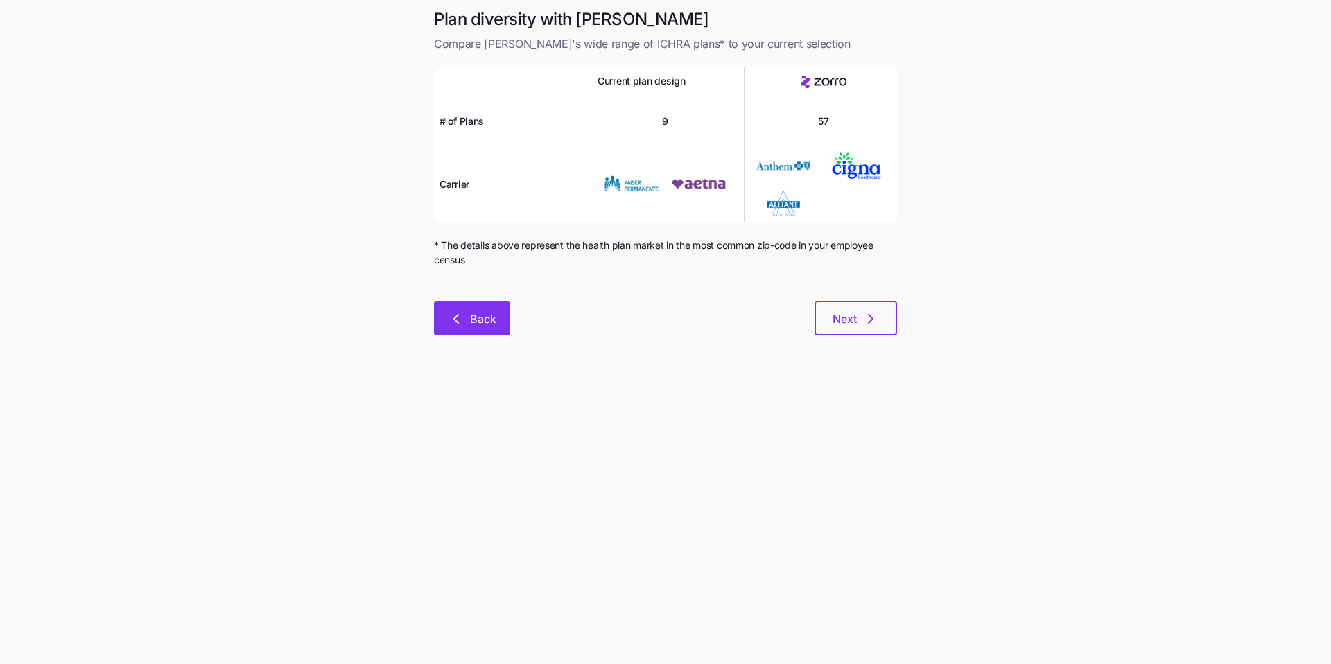
click at [485, 324] on span "Back" at bounding box center [483, 319] width 26 height 17
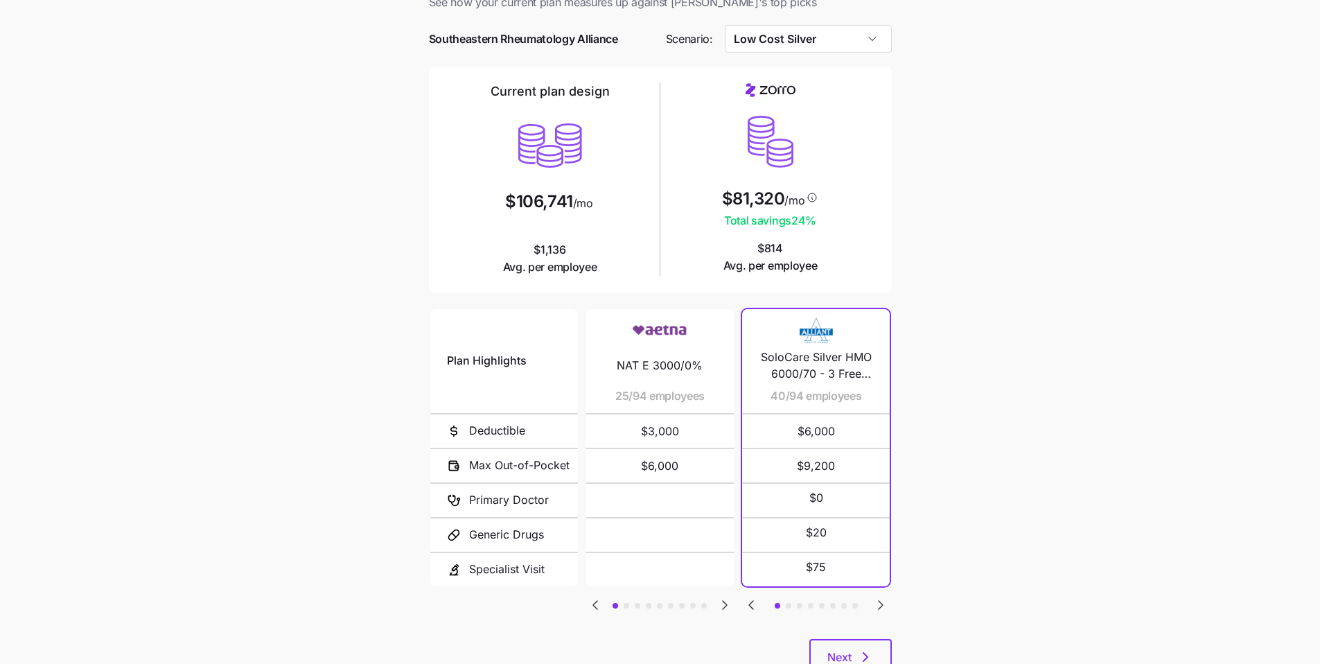
scroll to position [93, 0]
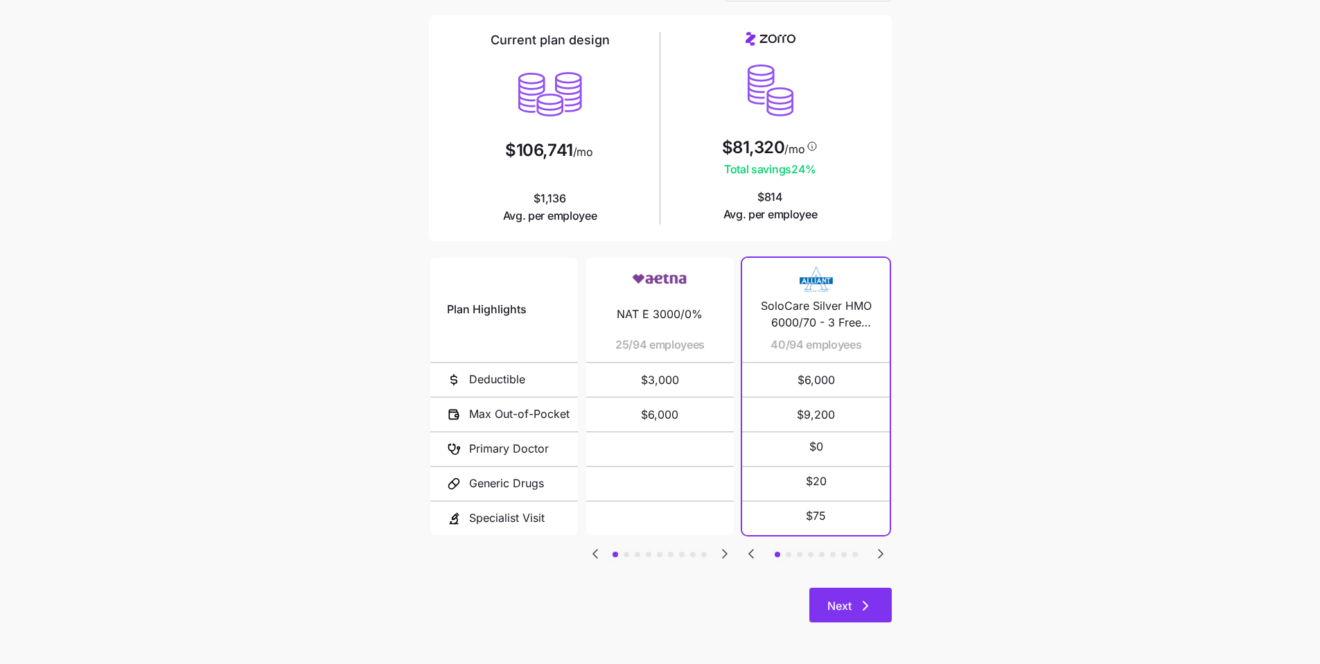
click at [855, 602] on span "Next" at bounding box center [851, 605] width 46 height 17
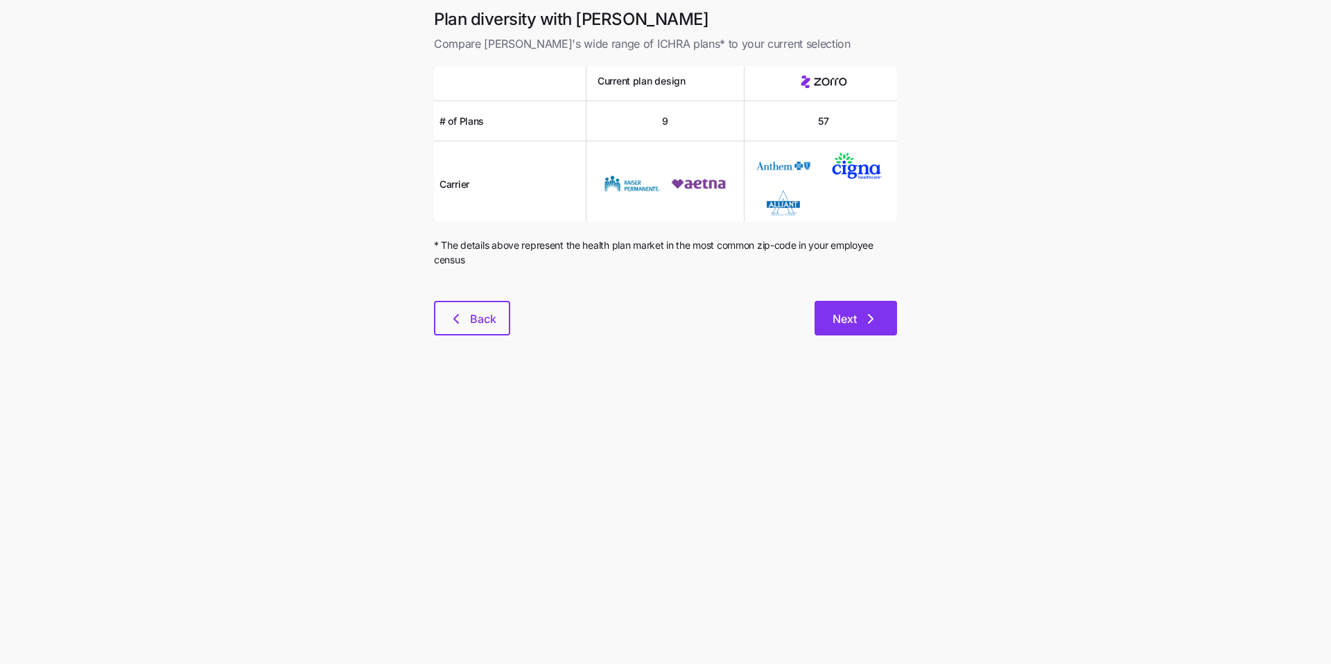
click at [861, 325] on span "Next" at bounding box center [855, 319] width 46 height 17
